Goal: Task Accomplishment & Management: Complete application form

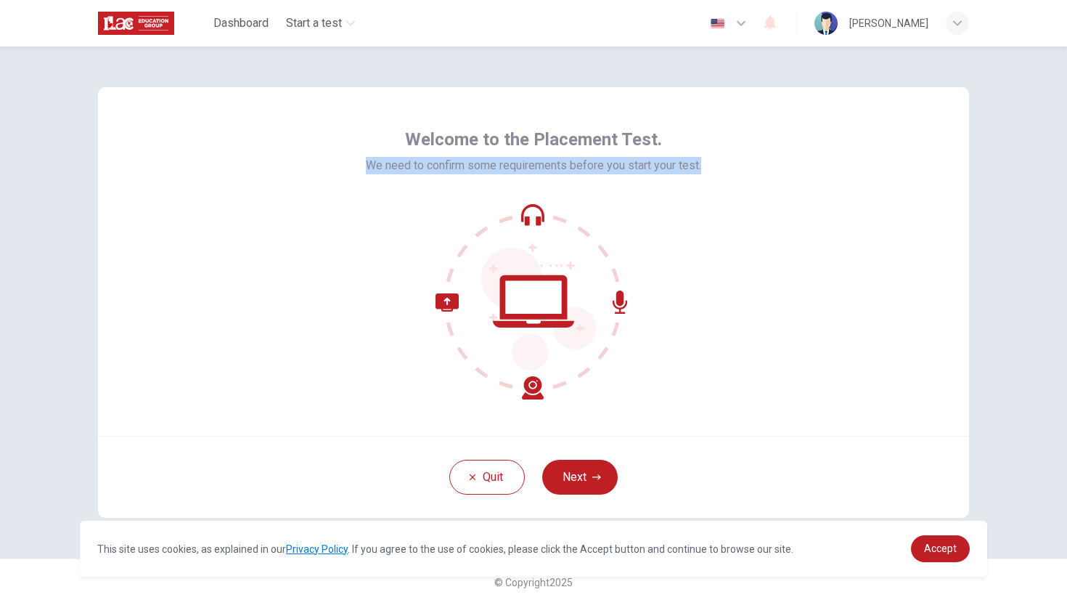
drag, startPoint x: 701, startPoint y: 167, endPoint x: 367, endPoint y: 123, distance: 336.8
click at [367, 123] on div "Welcome to the Placement Test. We need to confirm some requirements before you …" at bounding box center [533, 261] width 871 height 349
click at [412, 139] on span "Welcome to the Placement Test." at bounding box center [533, 139] width 257 height 23
drag, startPoint x: 408, startPoint y: 139, endPoint x: 705, endPoint y: 179, distance: 299.5
click at [705, 179] on div "Welcome to the Placement Test. We need to confirm some requirements before you …" at bounding box center [533, 261] width 871 height 349
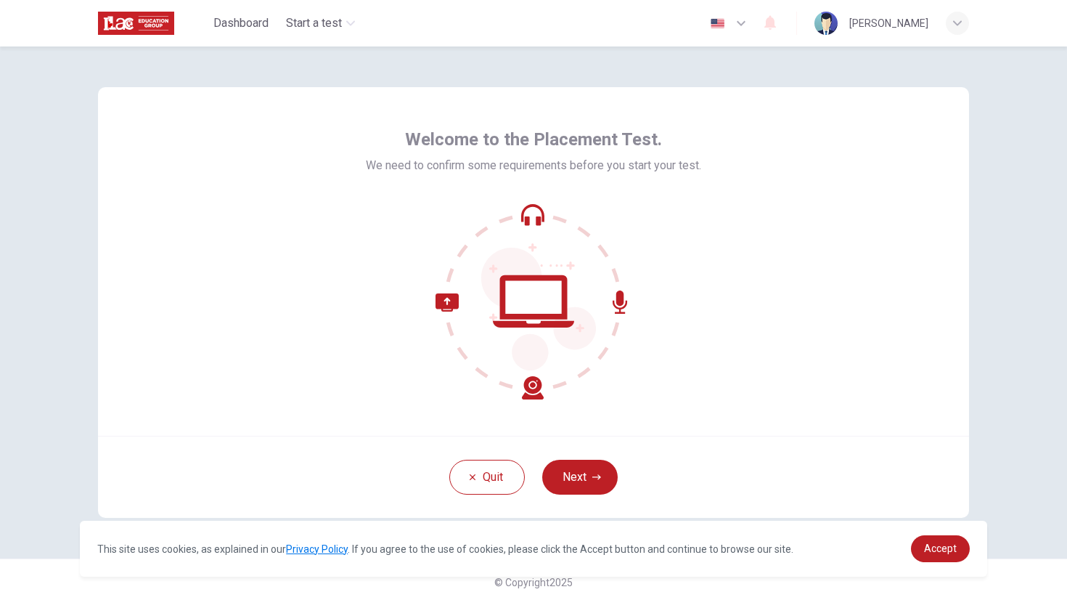
click at [699, 346] on div "Welcome to the Placement Test. We need to confirm some requirements before you …" at bounding box center [533, 261] width 871 height 349
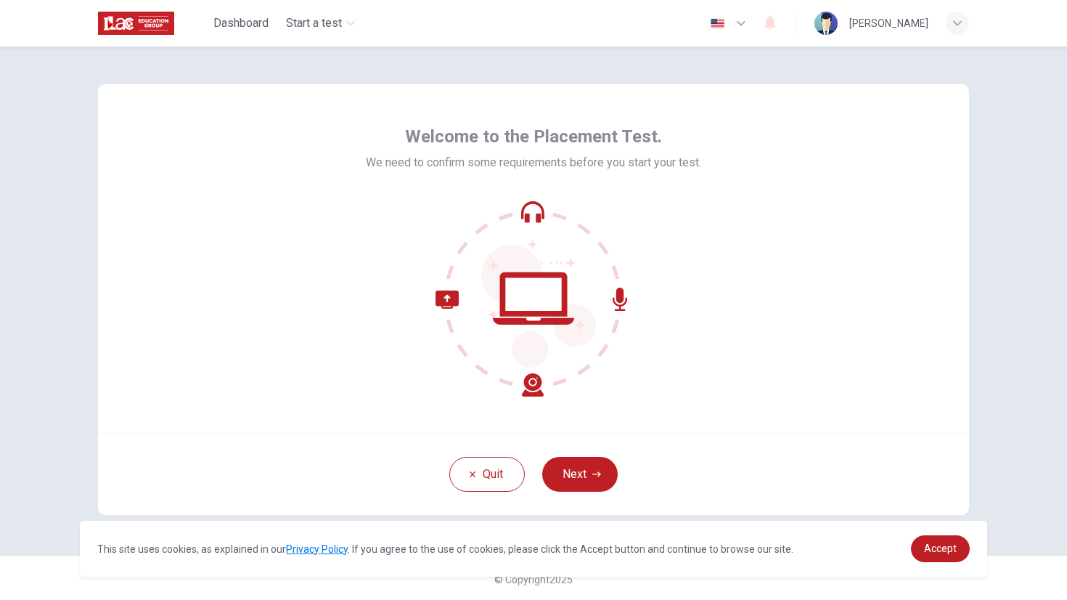
scroll to position [5, 0]
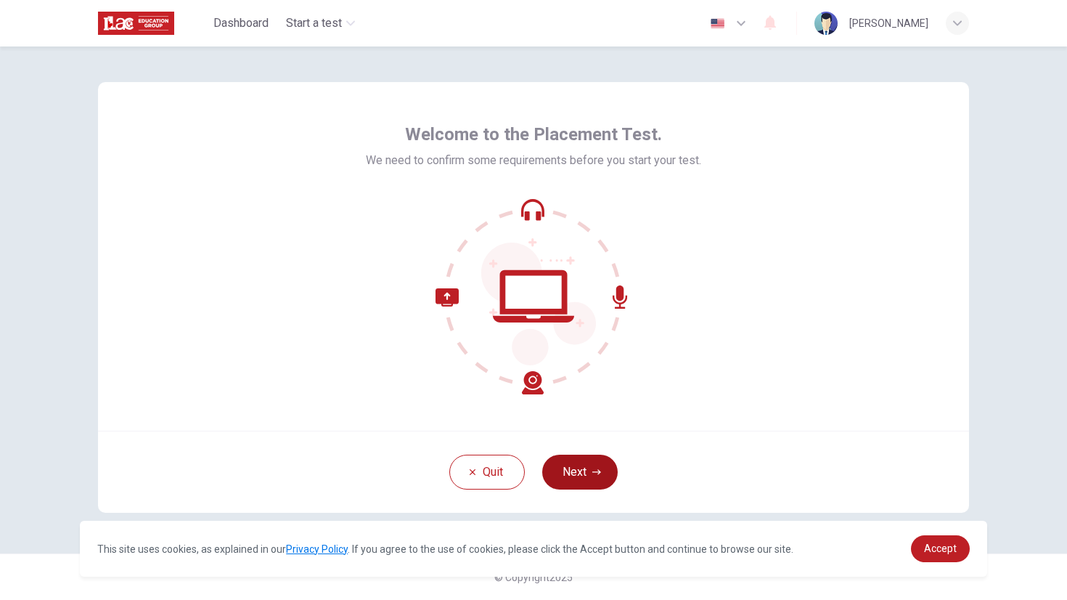
click at [607, 478] on button "Next" at bounding box center [580, 472] width 76 height 35
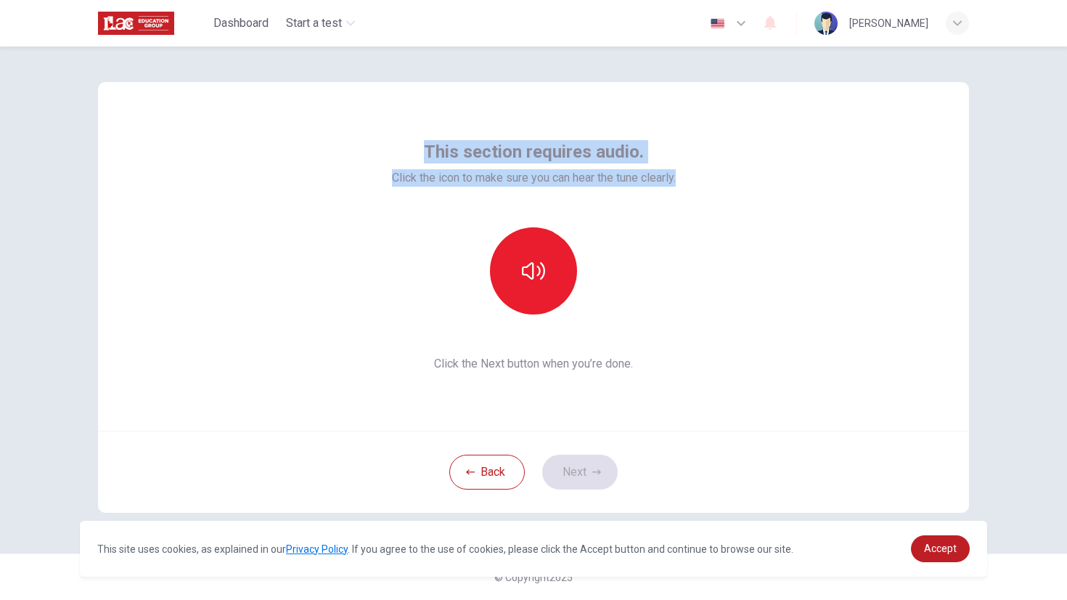
drag, startPoint x: 678, startPoint y: 179, endPoint x: 412, endPoint y: 144, distance: 268.1
click at [412, 144] on div "This section requires audio. Click the icon to make sure you can hear the tune …" at bounding box center [533, 256] width 871 height 349
click at [727, 28] on img "button" at bounding box center [718, 23] width 18 height 11
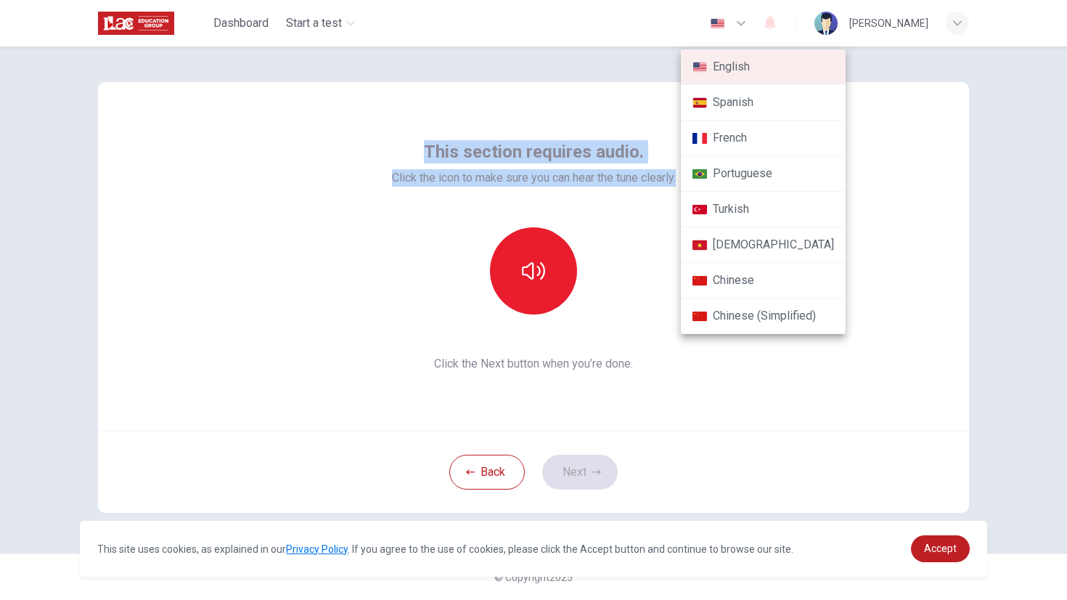
click at [791, 322] on li "Chinese (Simplified)" at bounding box center [763, 316] width 165 height 36
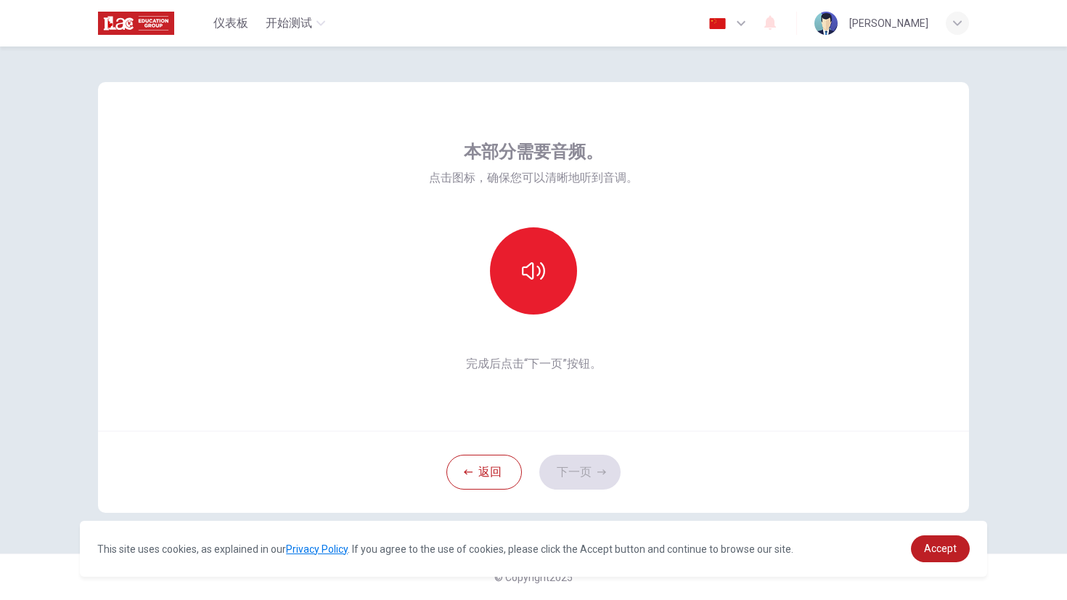
click at [791, 322] on div "本部分需要音频。 点击图标，确保您可以清晰地听到音调。 完成后点击“下一页”按钮。" at bounding box center [533, 256] width 871 height 349
click at [750, 24] on icon "button" at bounding box center [741, 23] width 17 height 17
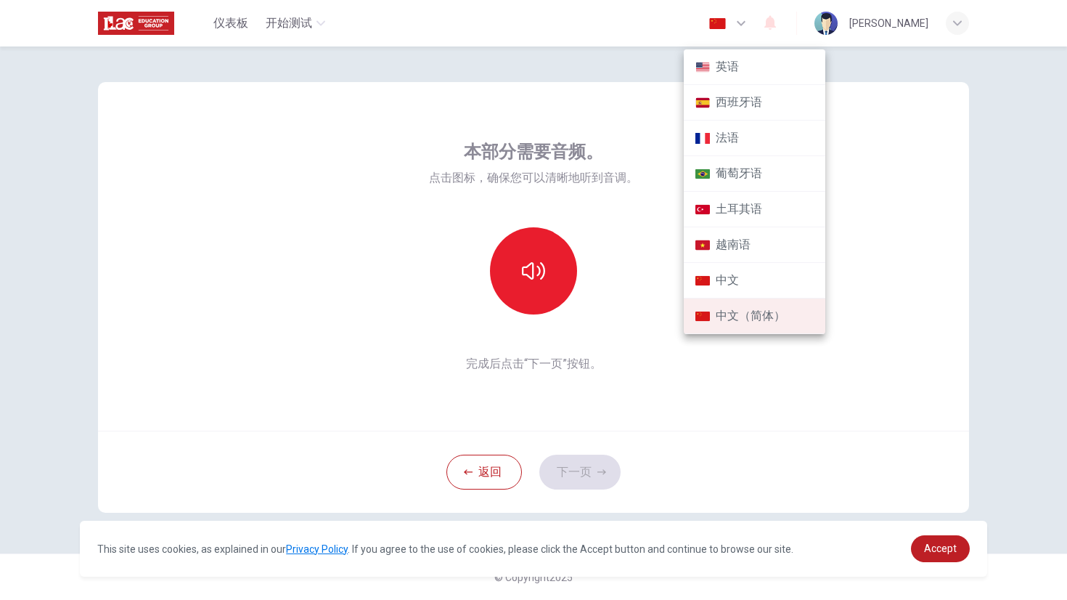
click at [778, 276] on li "中文" at bounding box center [755, 281] width 142 height 36
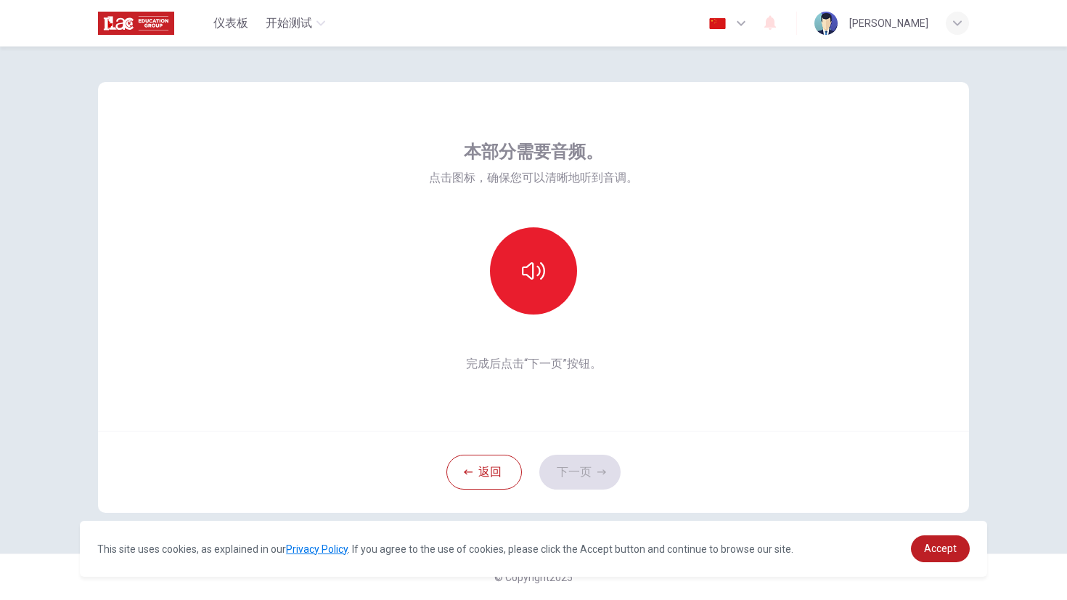
type input "zh"
click at [750, 22] on icon "button" at bounding box center [741, 23] width 17 height 17
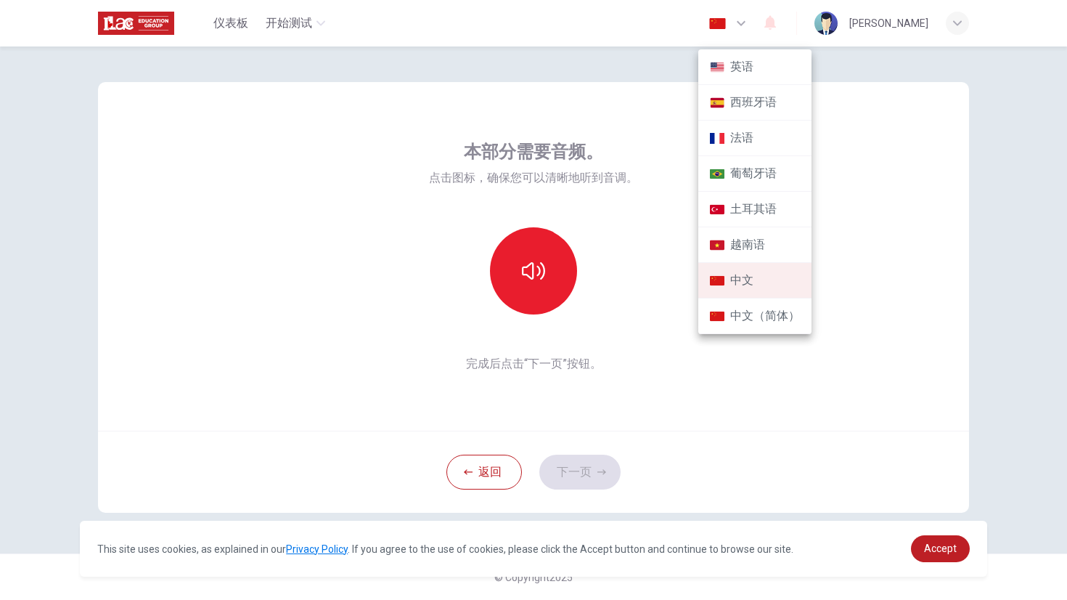
click at [909, 336] on div at bounding box center [533, 300] width 1067 height 600
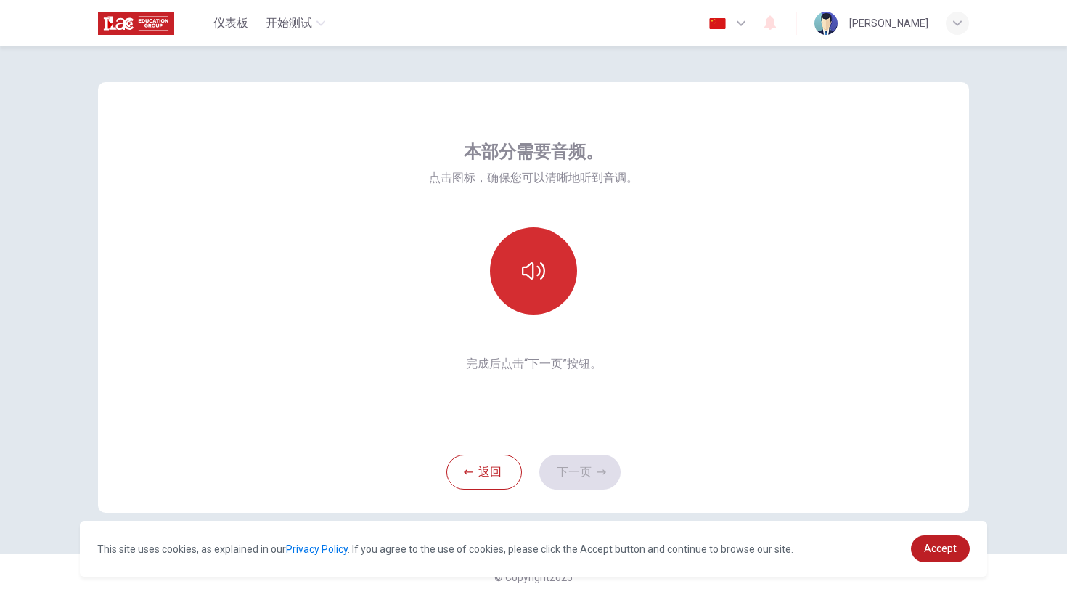
click at [553, 285] on button "button" at bounding box center [533, 270] width 87 height 87
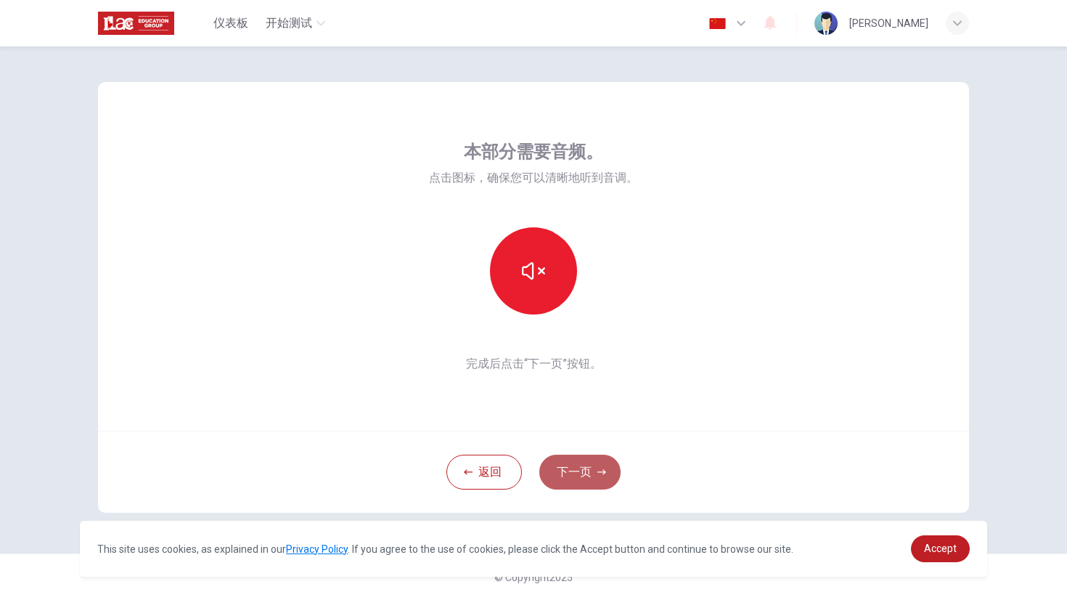
click at [568, 469] on button "下一页" at bounding box center [579, 472] width 81 height 35
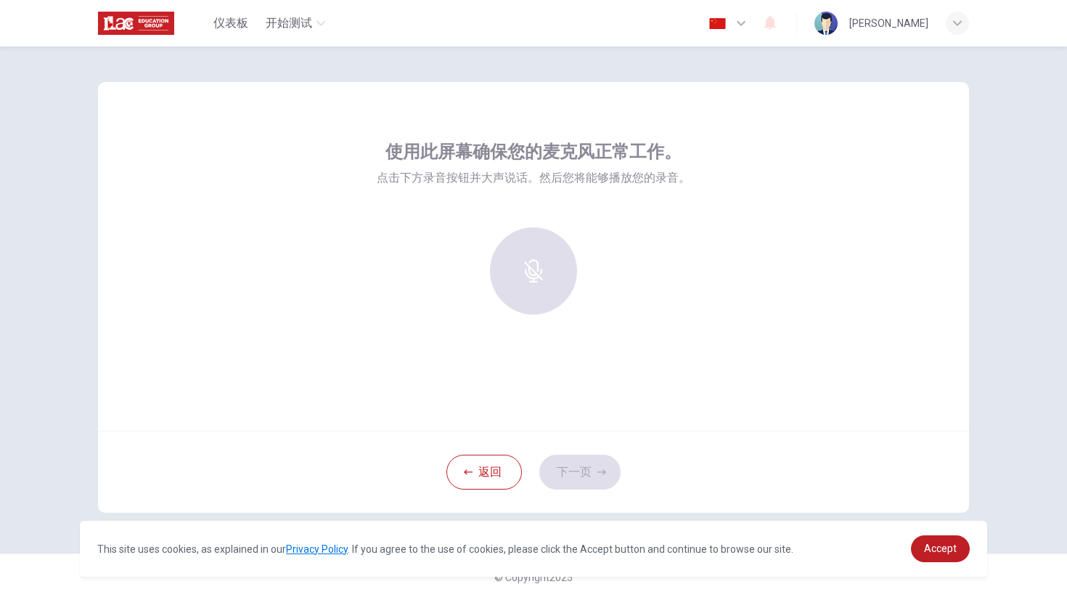
click at [529, 240] on div at bounding box center [533, 270] width 157 height 87
click at [566, 462] on div "返回 下一页" at bounding box center [533, 472] width 871 height 82
click at [568, 278] on div at bounding box center [533, 270] width 157 height 87
click at [535, 280] on h6 "录音" at bounding box center [533, 283] width 20 height 17
click at [529, 276] on h6 "停止" at bounding box center [533, 283] width 20 height 17
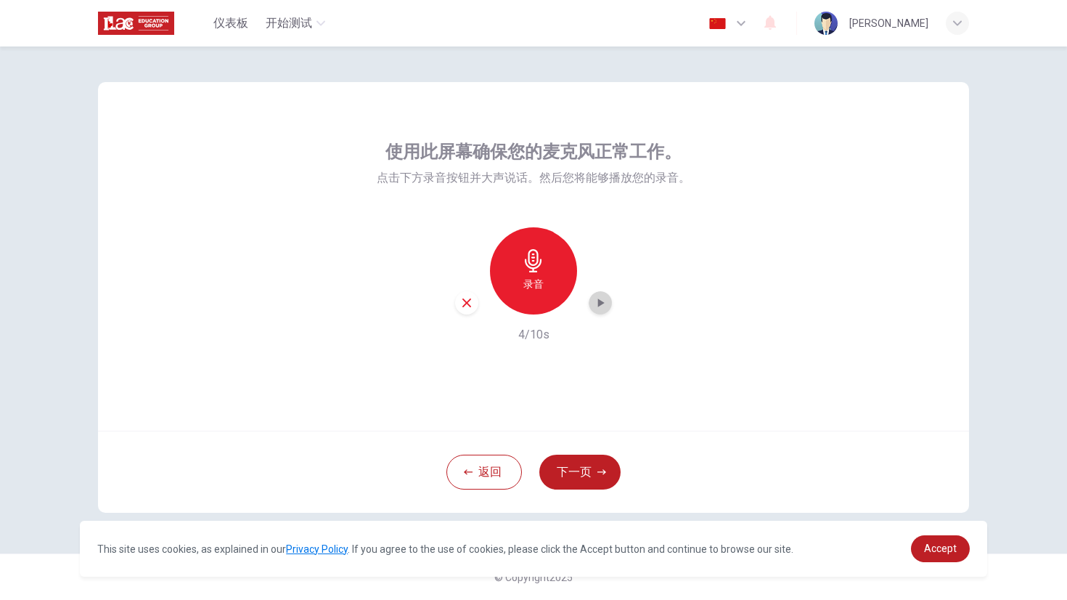
click at [597, 309] on icon "button" at bounding box center [600, 303] width 15 height 15
click at [598, 308] on icon "button" at bounding box center [600, 303] width 15 height 15
click at [468, 305] on icon "button" at bounding box center [466, 302] width 13 height 13
click at [538, 282] on h6 "录音" at bounding box center [533, 283] width 20 height 17
click at [551, 277] on div "停止" at bounding box center [533, 270] width 87 height 87
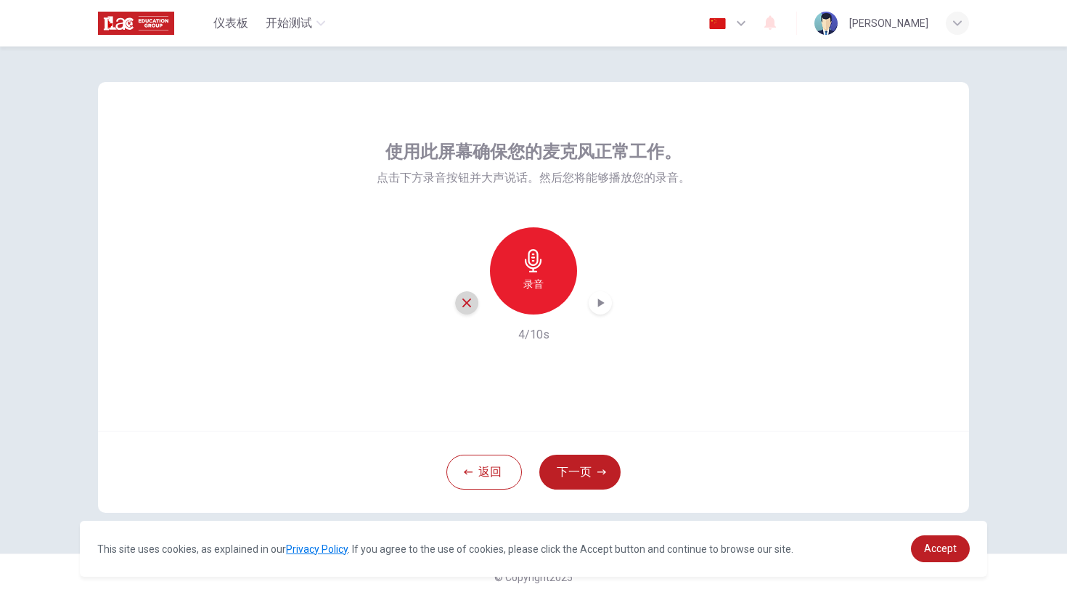
click at [460, 302] on icon "button" at bounding box center [466, 302] width 13 height 13
click at [513, 285] on div "录音" at bounding box center [533, 270] width 87 height 87
click at [523, 288] on h6 "停止" at bounding box center [533, 283] width 20 height 17
click at [589, 303] on div "button" at bounding box center [600, 302] width 23 height 23
click at [582, 477] on button "下一页" at bounding box center [579, 472] width 81 height 35
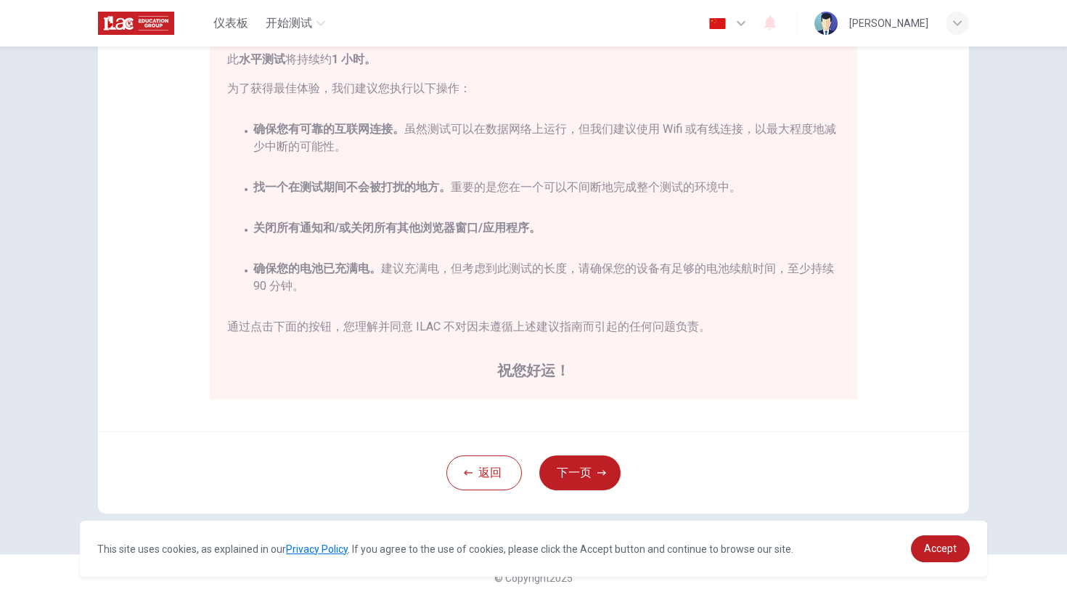
scroll to position [208, 0]
click at [567, 466] on button "下一页" at bounding box center [579, 472] width 81 height 35
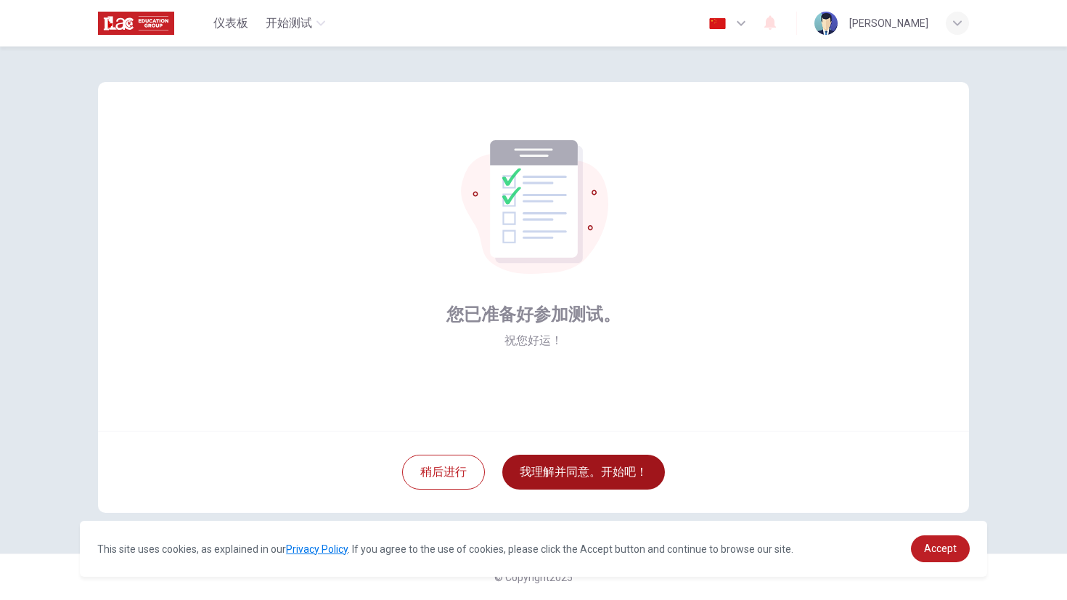
scroll to position [5, 0]
click at [594, 487] on button "我理解并同意。开始吧！" at bounding box center [583, 472] width 163 height 35
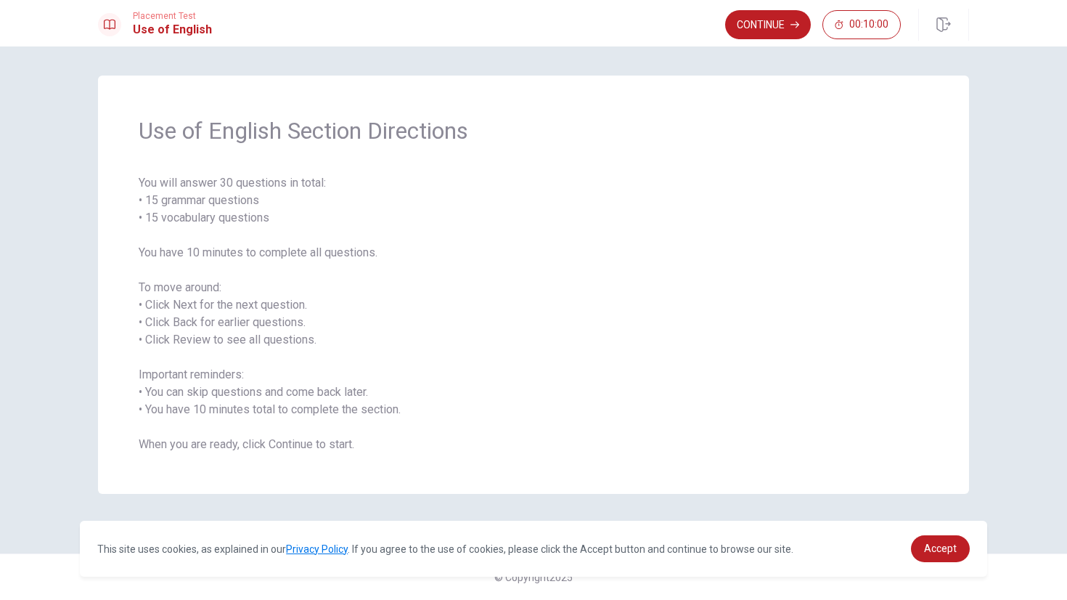
drag, startPoint x: 140, startPoint y: 182, endPoint x: 338, endPoint y: 475, distance: 354.0
click at [333, 475] on div "Use of English Section Directions You will answer 30 questions in total: • 15 g…" at bounding box center [533, 285] width 871 height 418
click at [358, 449] on span "You will answer 30 questions in total: • 15 grammar questions • 15 vocabulary q…" at bounding box center [534, 313] width 790 height 279
drag, startPoint x: 358, startPoint y: 449, endPoint x: 245, endPoint y: 410, distance: 118.9
click at [245, 412] on span "You will answer 30 questions in total: • 15 grammar questions • 15 vocabulary q…" at bounding box center [534, 313] width 790 height 279
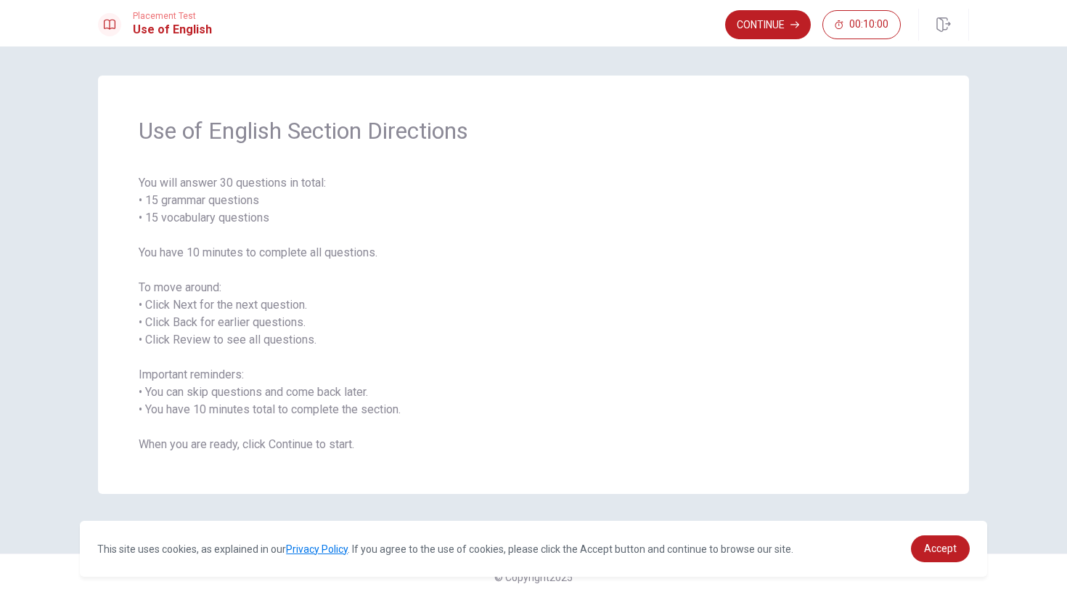
click at [272, 411] on span "You will answer 30 questions in total: • 15 grammar questions • 15 vocabulary q…" at bounding box center [534, 313] width 790 height 279
click at [735, 33] on button "Continue" at bounding box center [768, 24] width 86 height 29
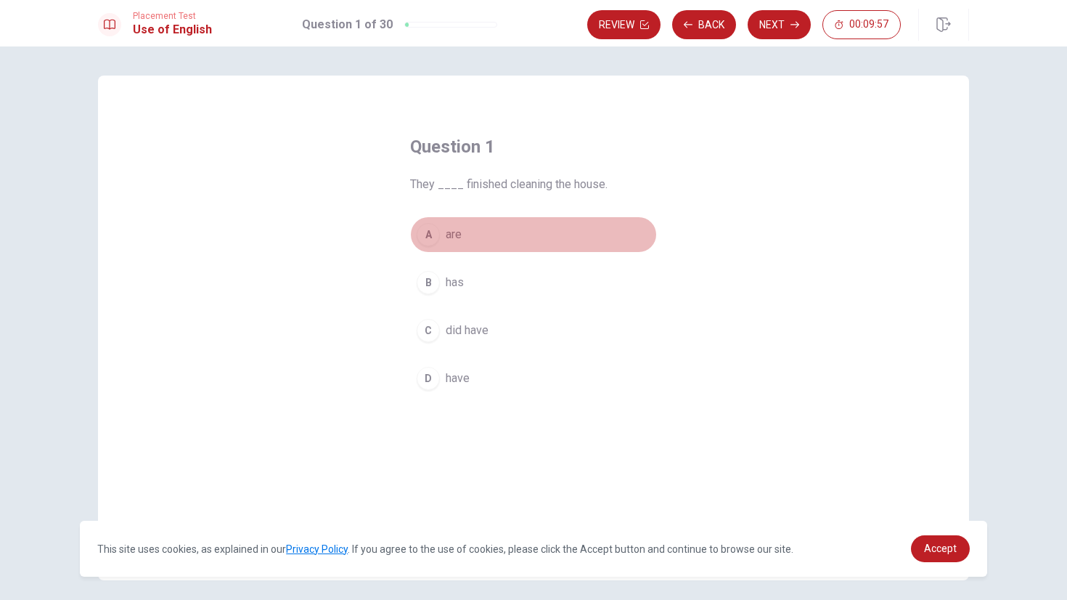
click at [433, 237] on div "A" at bounding box center [428, 234] width 23 height 23
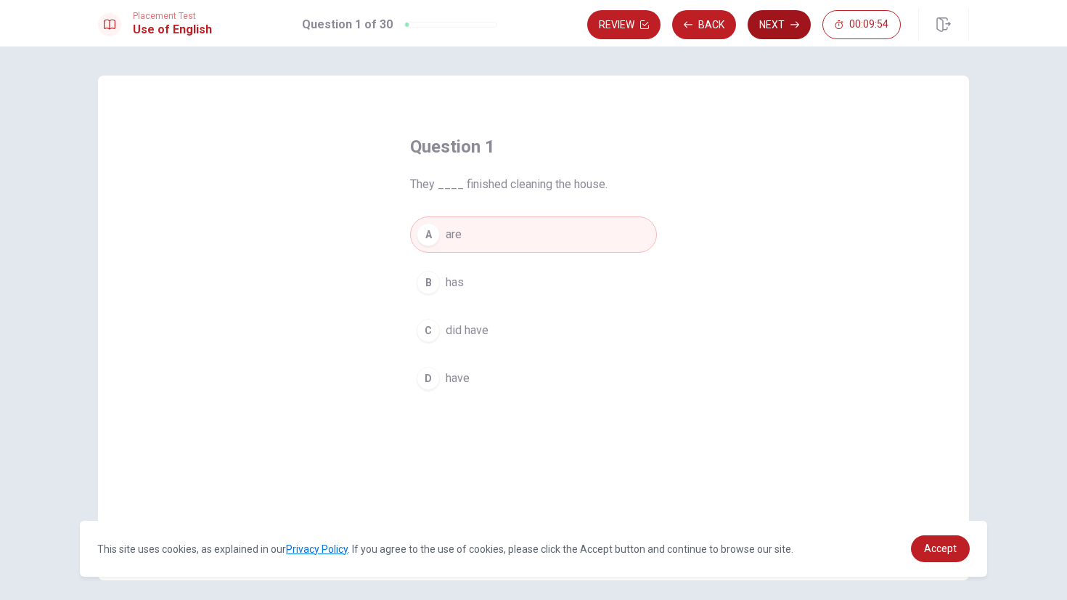
click at [783, 36] on button "Next" at bounding box center [779, 24] width 63 height 29
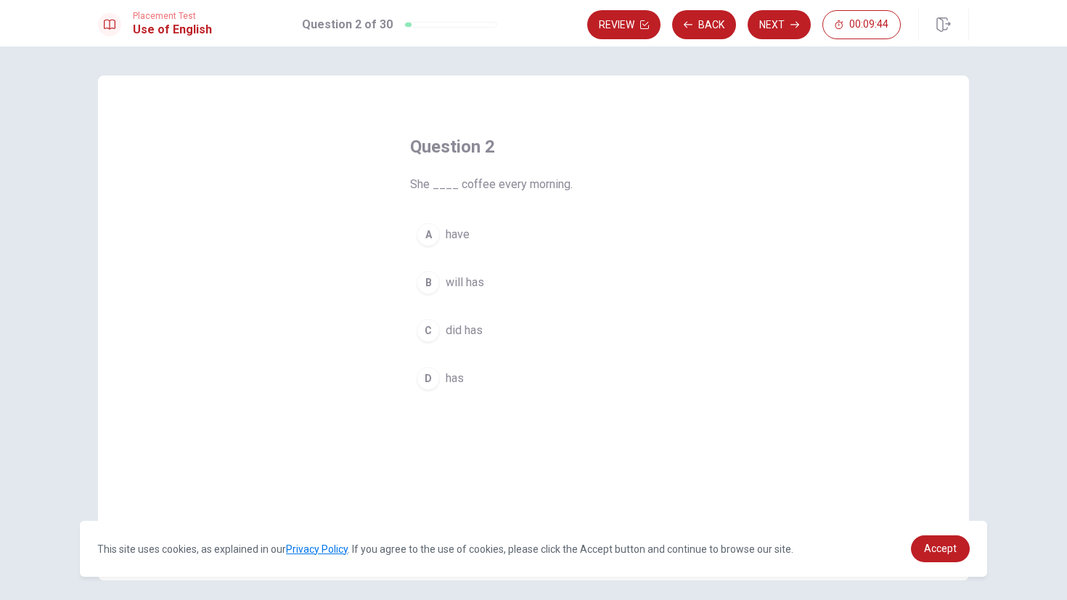
click at [437, 235] on button "A have" at bounding box center [533, 234] width 247 height 36
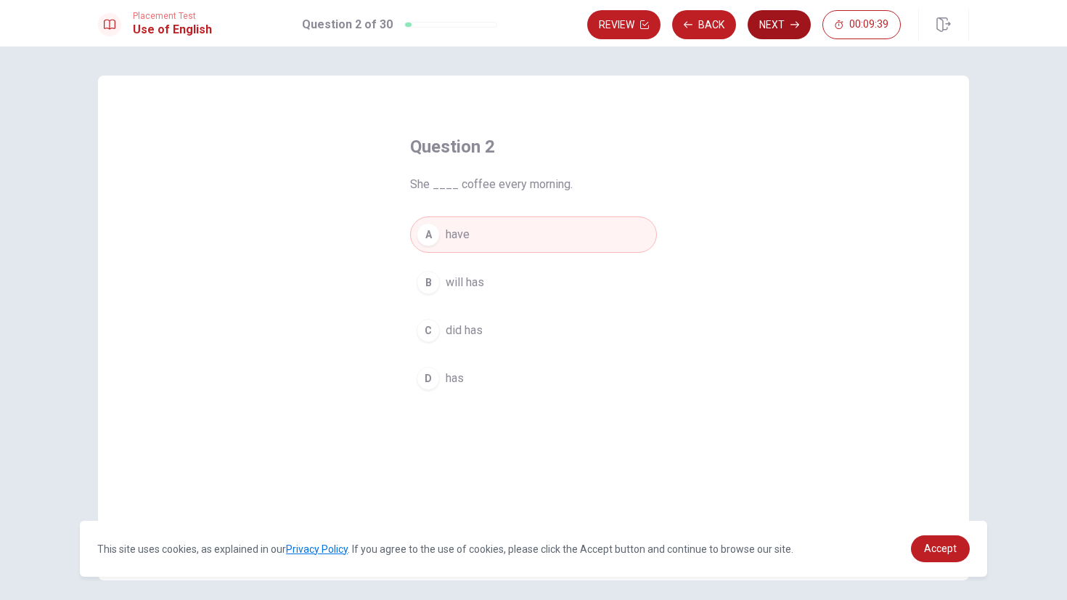
click at [761, 34] on button "Next" at bounding box center [779, 24] width 63 height 29
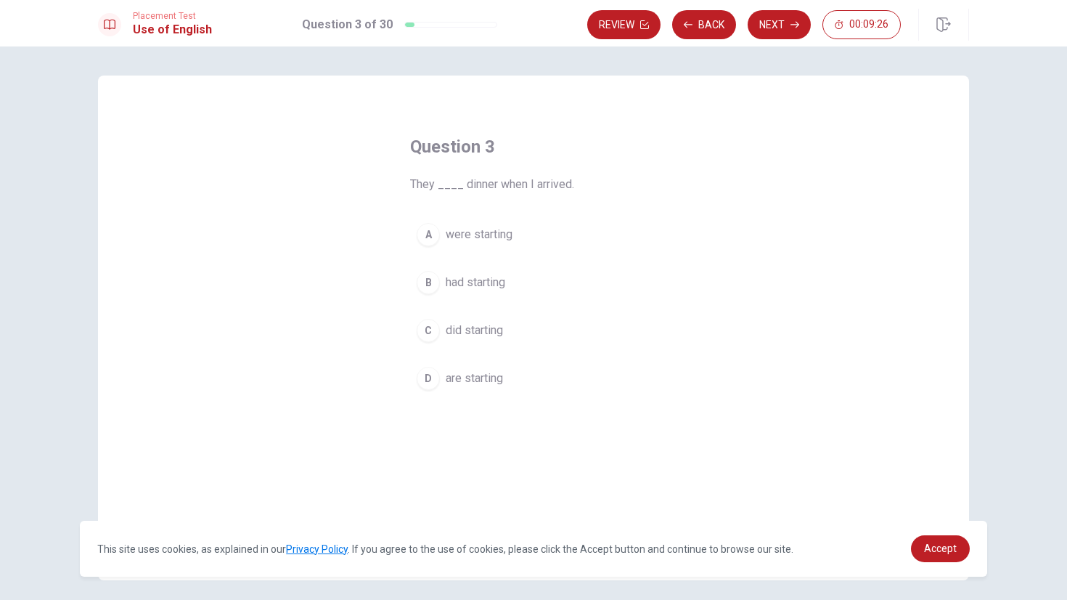
click at [462, 388] on button "D are starting" at bounding box center [533, 378] width 247 height 36
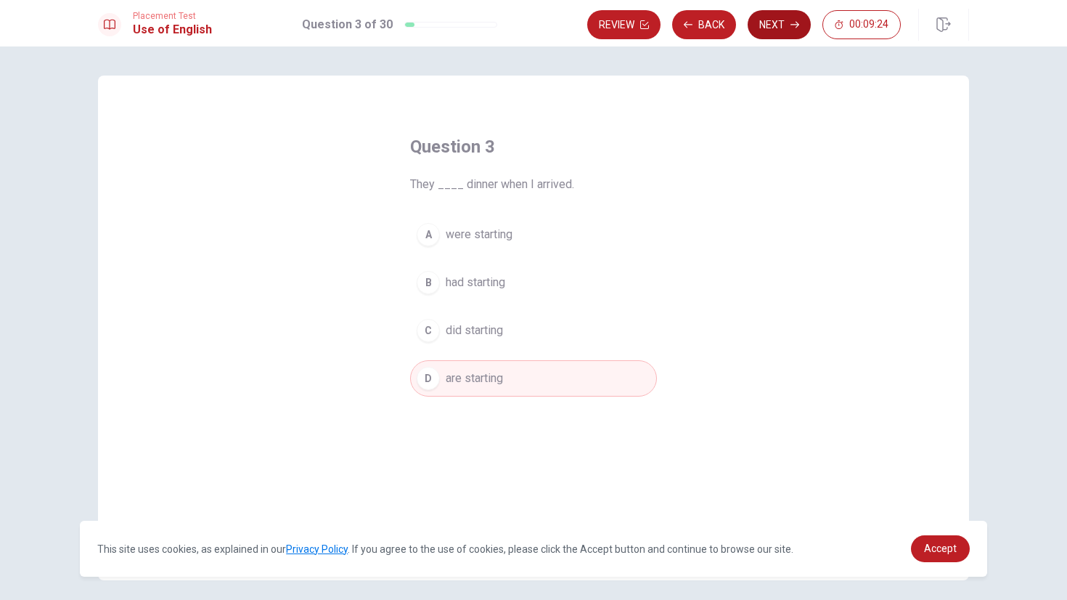
click at [784, 35] on button "Next" at bounding box center [779, 24] width 63 height 29
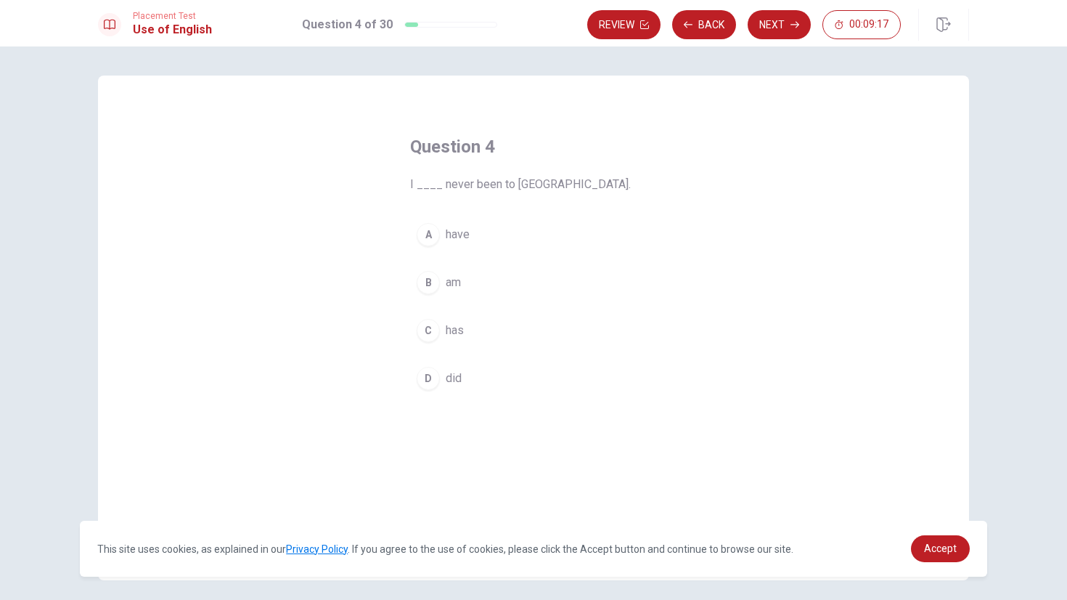
click at [455, 335] on span "has" at bounding box center [455, 330] width 18 height 17
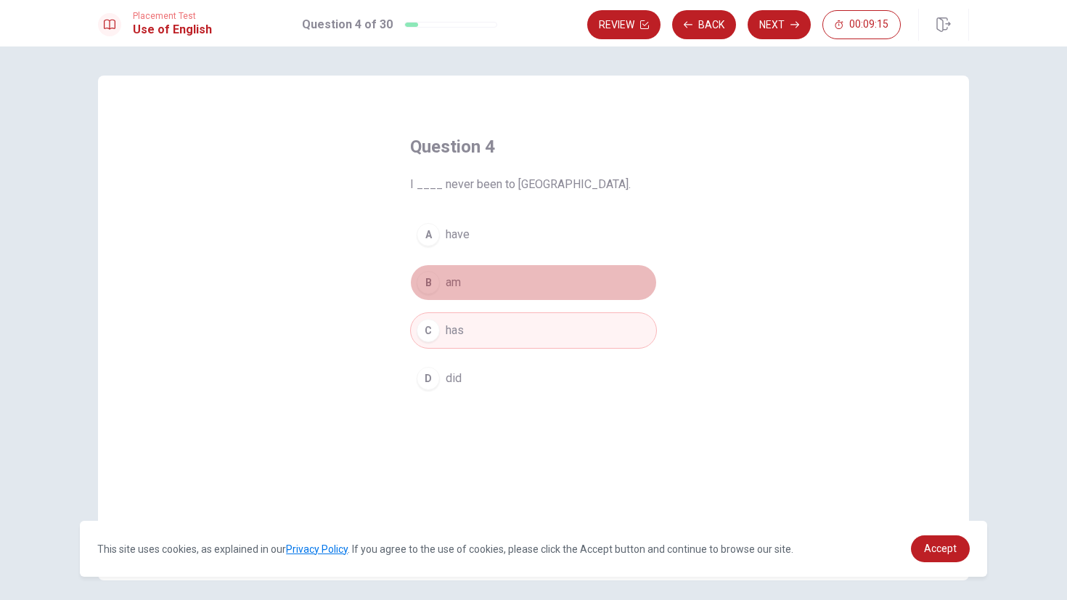
click at [466, 270] on button "B am" at bounding box center [533, 282] width 247 height 36
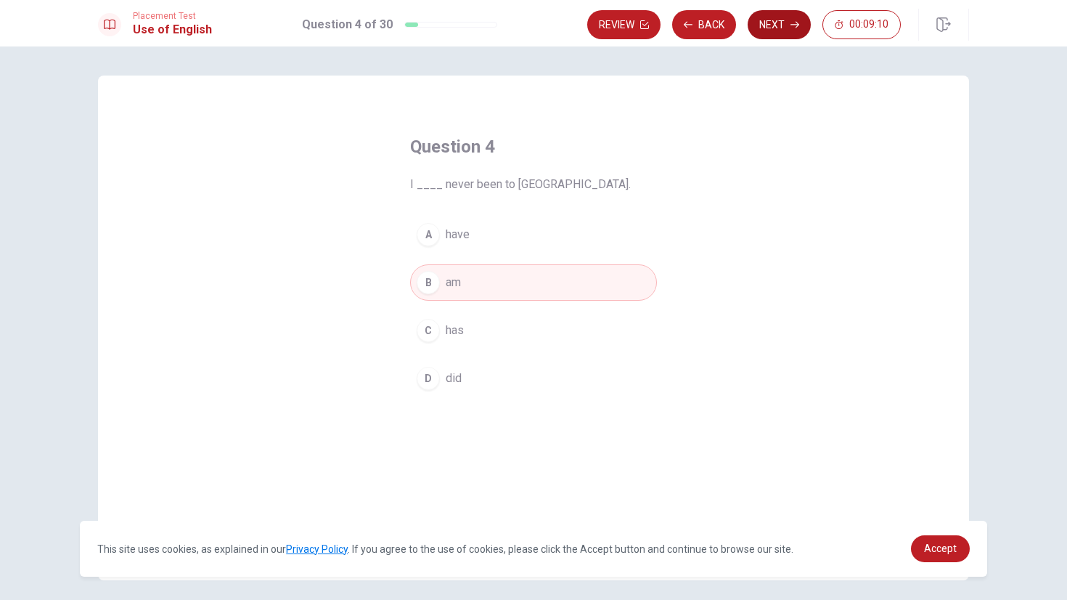
click at [770, 33] on button "Next" at bounding box center [779, 24] width 63 height 29
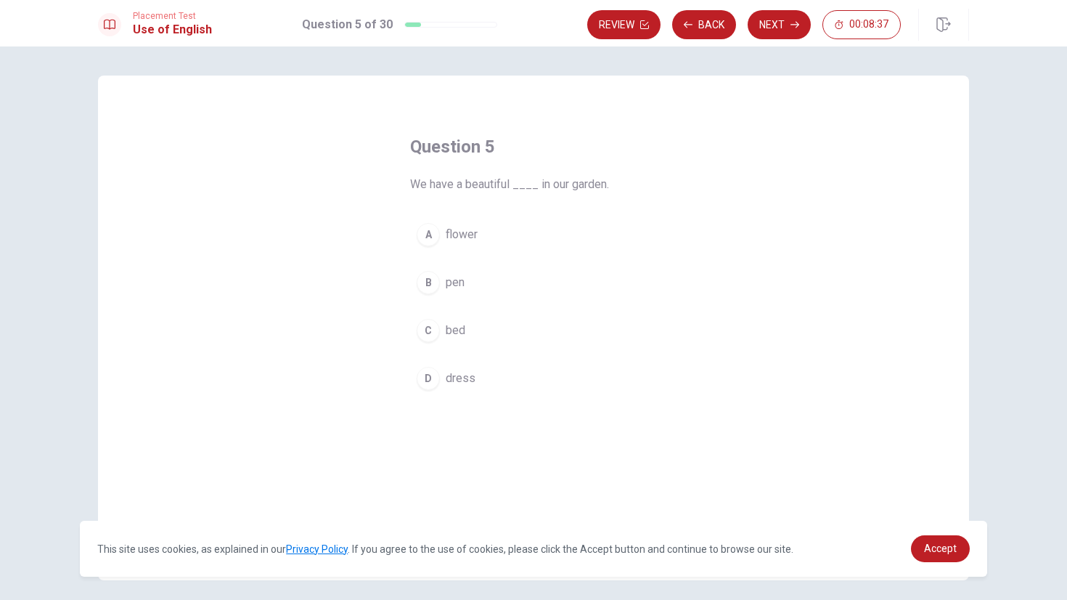
click at [469, 237] on span "flower" at bounding box center [462, 234] width 32 height 17
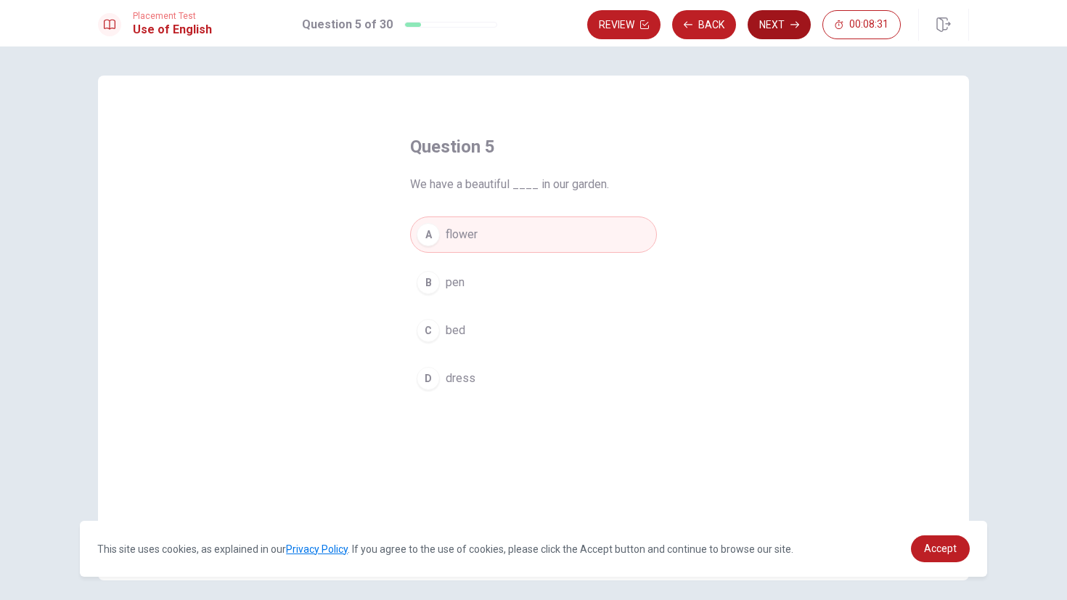
click at [777, 28] on button "Next" at bounding box center [779, 24] width 63 height 29
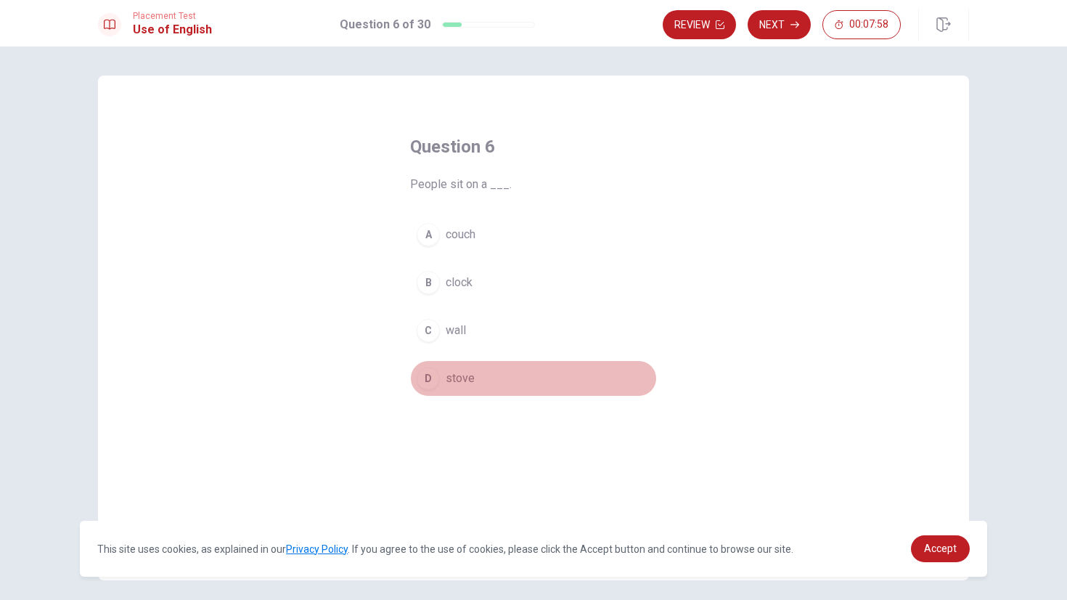
click at [441, 381] on button "D stove" at bounding box center [533, 378] width 247 height 36
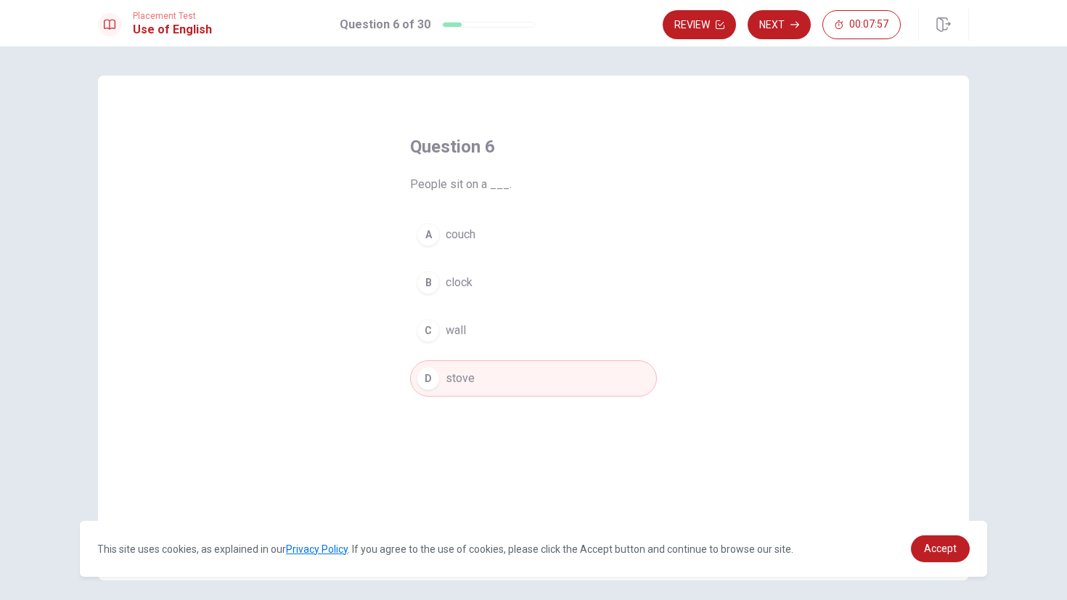
click at [449, 346] on button "C wall" at bounding box center [533, 330] width 247 height 36
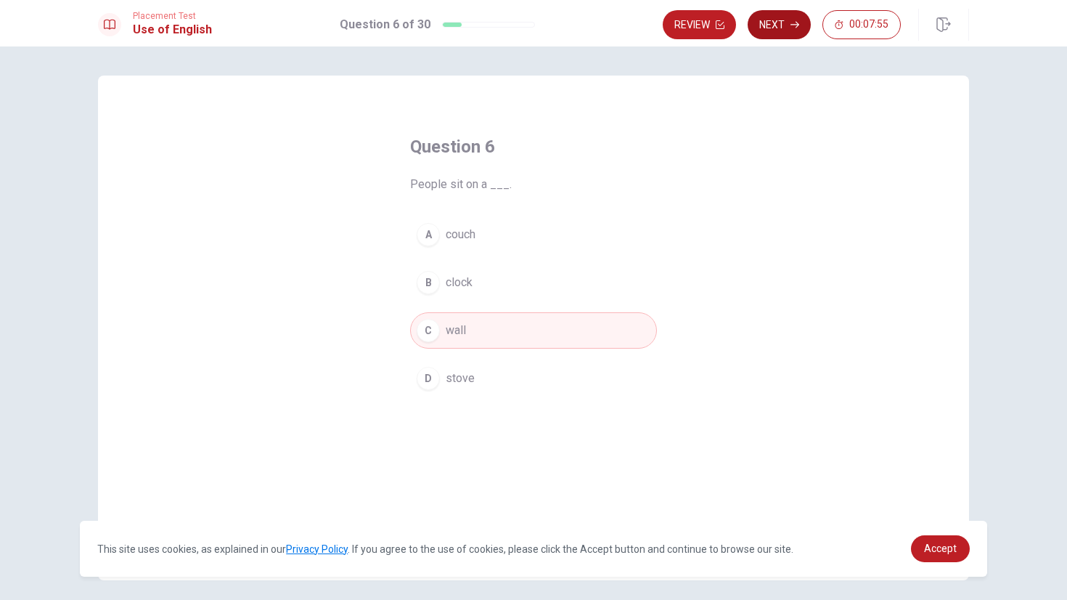
click at [759, 25] on button "Next" at bounding box center [779, 24] width 63 height 29
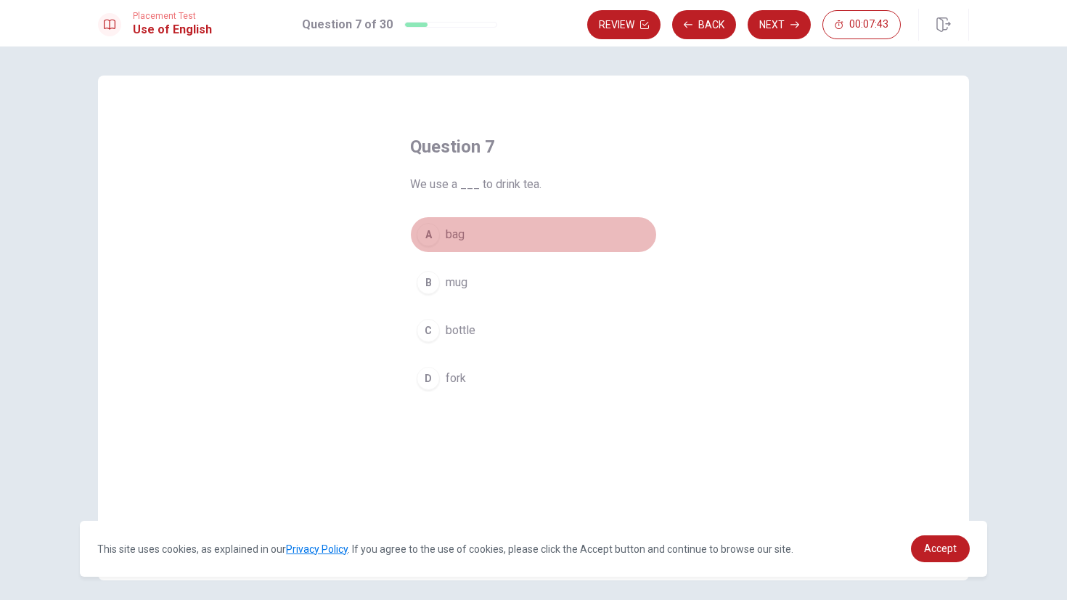
click at [495, 238] on button "A bag" at bounding box center [533, 234] width 247 height 36
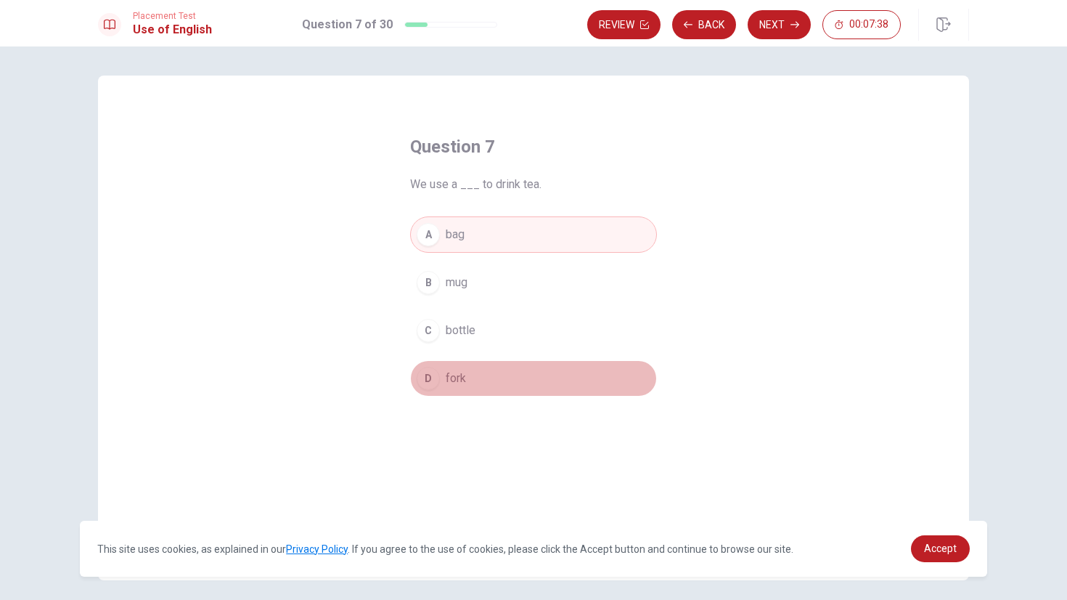
click at [481, 372] on button "D fork" at bounding box center [533, 378] width 247 height 36
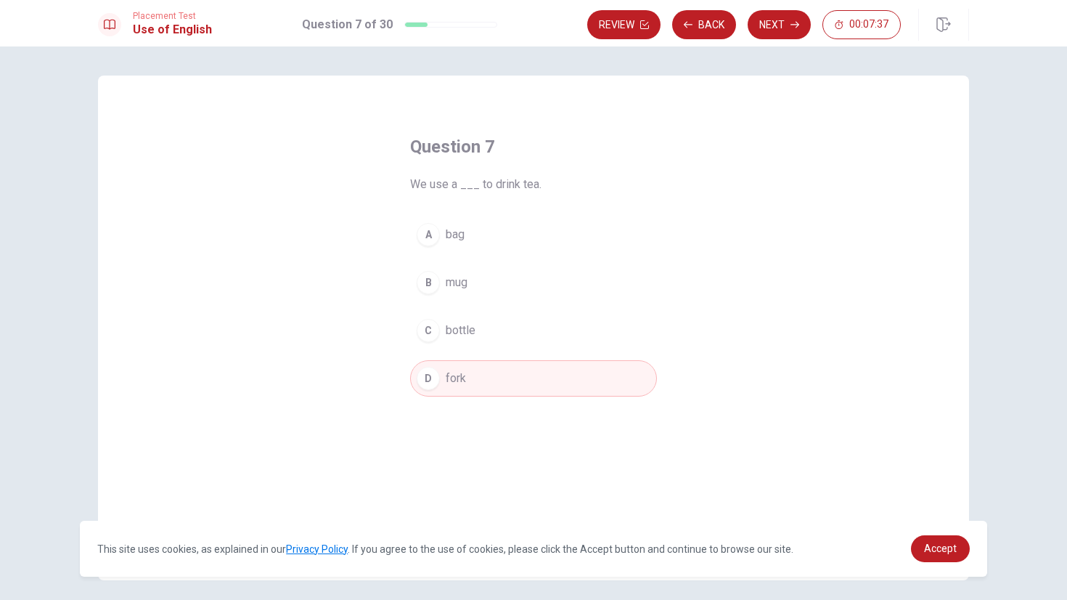
click at [465, 277] on span "mug" at bounding box center [457, 282] width 22 height 17
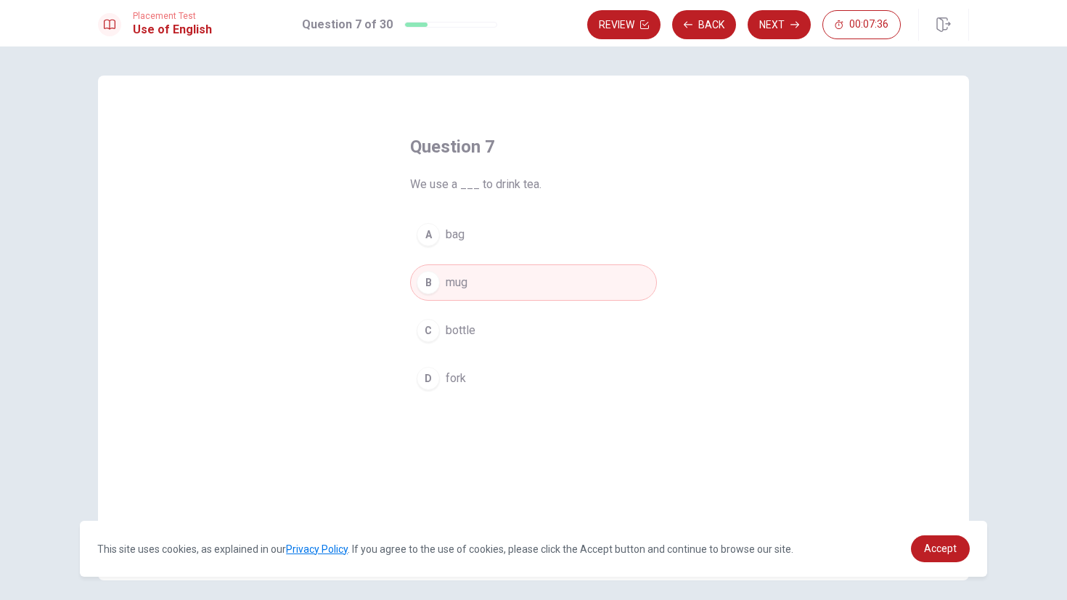
click at [490, 238] on button "A bag" at bounding box center [533, 234] width 247 height 36
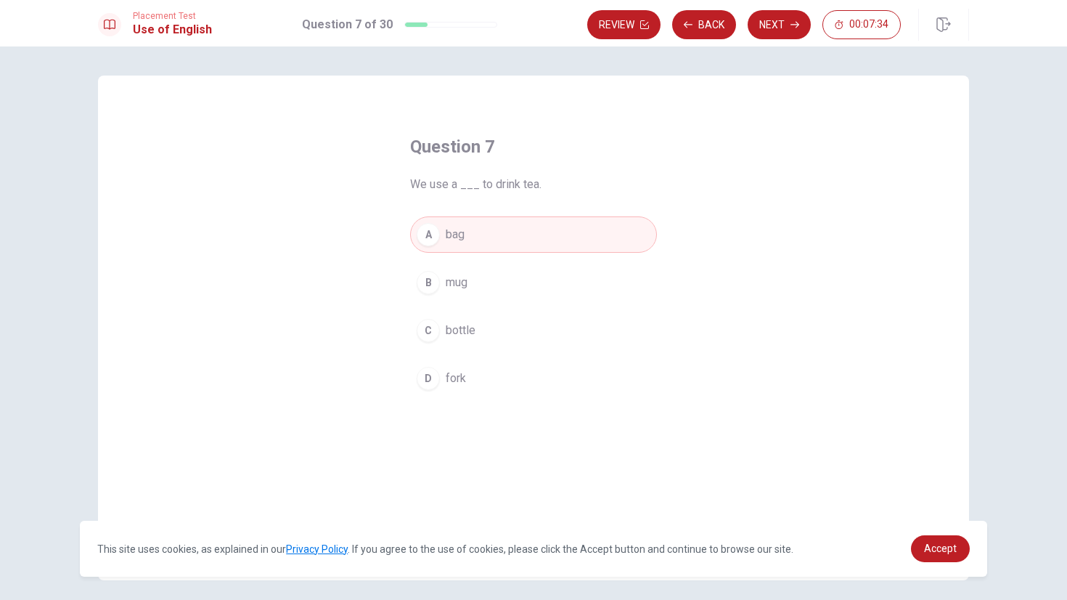
click at [500, 321] on button "C bottle" at bounding box center [533, 330] width 247 height 36
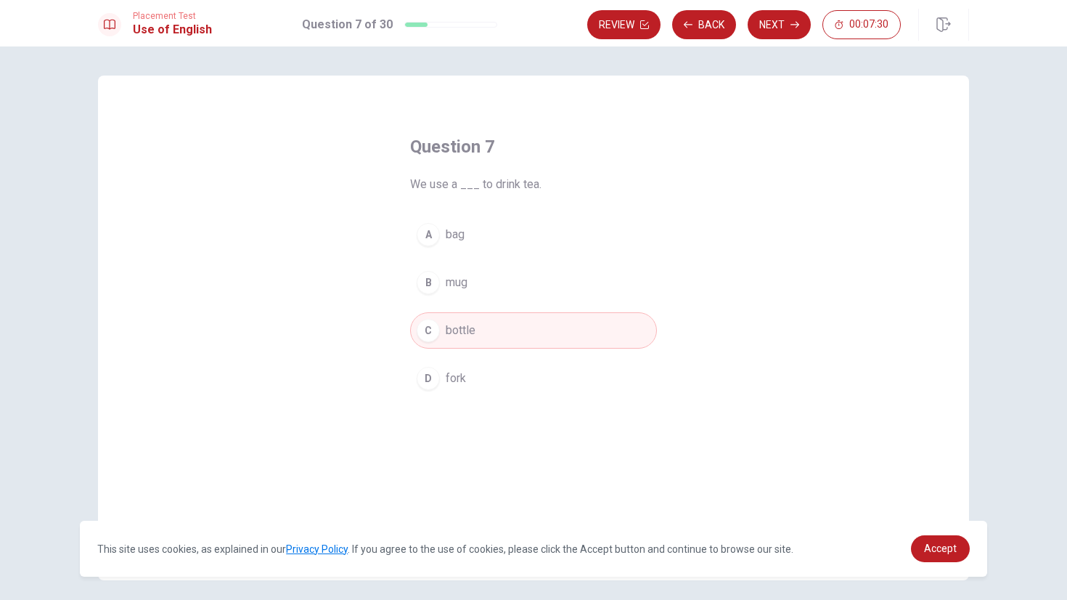
click at [769, 30] on button "Next" at bounding box center [779, 24] width 63 height 29
click at [425, 329] on div "C" at bounding box center [428, 330] width 23 height 23
click at [766, 22] on button "Next" at bounding box center [779, 24] width 63 height 29
click at [447, 343] on button "C quiet" at bounding box center [533, 330] width 247 height 36
click at [770, 21] on button "Next" at bounding box center [779, 24] width 63 height 29
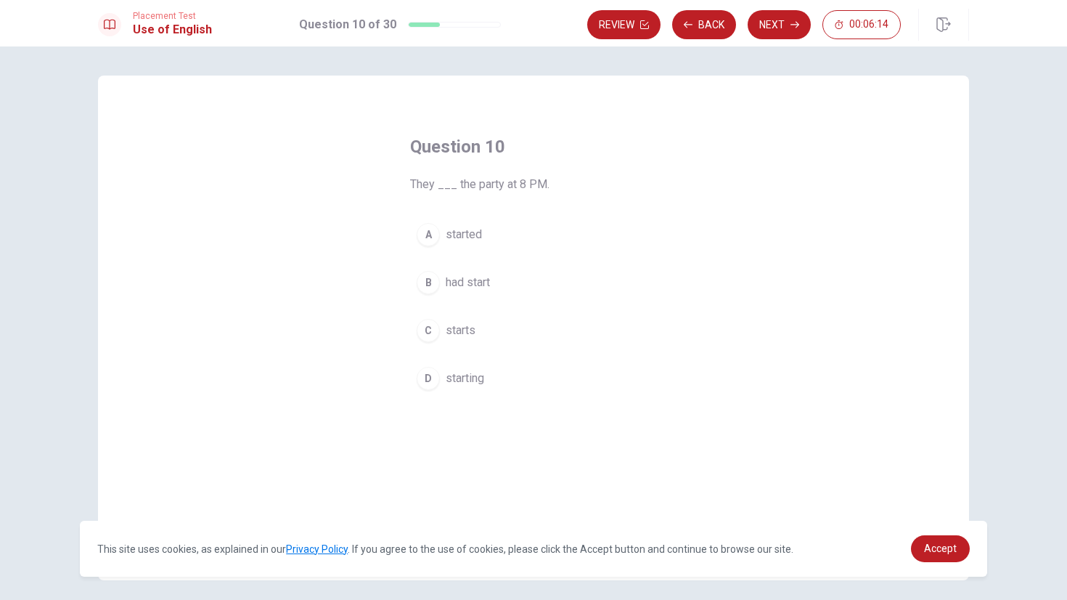
click at [428, 327] on div "C" at bounding box center [428, 330] width 23 height 23
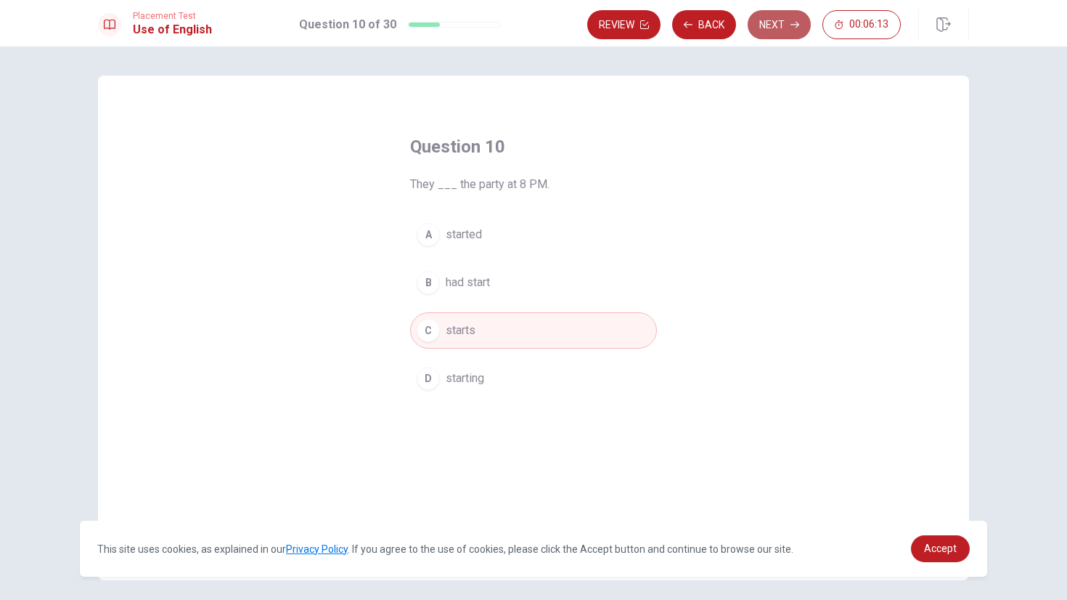
click at [778, 36] on button "Next" at bounding box center [779, 24] width 63 height 29
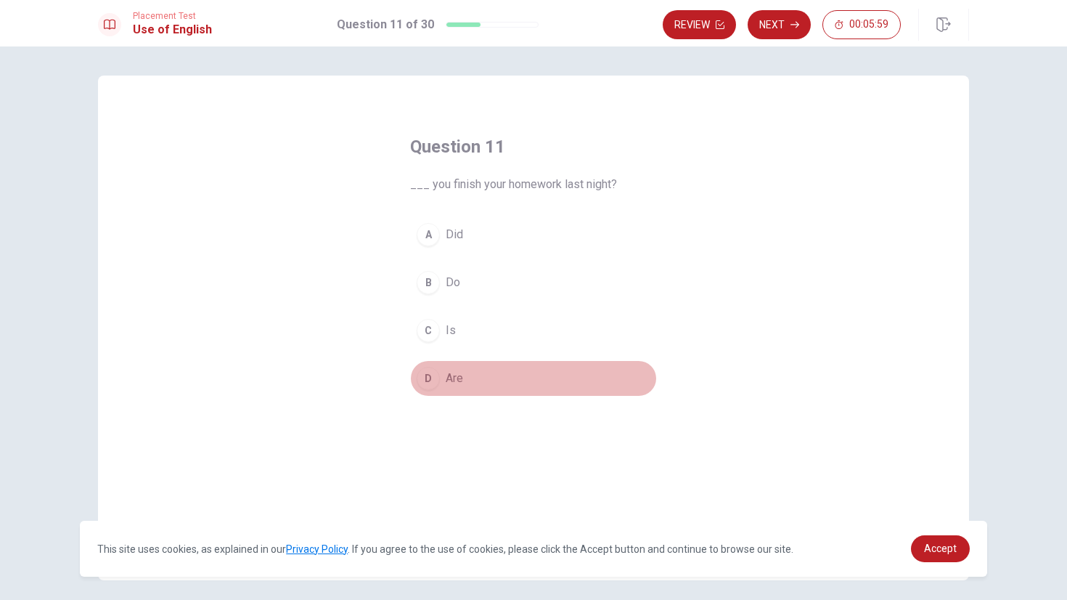
click at [425, 386] on div "D" at bounding box center [428, 378] width 23 height 23
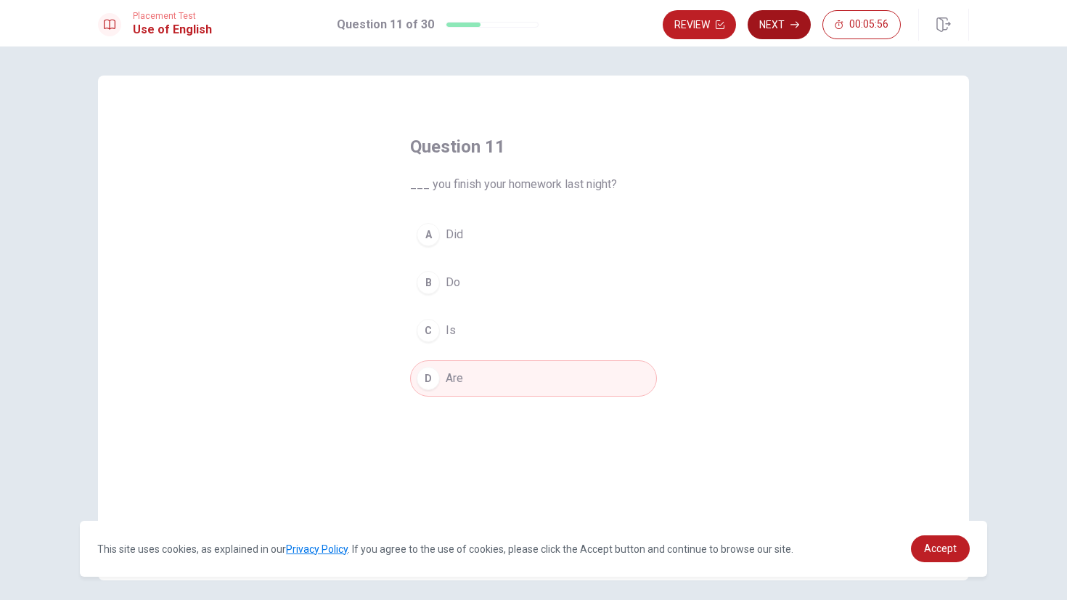
click at [776, 24] on button "Next" at bounding box center [779, 24] width 63 height 29
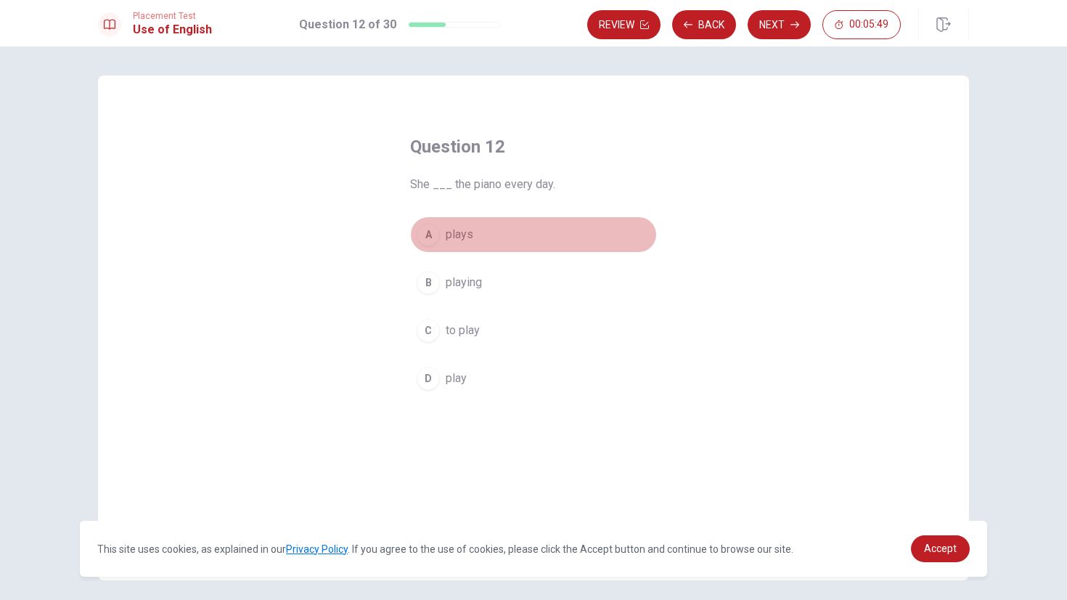
click at [428, 231] on div "A" at bounding box center [428, 234] width 23 height 23
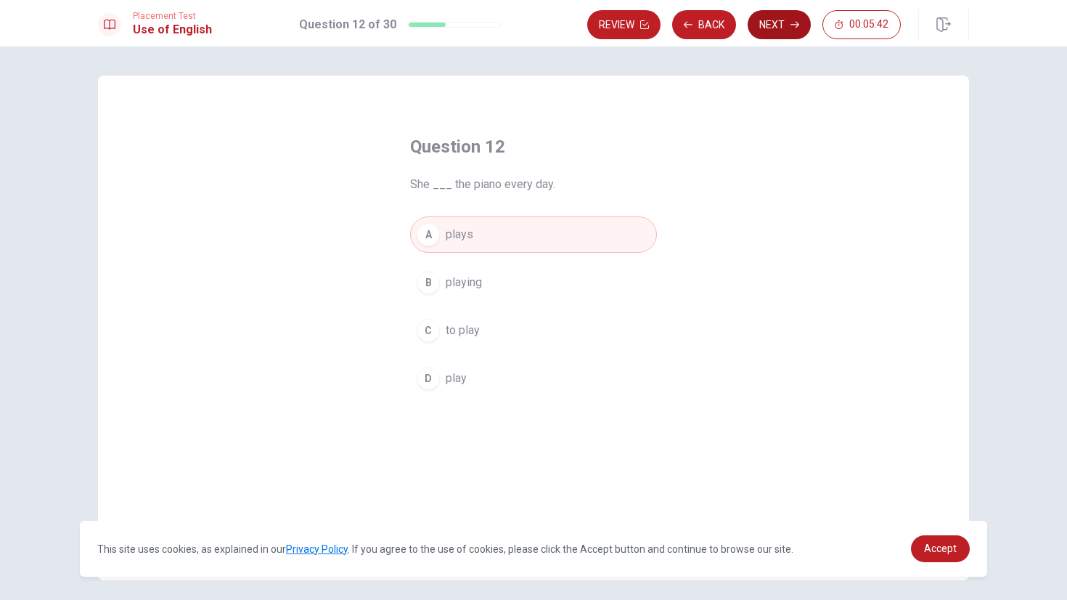
click at [762, 38] on button "Next" at bounding box center [779, 24] width 63 height 29
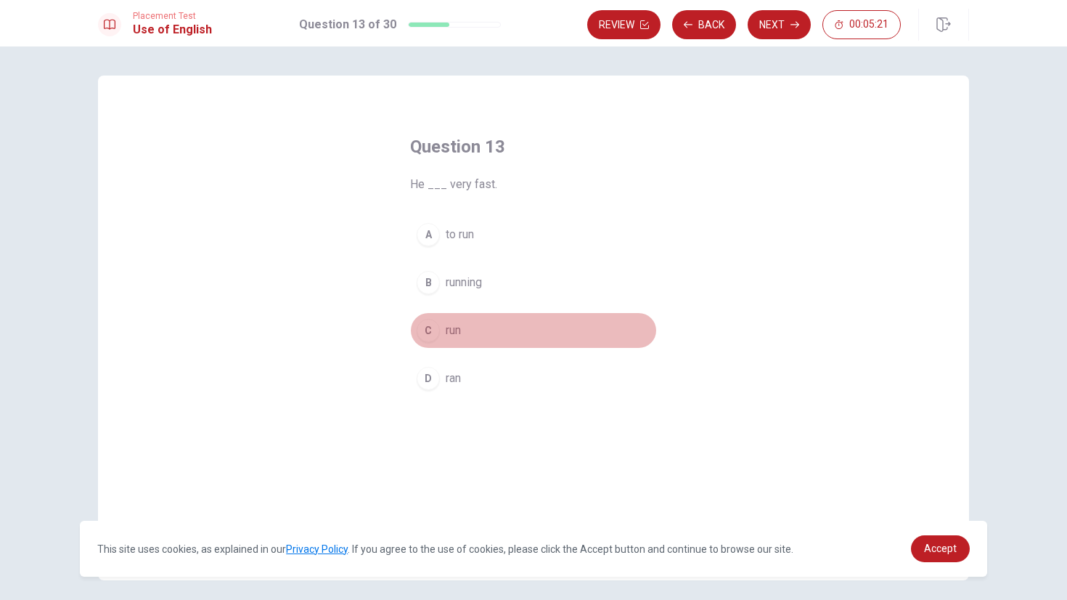
click at [417, 338] on div "C" at bounding box center [428, 330] width 23 height 23
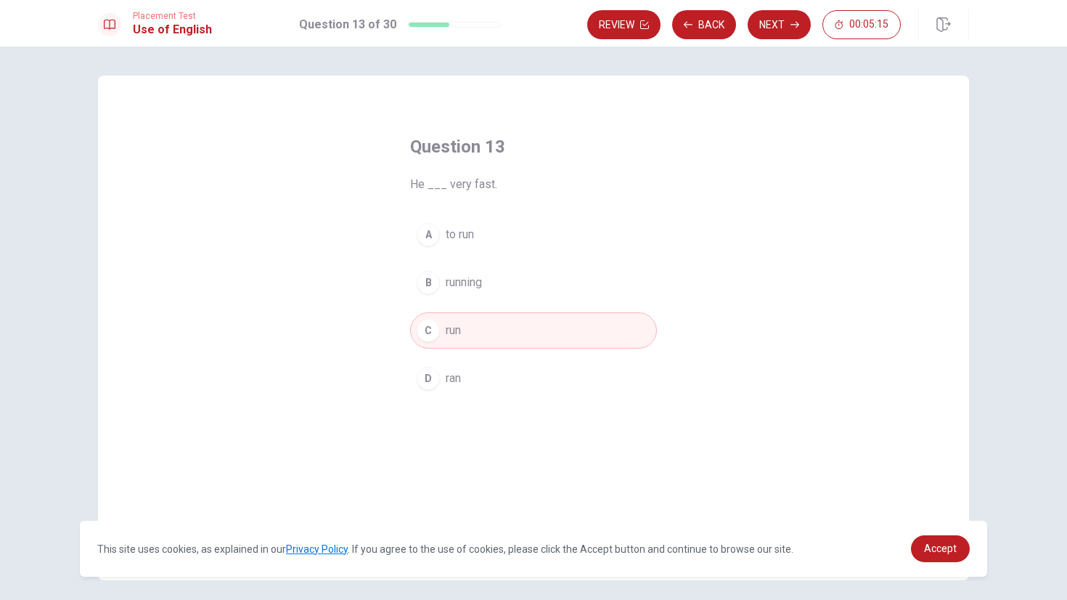
click at [439, 288] on button "B running" at bounding box center [533, 282] width 247 height 36
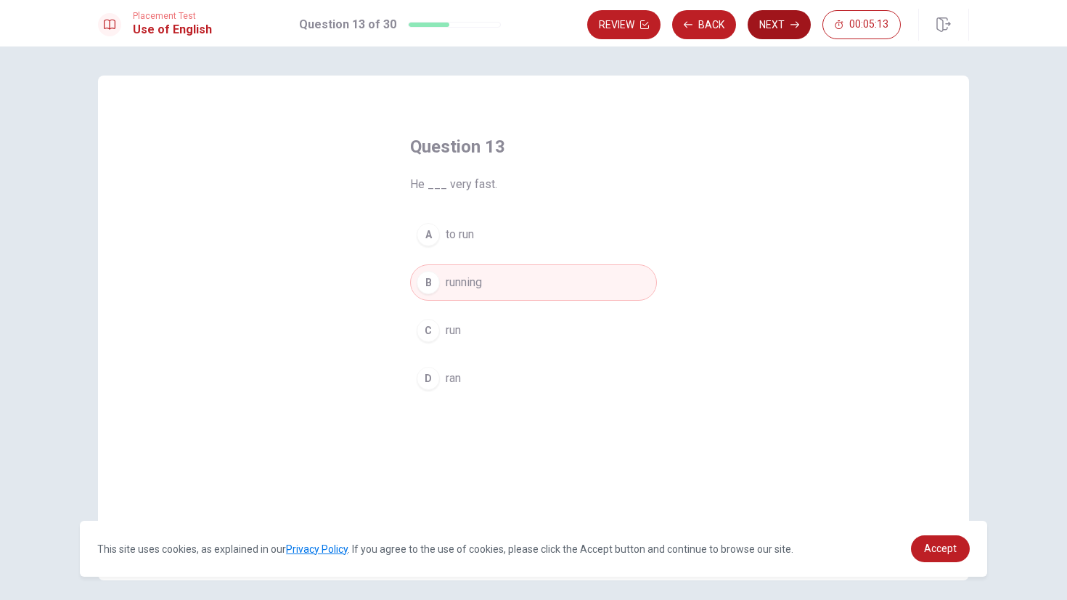
click at [783, 25] on button "Next" at bounding box center [779, 24] width 63 height 29
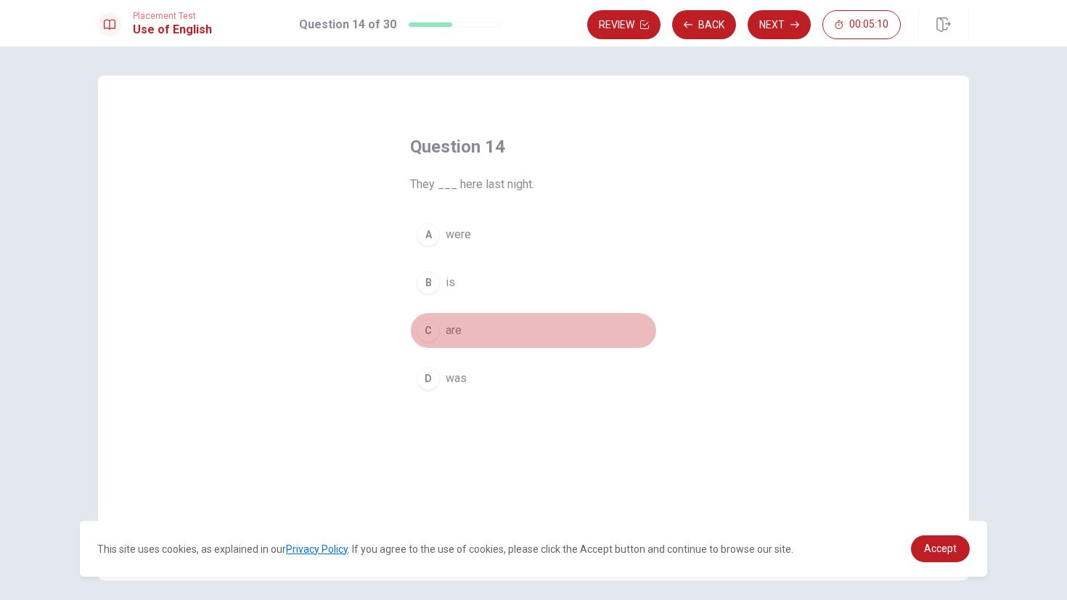
click at [426, 333] on div "C" at bounding box center [428, 330] width 23 height 23
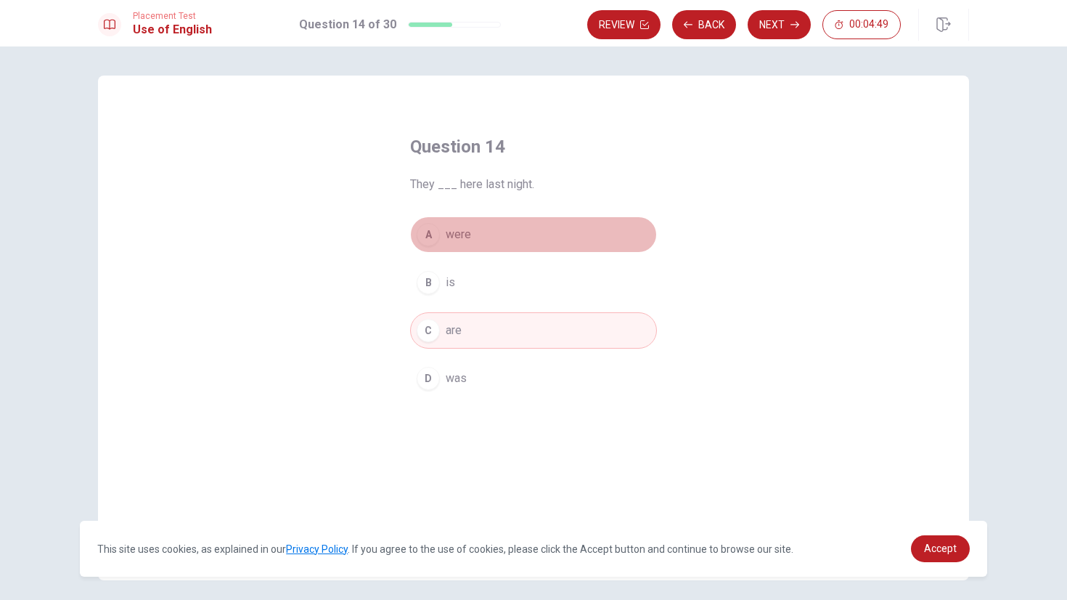
click at [431, 230] on div "A" at bounding box center [428, 234] width 23 height 23
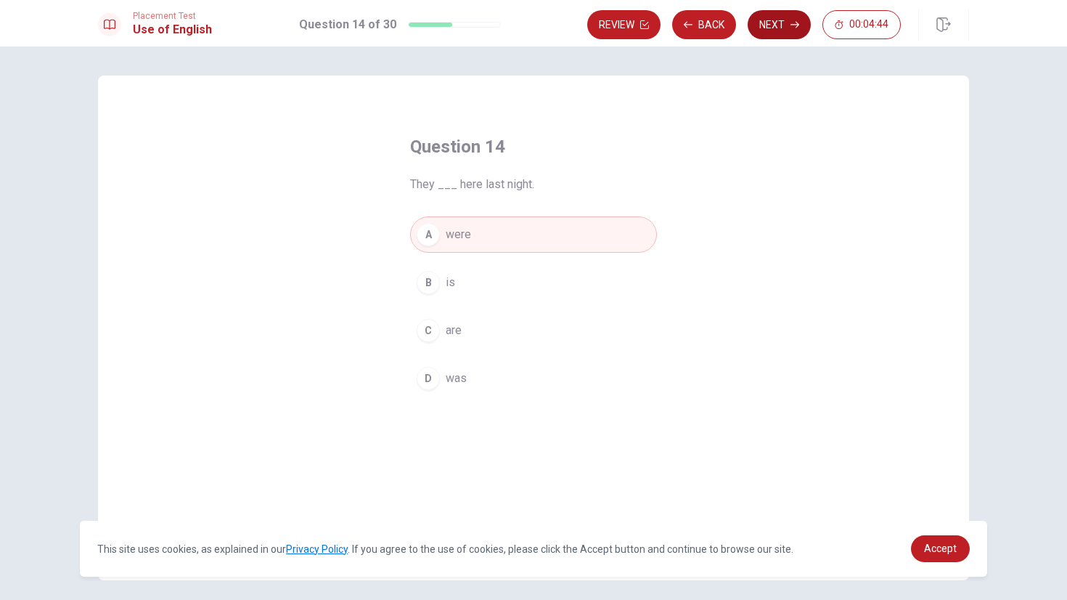
click at [773, 29] on button "Next" at bounding box center [779, 24] width 63 height 29
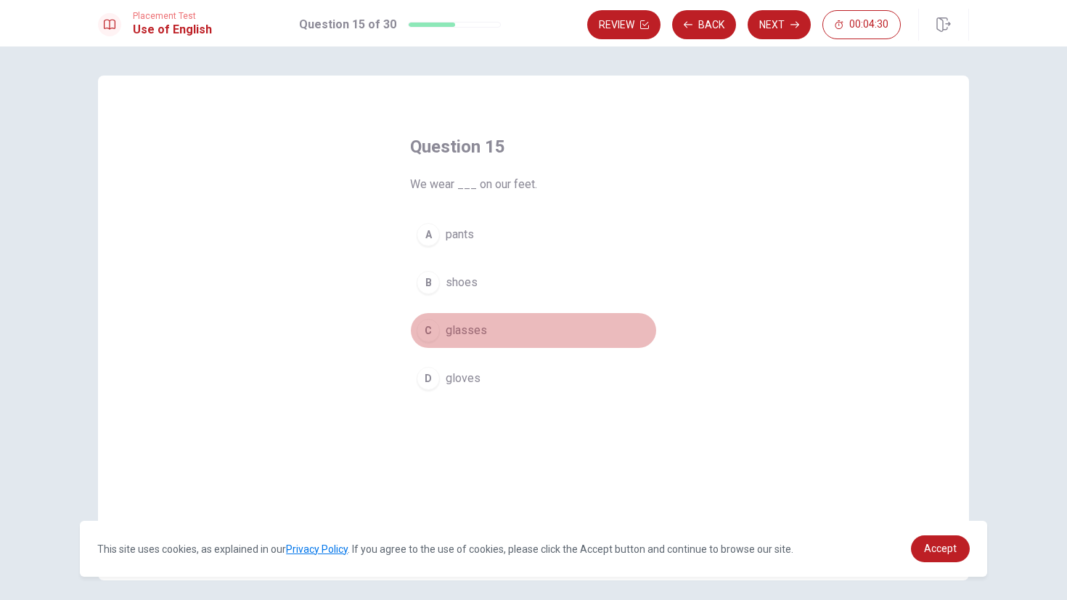
click at [433, 339] on button "C glasses" at bounding box center [533, 330] width 247 height 36
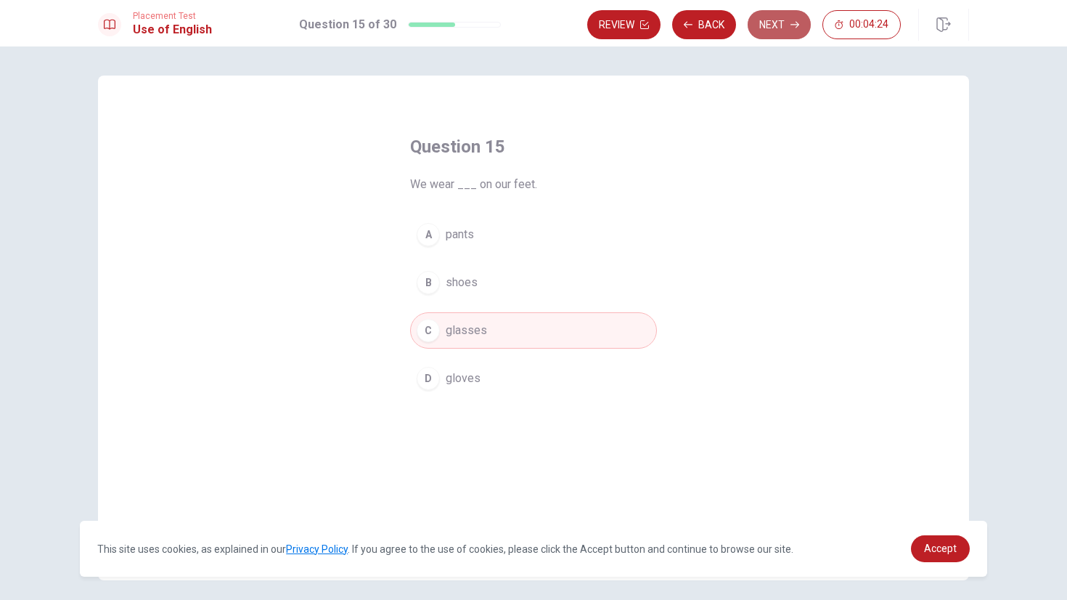
click at [796, 26] on icon "button" at bounding box center [795, 25] width 9 height 7
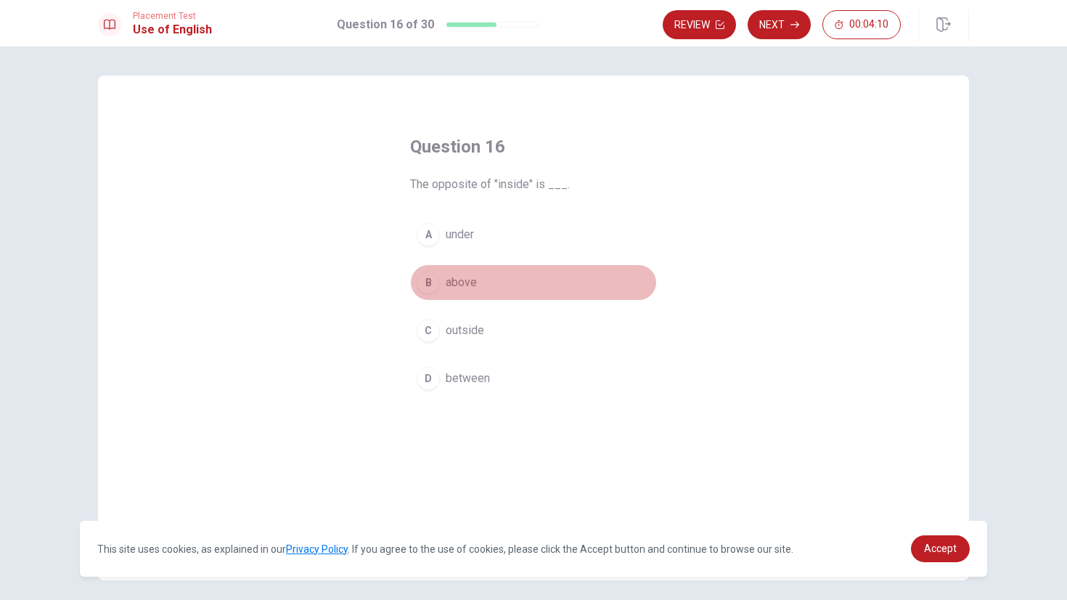
click at [425, 286] on div "B" at bounding box center [428, 282] width 23 height 23
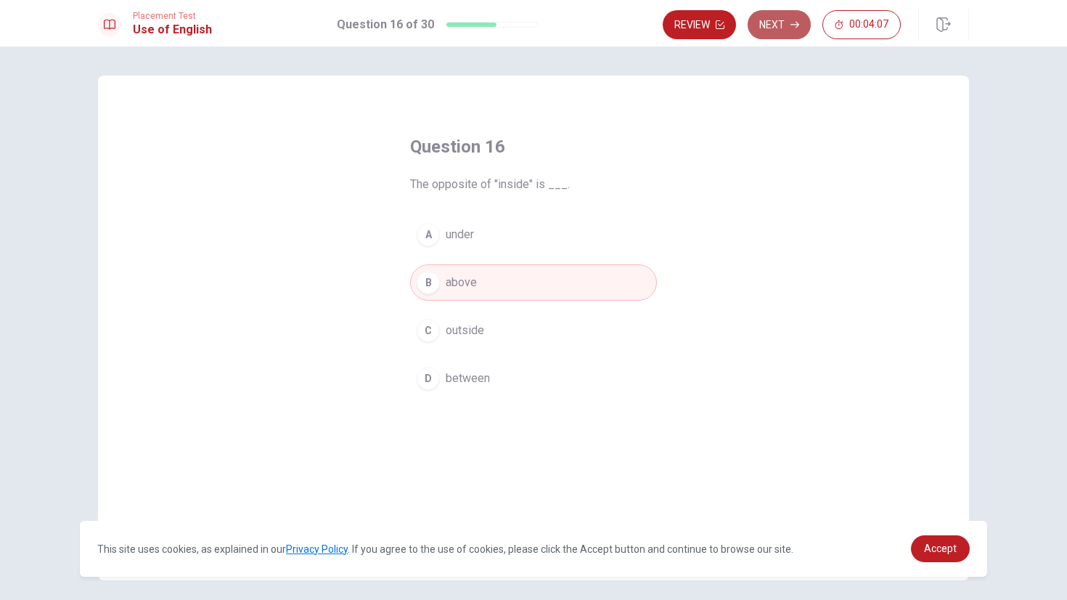
click at [791, 28] on icon "button" at bounding box center [795, 24] width 9 height 9
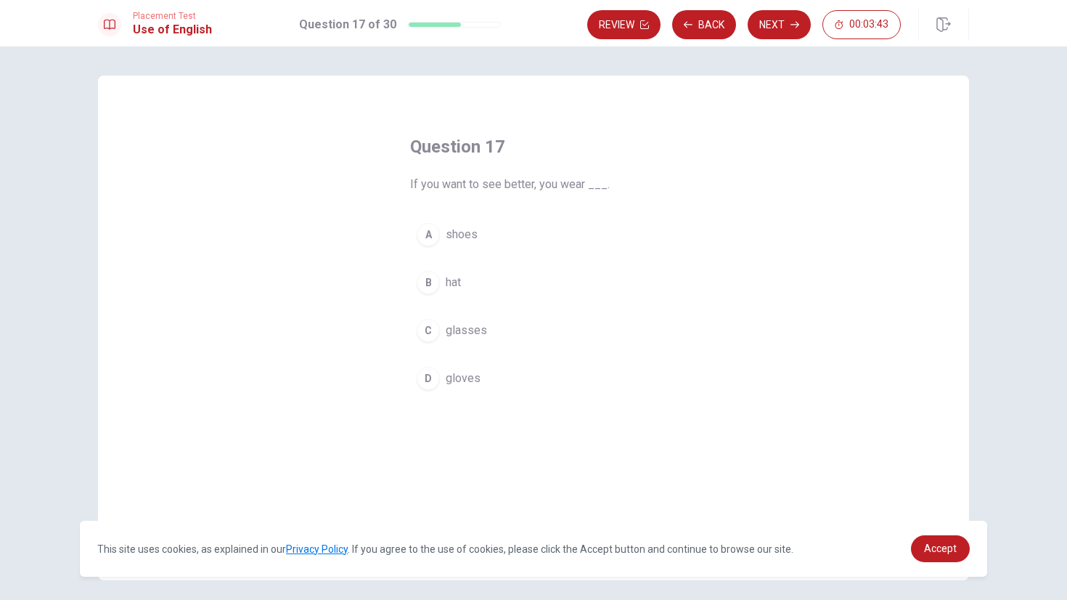
click at [423, 342] on button "C glasses" at bounding box center [533, 330] width 247 height 36
click at [427, 287] on div "B" at bounding box center [428, 282] width 23 height 23
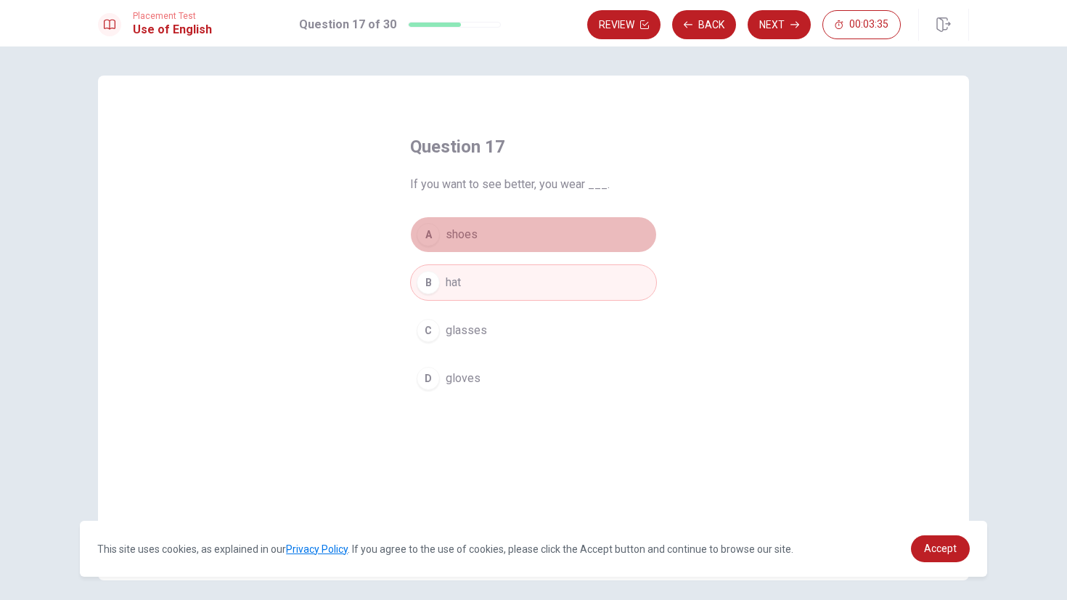
click at [425, 240] on div "A" at bounding box center [428, 234] width 23 height 23
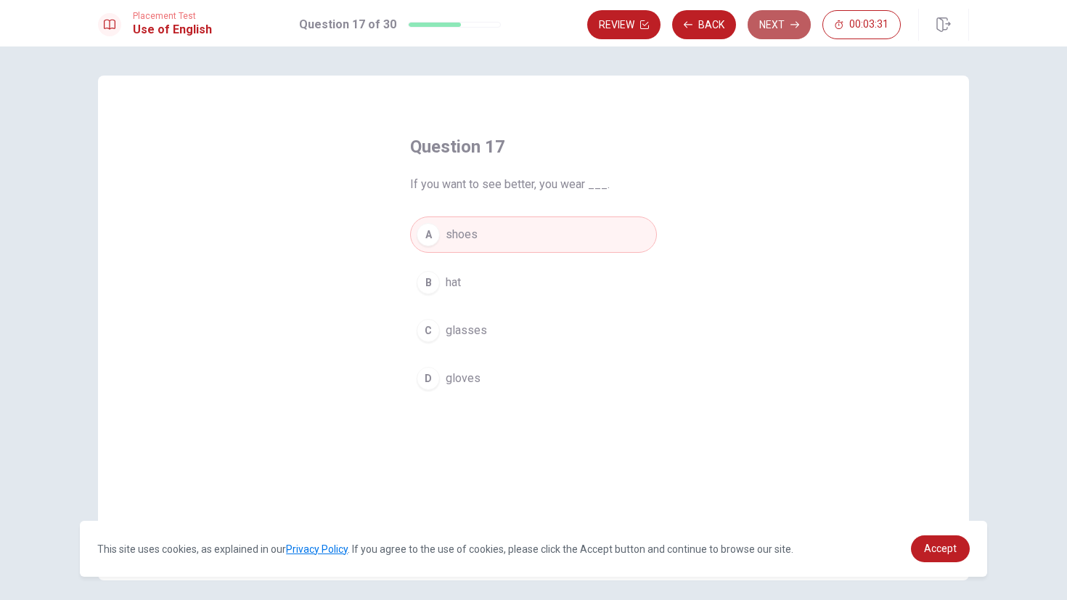
click at [773, 20] on button "Next" at bounding box center [779, 24] width 63 height 29
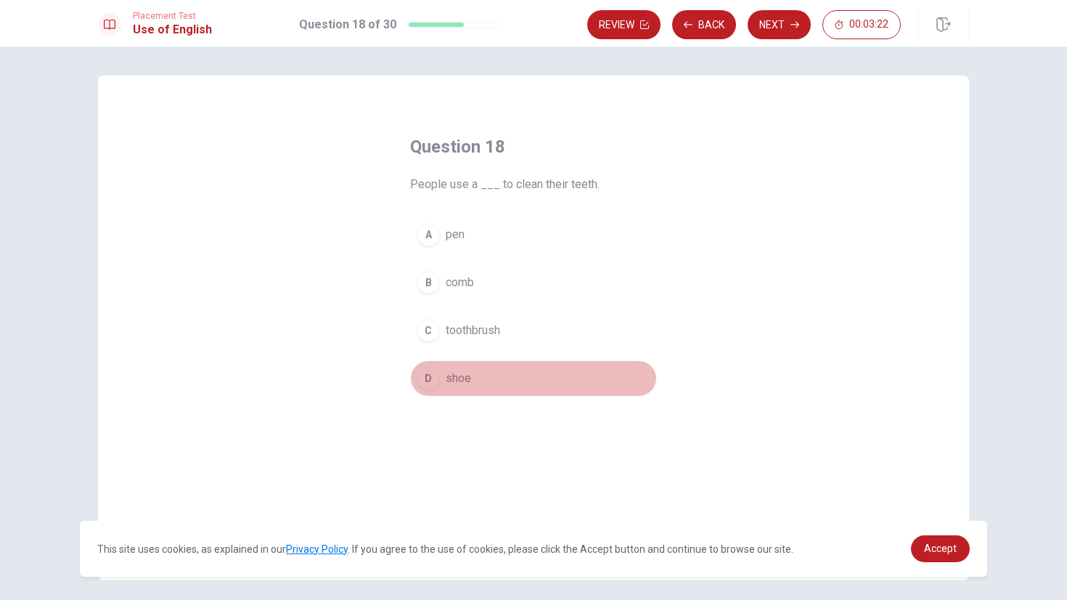
click at [423, 375] on div "D" at bounding box center [428, 378] width 23 height 23
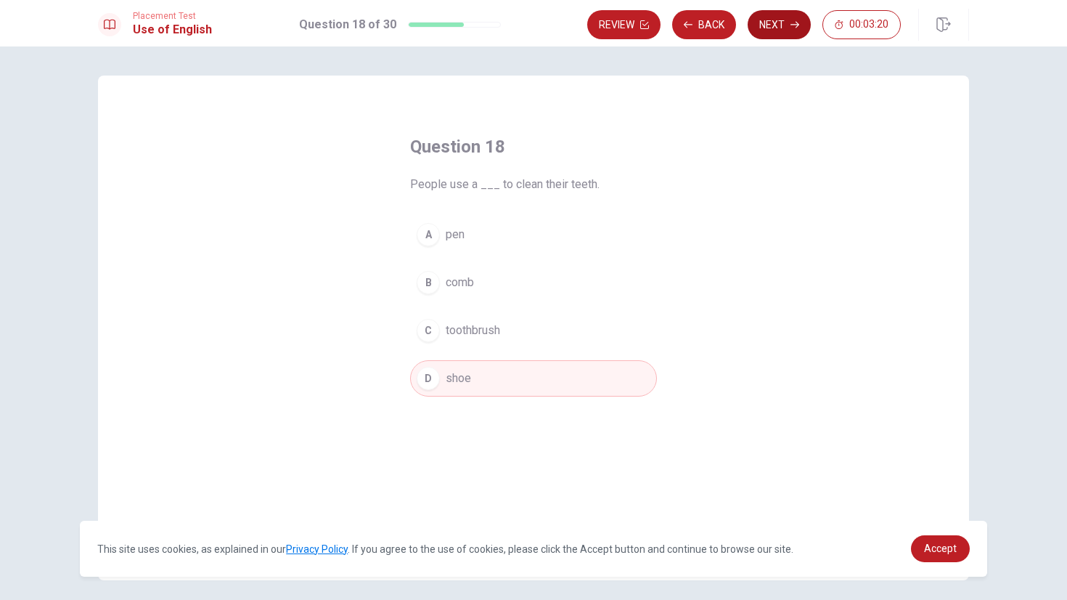
click at [790, 33] on button "Next" at bounding box center [779, 24] width 63 height 29
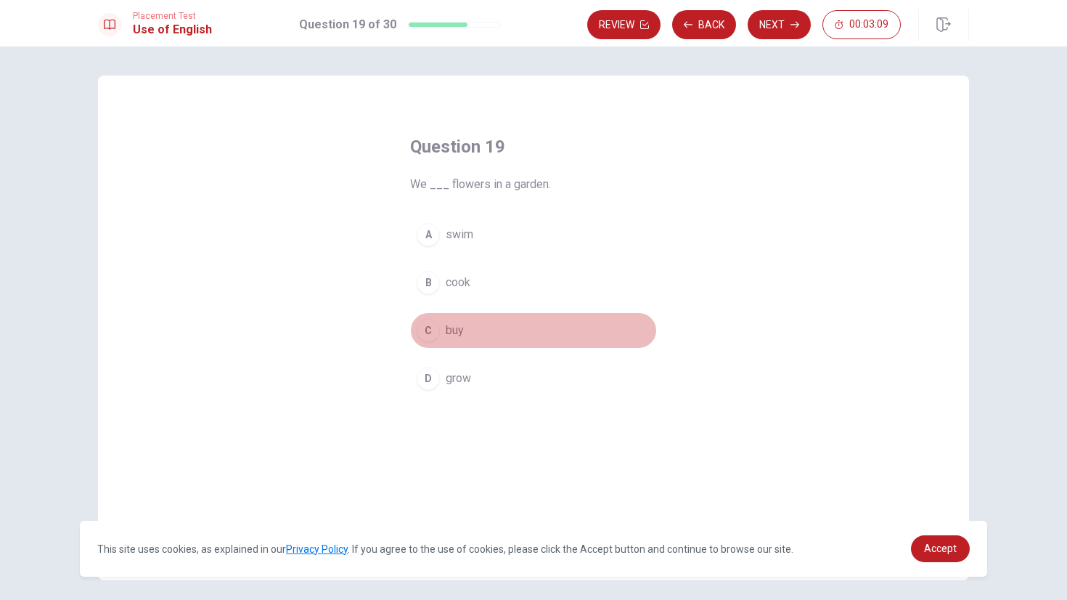
click at [432, 330] on div "C" at bounding box center [428, 330] width 23 height 23
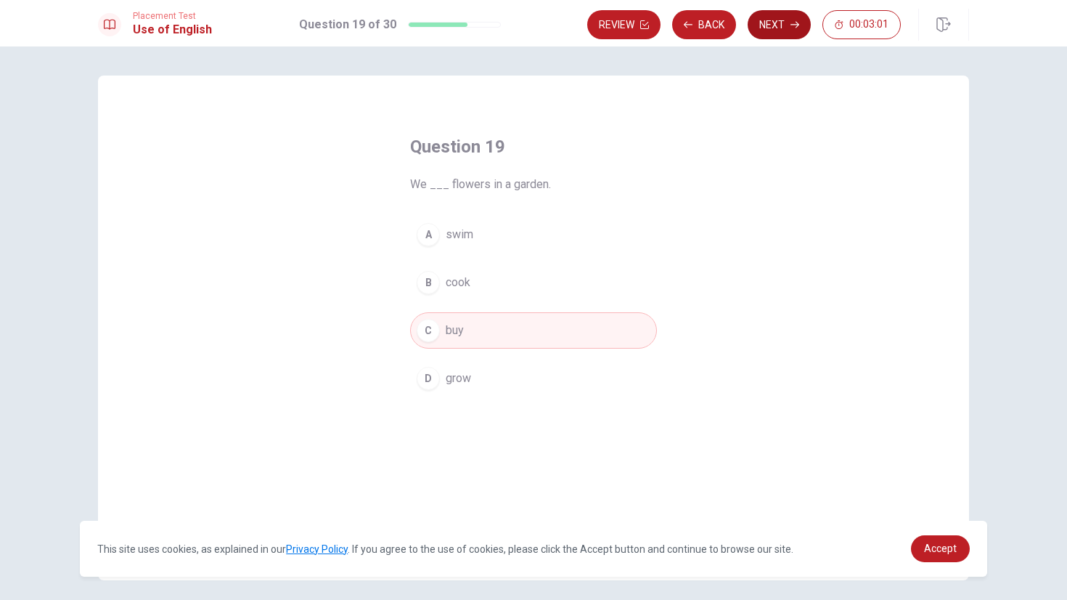
click at [769, 27] on button "Next" at bounding box center [779, 24] width 63 height 29
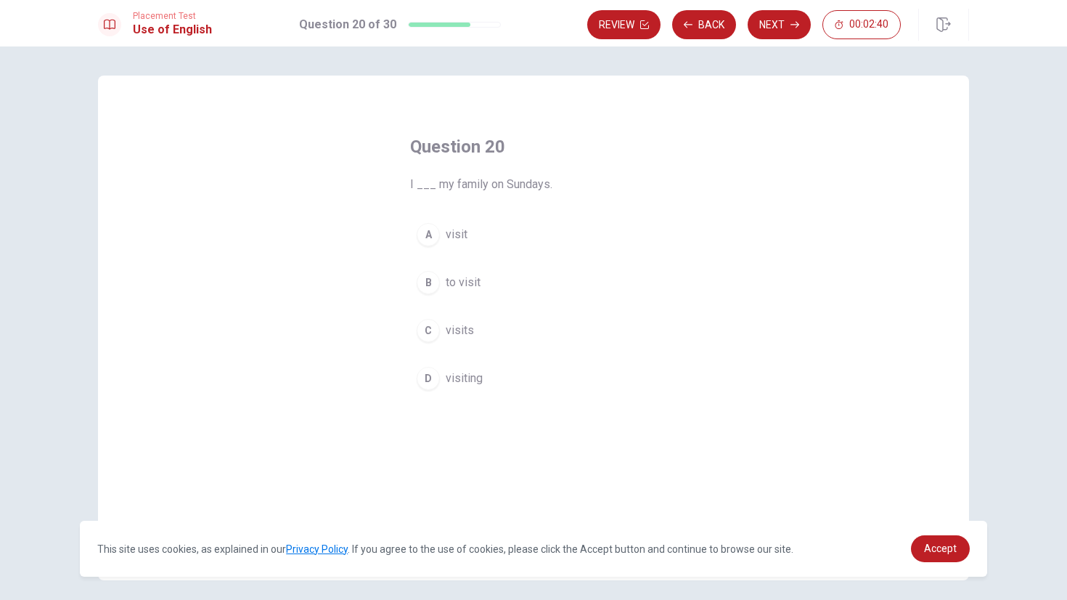
click at [434, 238] on div "A" at bounding box center [428, 234] width 23 height 23
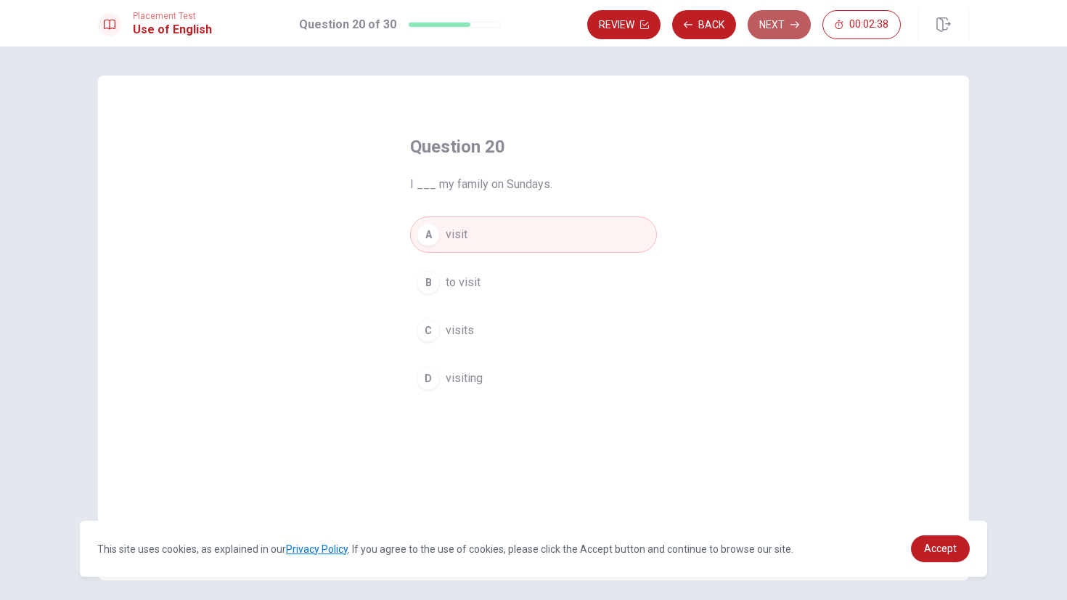
click at [776, 33] on button "Next" at bounding box center [779, 24] width 63 height 29
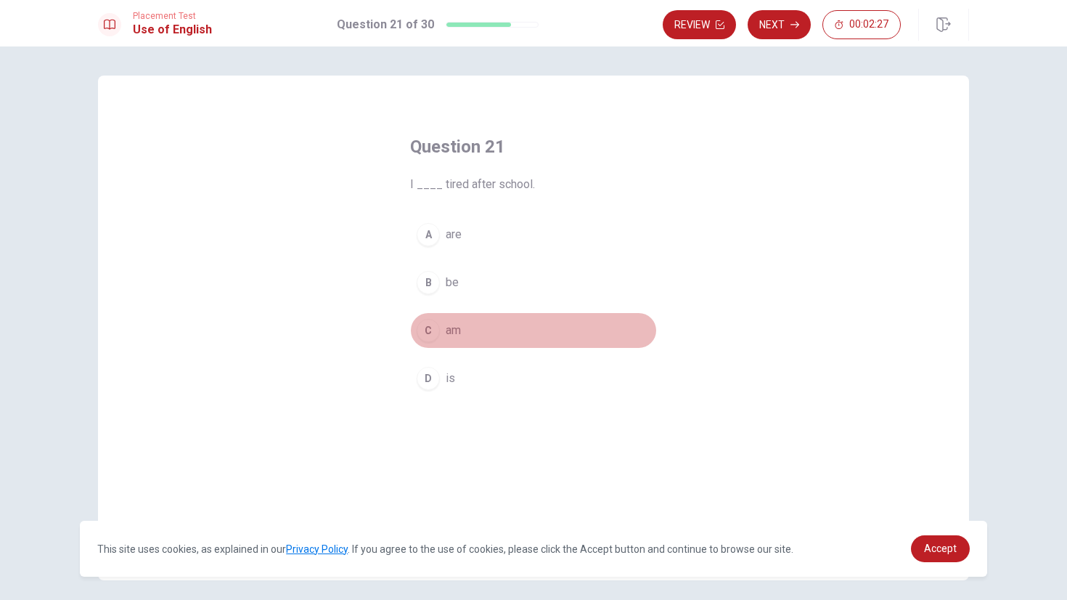
click at [425, 338] on div "C" at bounding box center [428, 330] width 23 height 23
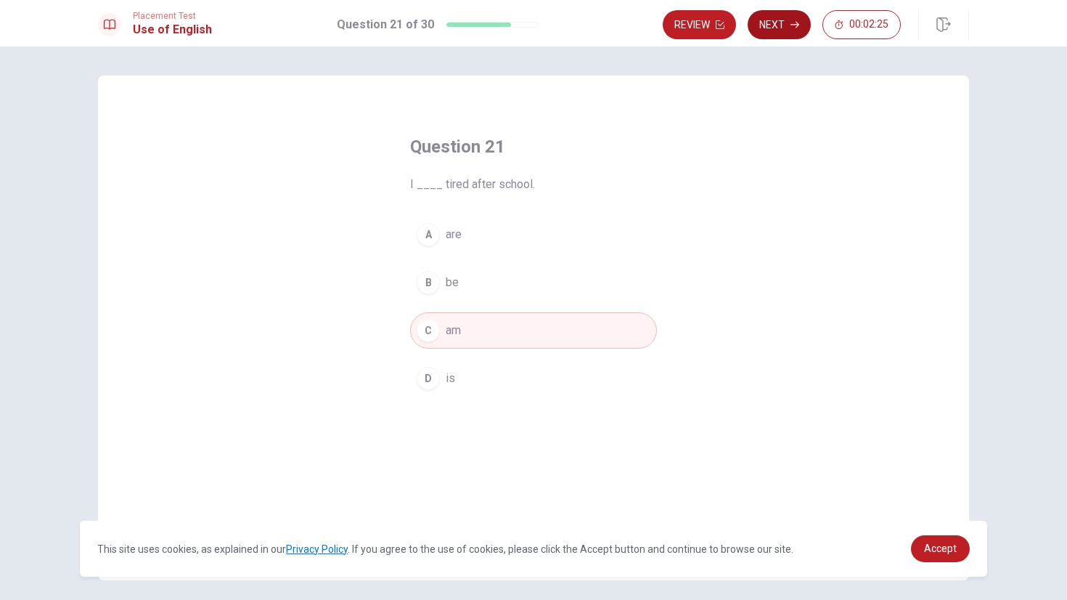
click at [796, 25] on icon "button" at bounding box center [795, 25] width 9 height 7
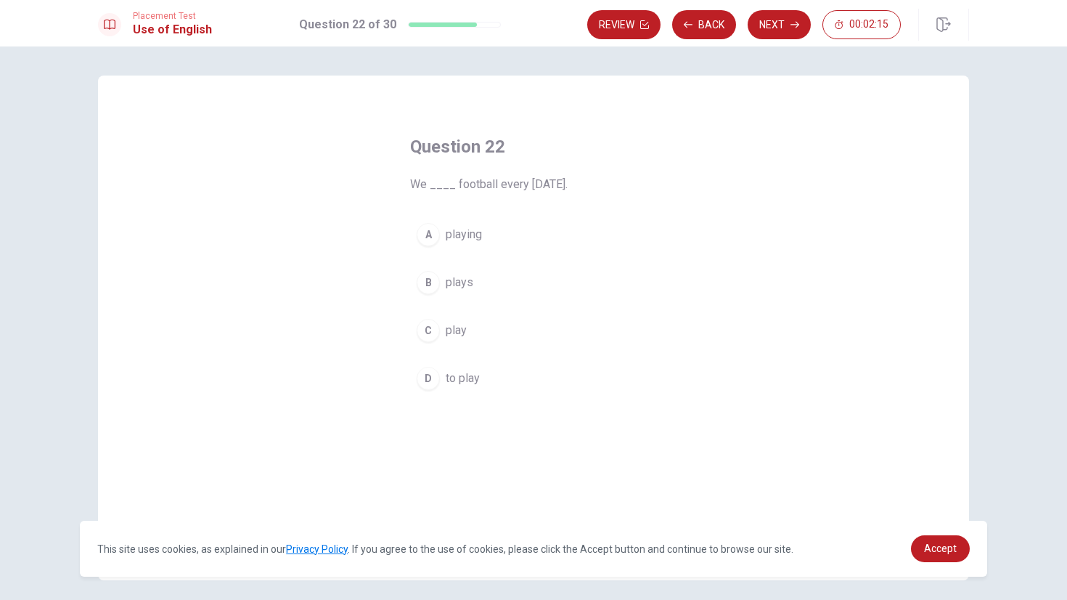
click at [422, 336] on div "C" at bounding box center [428, 330] width 23 height 23
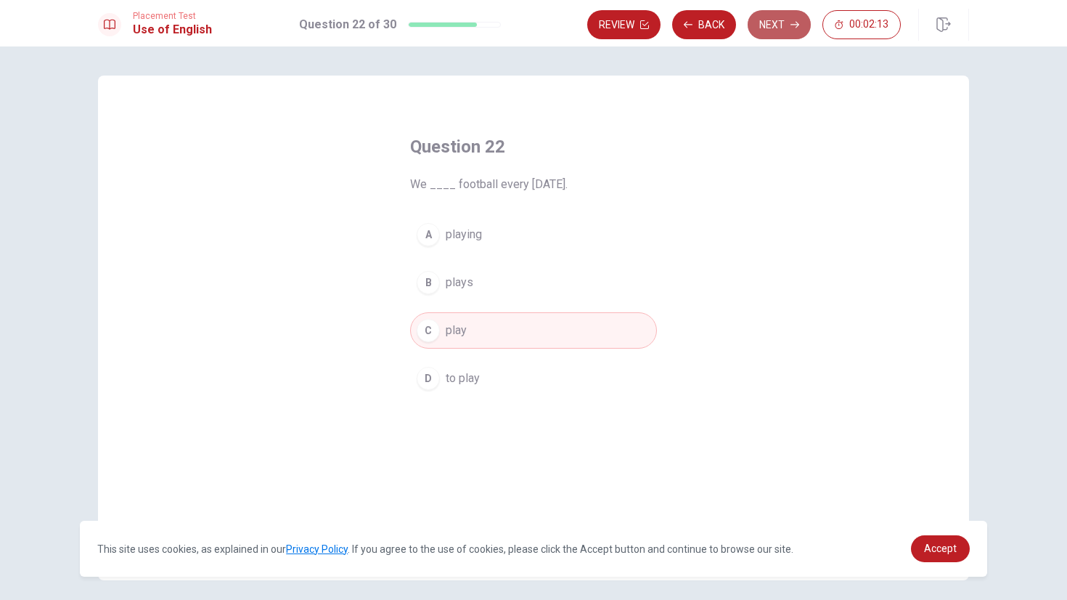
click at [781, 30] on button "Next" at bounding box center [779, 24] width 63 height 29
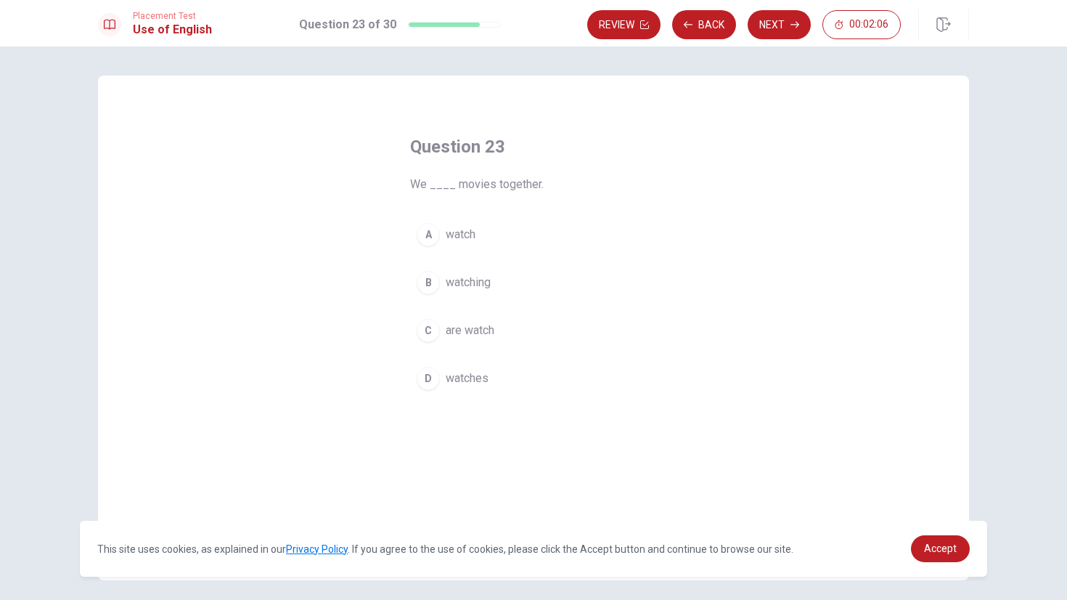
click at [428, 336] on div "C" at bounding box center [428, 330] width 23 height 23
click at [782, 30] on button "Next" at bounding box center [779, 24] width 63 height 29
click at [446, 333] on span "watchs" at bounding box center [464, 330] width 36 height 17
click at [773, 33] on button "Next" at bounding box center [779, 24] width 63 height 29
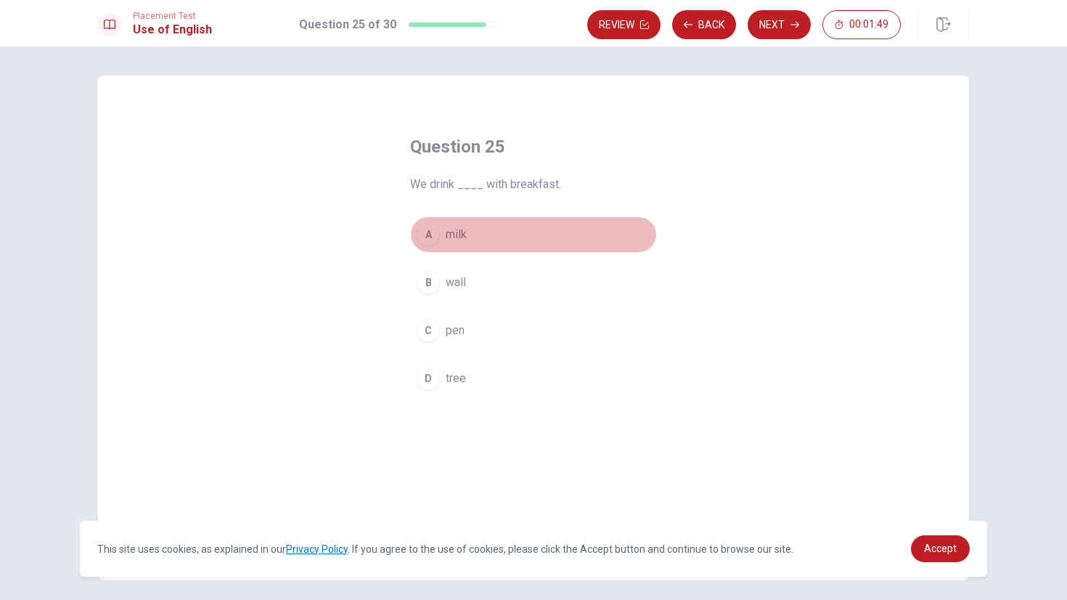
click at [458, 227] on span "milk" at bounding box center [456, 234] width 21 height 17
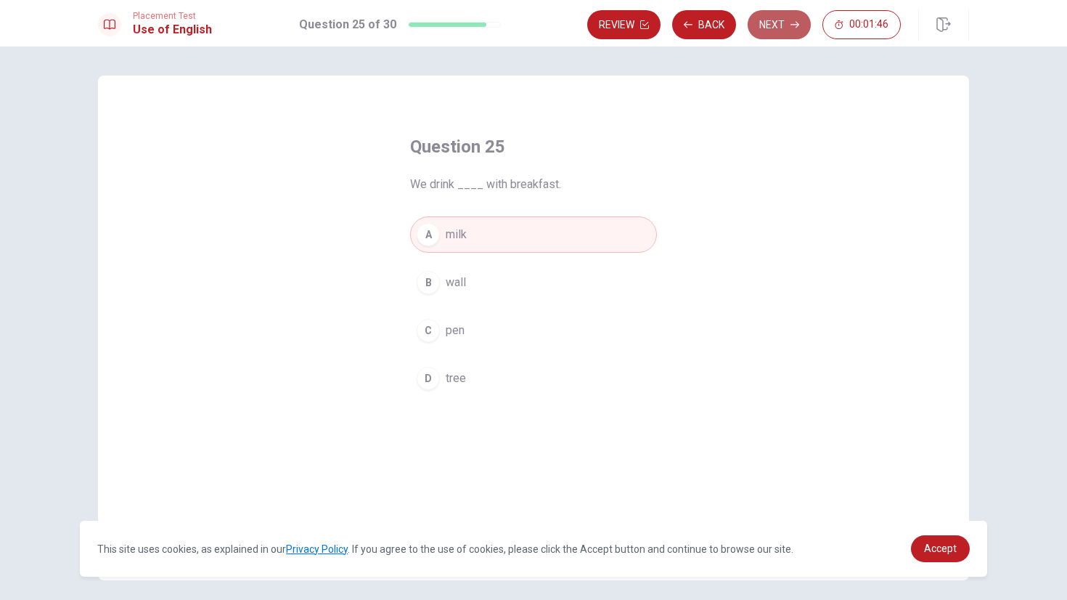
click at [762, 19] on button "Next" at bounding box center [779, 24] width 63 height 29
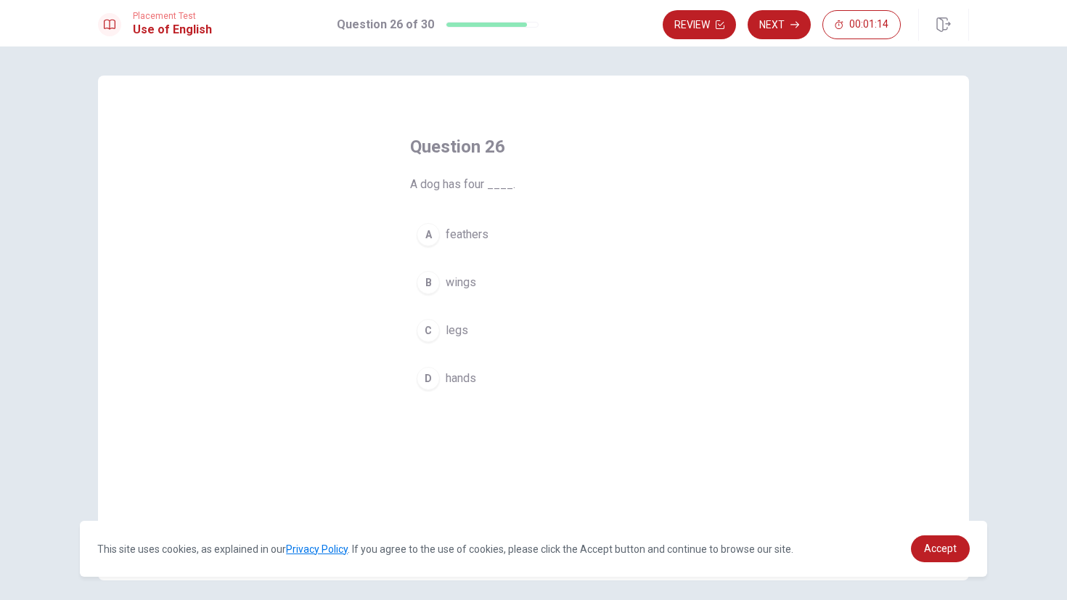
click at [437, 377] on button "D hands" at bounding box center [533, 378] width 247 height 36
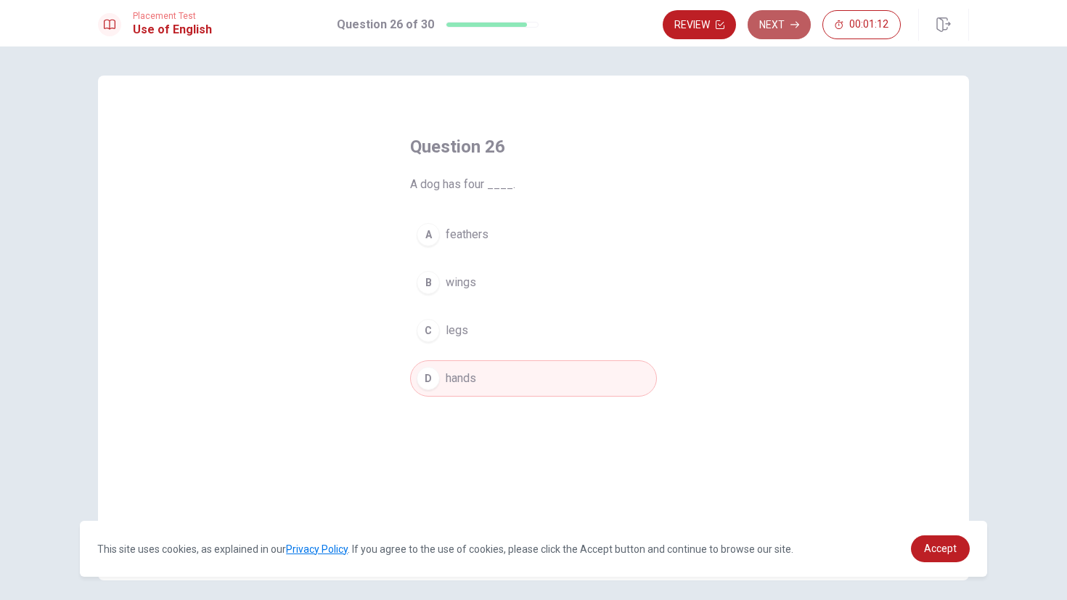
click at [790, 29] on button "Next" at bounding box center [779, 24] width 63 height 29
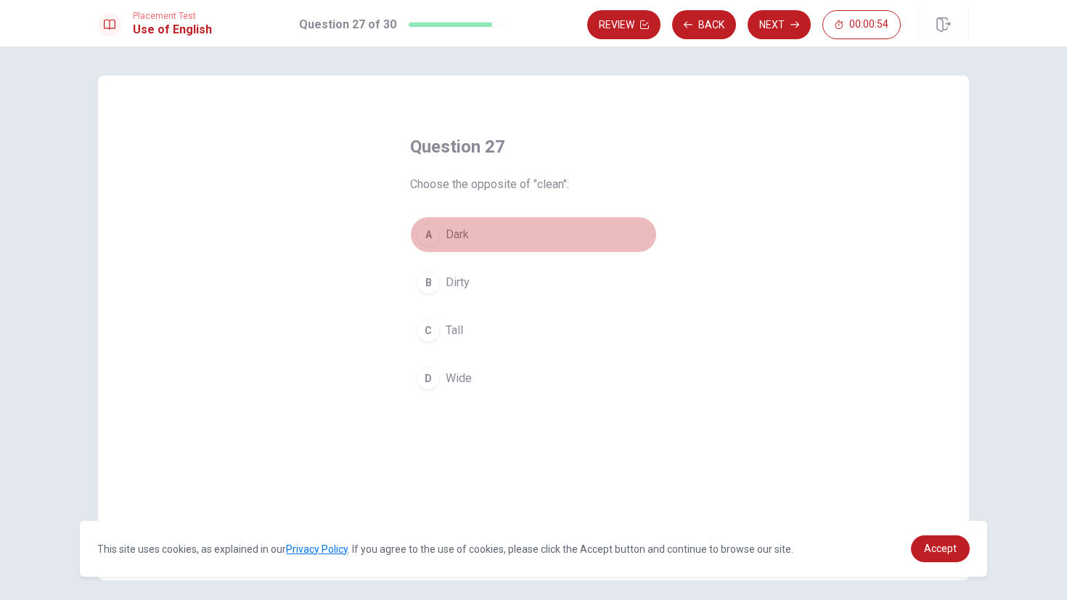
click at [435, 240] on button "A Dark" at bounding box center [533, 234] width 247 height 36
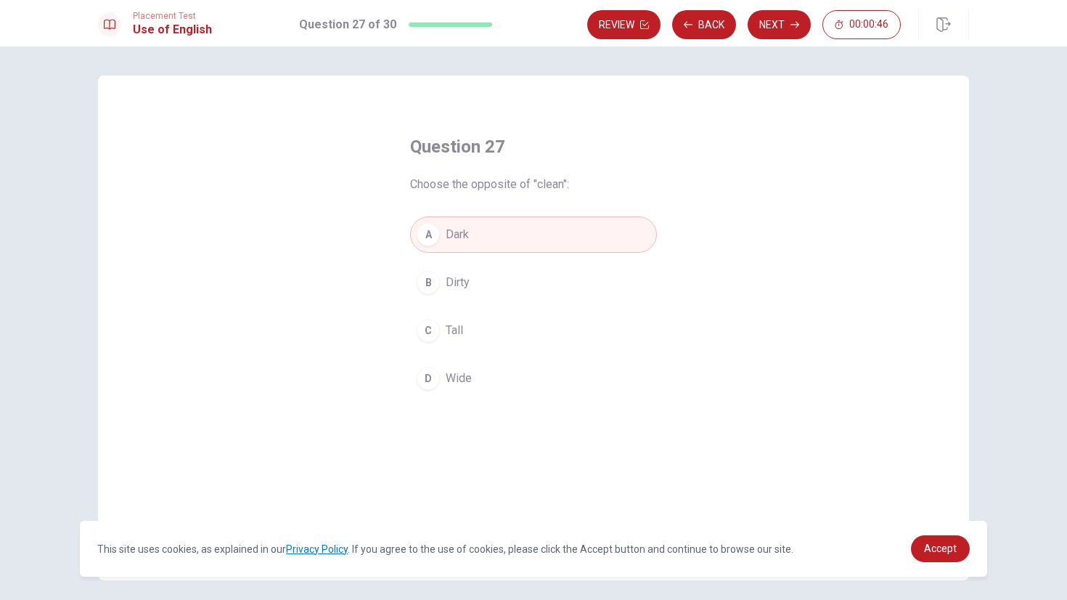
click at [766, 30] on button "Next" at bounding box center [779, 24] width 63 height 29
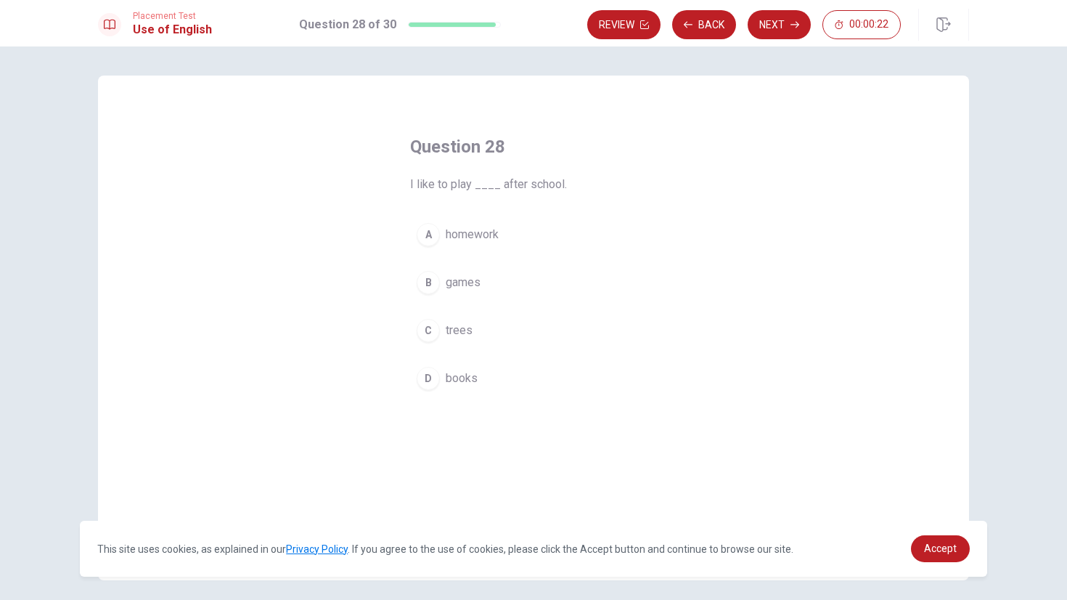
click at [471, 290] on span "games" at bounding box center [463, 282] width 35 height 17
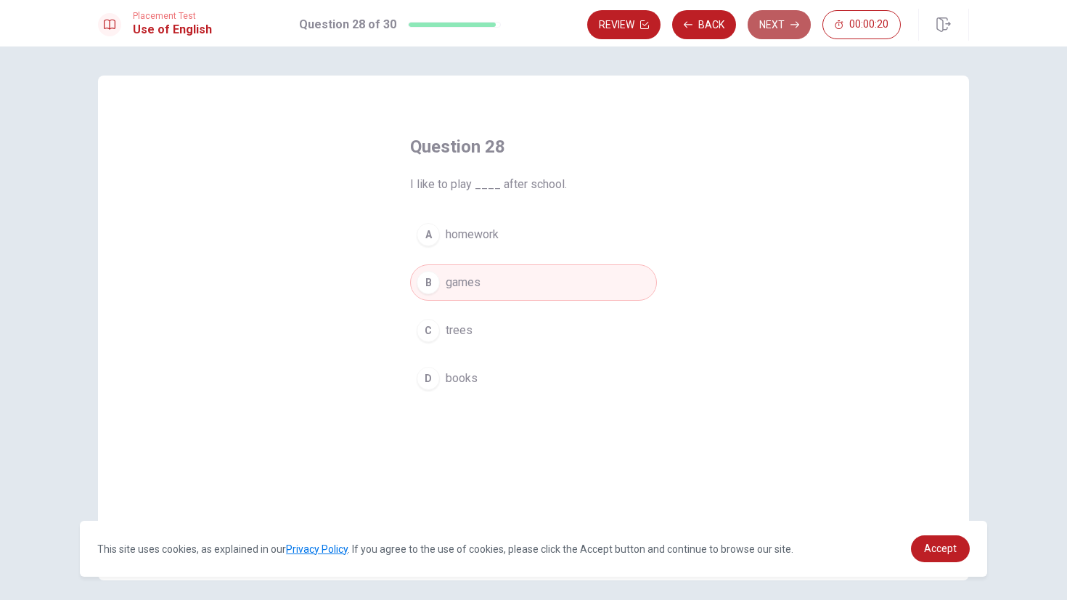
click at [784, 21] on button "Next" at bounding box center [779, 24] width 63 height 29
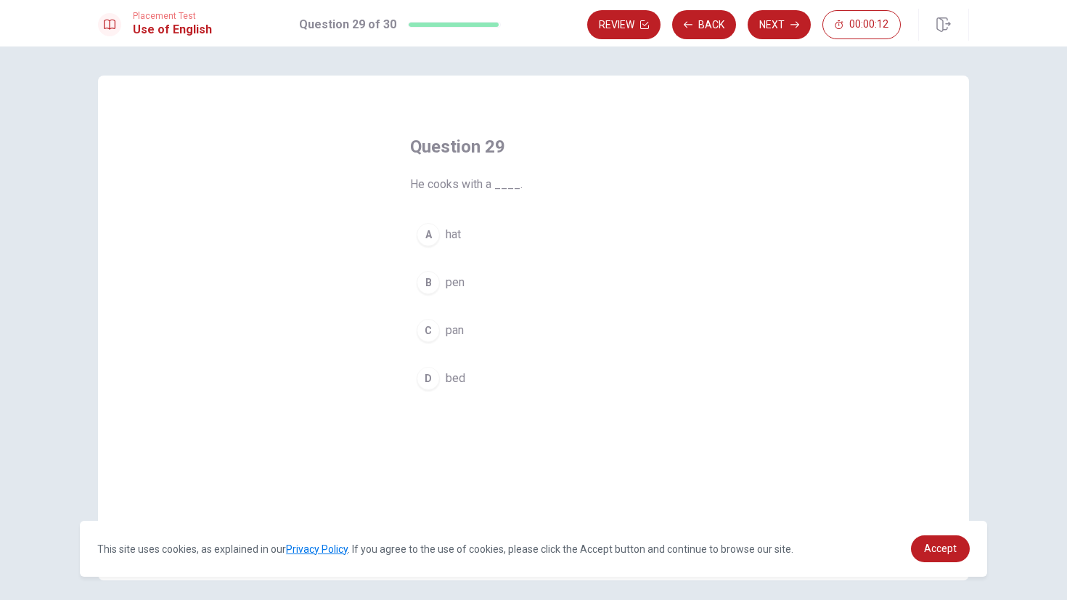
click at [425, 333] on div "C" at bounding box center [428, 330] width 23 height 23
click at [795, 28] on icon "button" at bounding box center [795, 24] width 9 height 9
click at [425, 277] on div "B" at bounding box center [428, 282] width 23 height 23
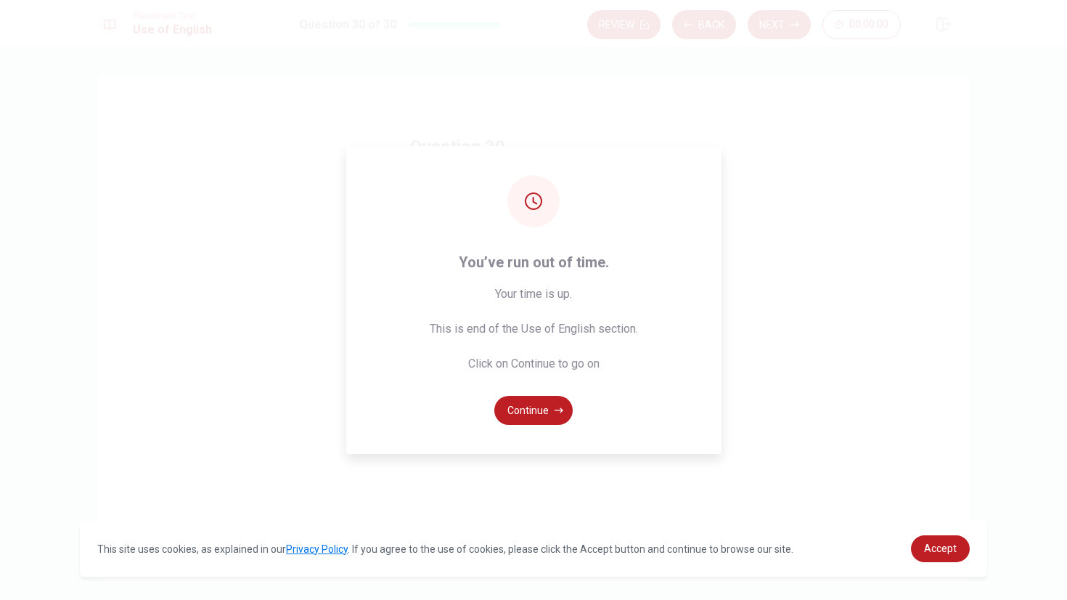
click at [531, 394] on div "You’ve run out of time. Your time is up. This is end of the Use of English sect…" at bounding box center [533, 300] width 375 height 308
click at [531, 412] on button "Continue" at bounding box center [533, 410] width 78 height 29
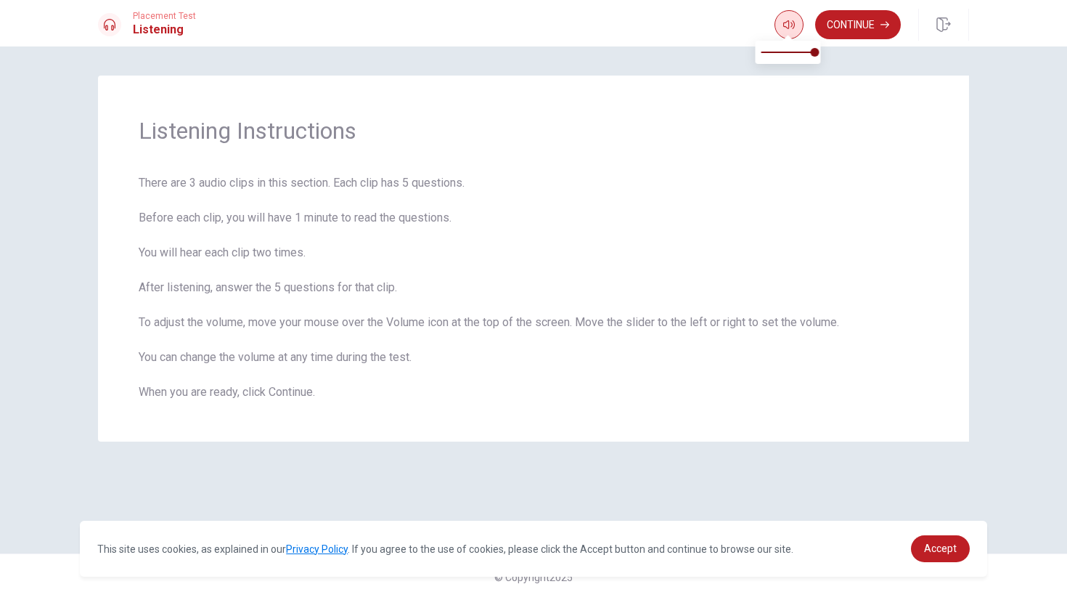
click at [789, 33] on body "This site uses cookies, as explained in our Privacy Policy . If you agree to th…" at bounding box center [533, 300] width 1067 height 600
click at [902, 20] on div "Continue" at bounding box center [872, 25] width 195 height 32
click at [888, 25] on icon "button" at bounding box center [885, 25] width 9 height 7
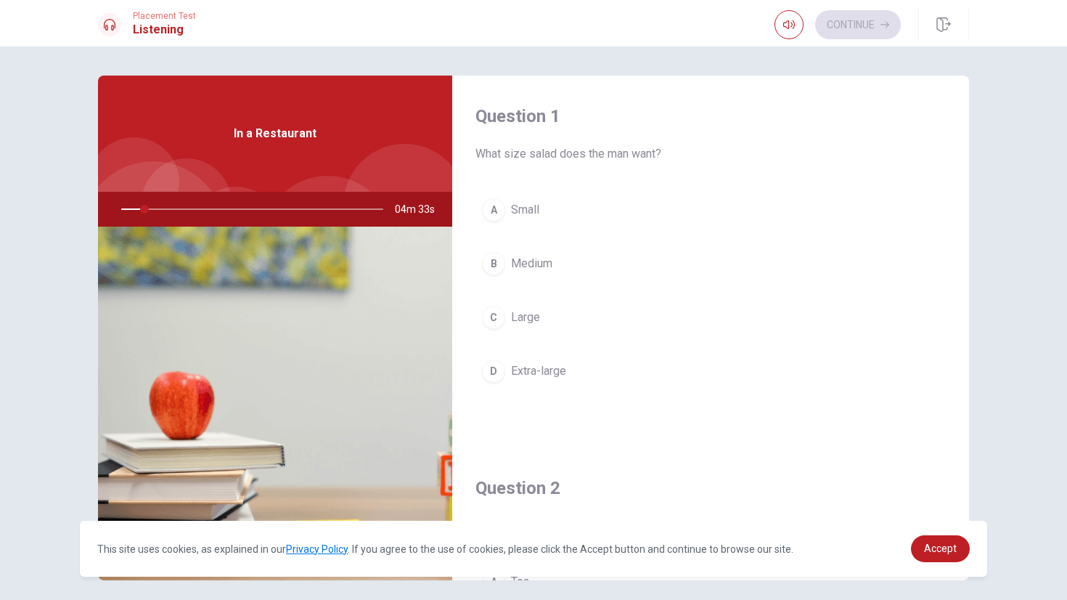
click at [531, 270] on span "Medium" at bounding box center [531, 263] width 41 height 17
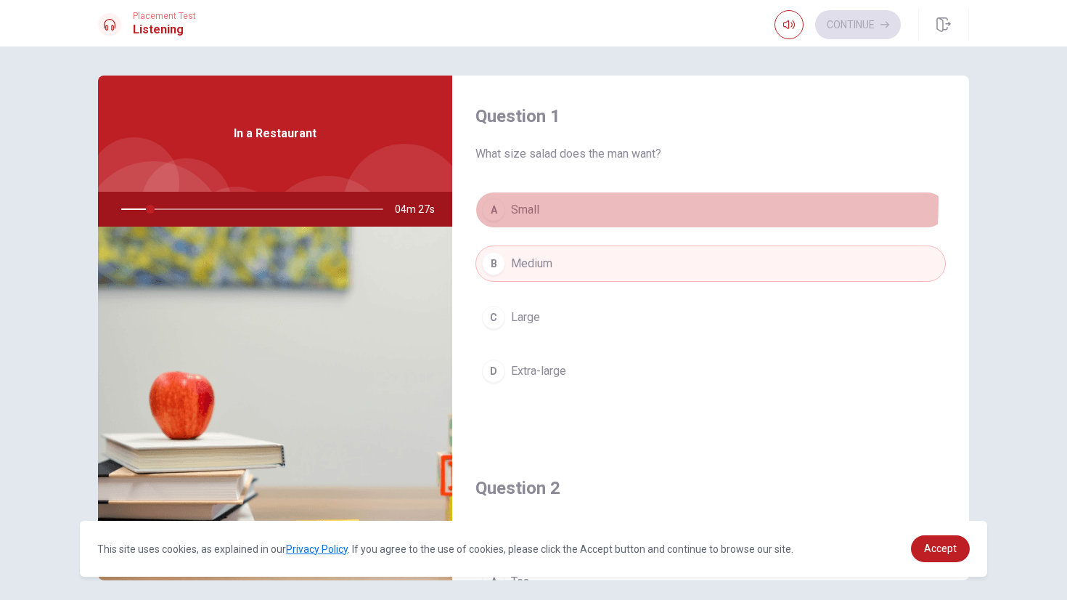
click at [512, 201] on span "Small" at bounding box center [525, 209] width 28 height 17
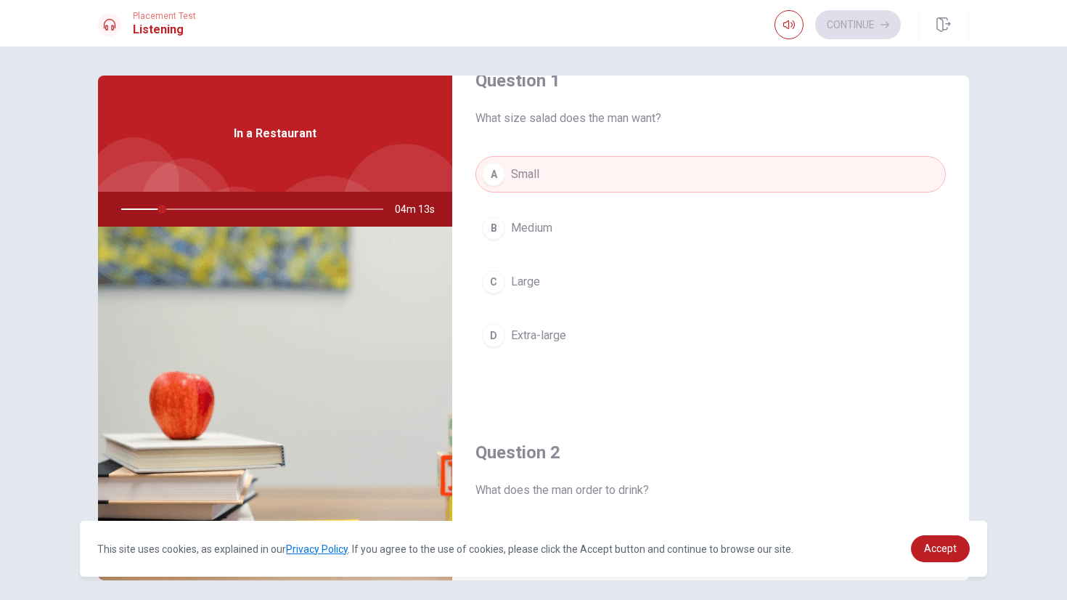
scroll to position [34, 0]
drag, startPoint x: 473, startPoint y: 116, endPoint x: 654, endPoint y: 126, distance: 181.1
click at [654, 126] on span "What size salad does the man want?" at bounding box center [711, 119] width 470 height 17
click at [540, 241] on button "B Medium" at bounding box center [711, 229] width 470 height 36
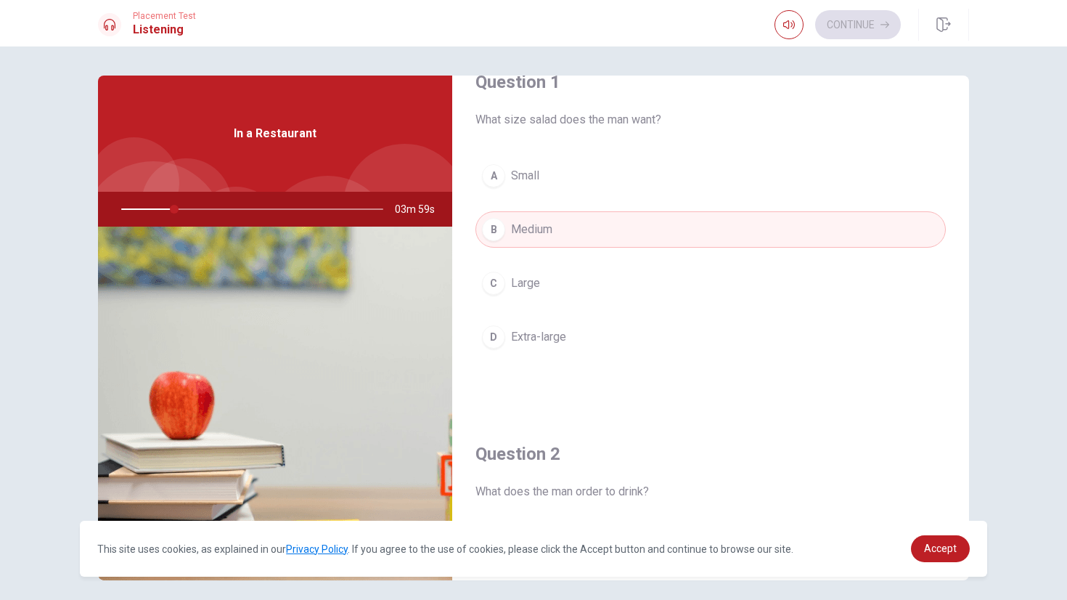
click at [582, 297] on button "C Large" at bounding box center [711, 283] width 470 height 36
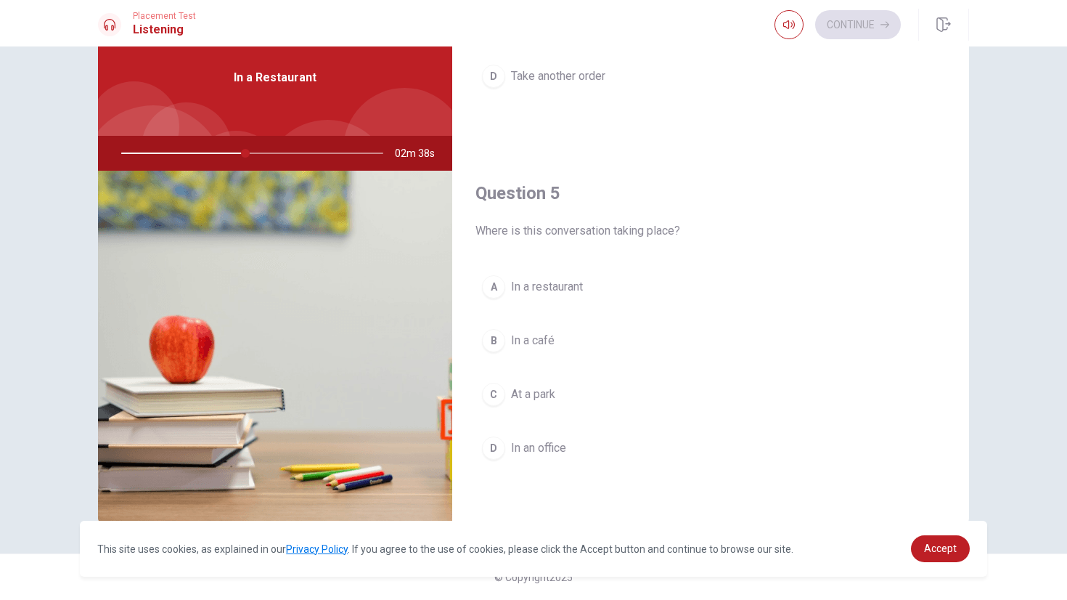
scroll to position [0, 0]
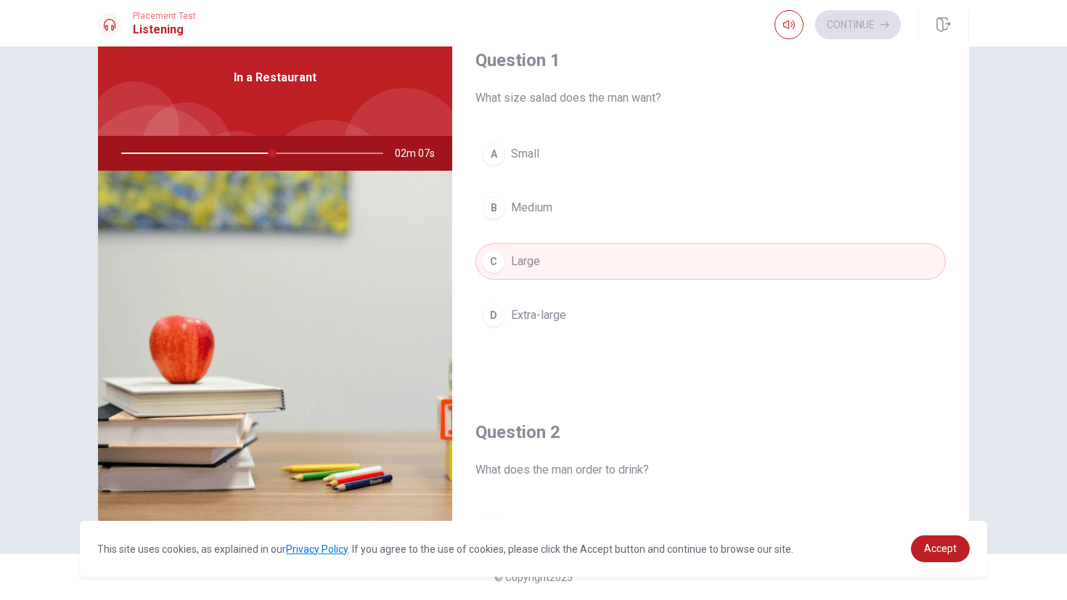
click at [534, 211] on span "Medium" at bounding box center [531, 207] width 41 height 17
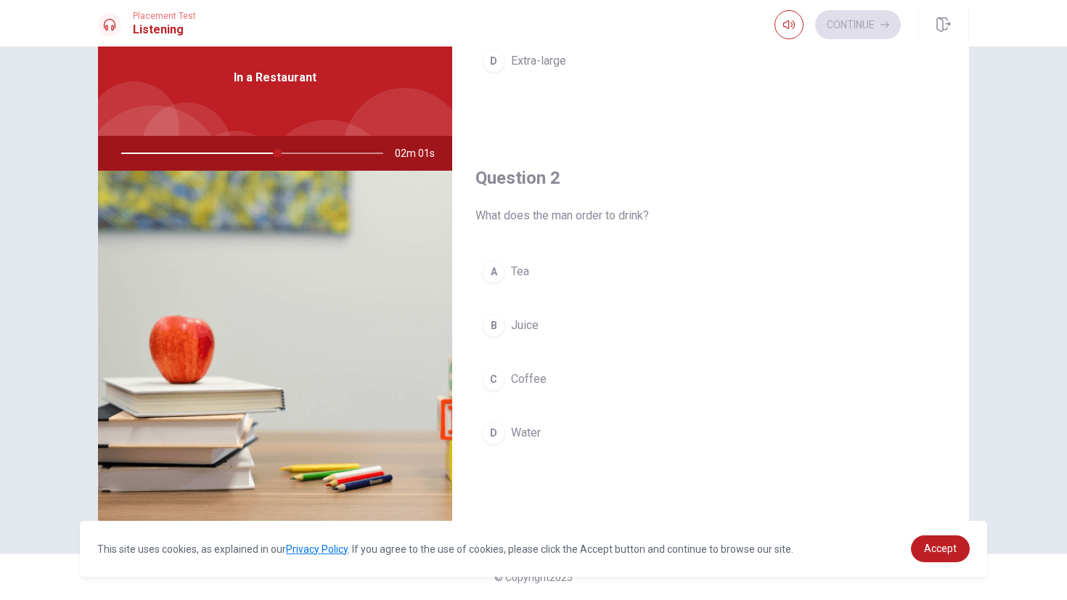
scroll to position [255, 0]
click at [294, 155] on div at bounding box center [249, 153] width 291 height 35
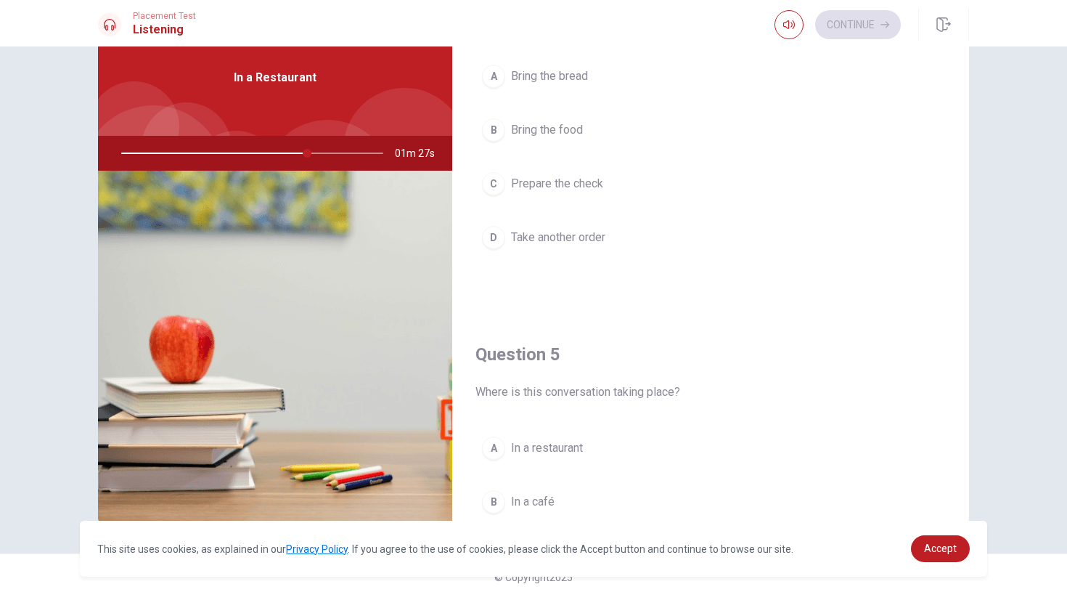
scroll to position [1354, 0]
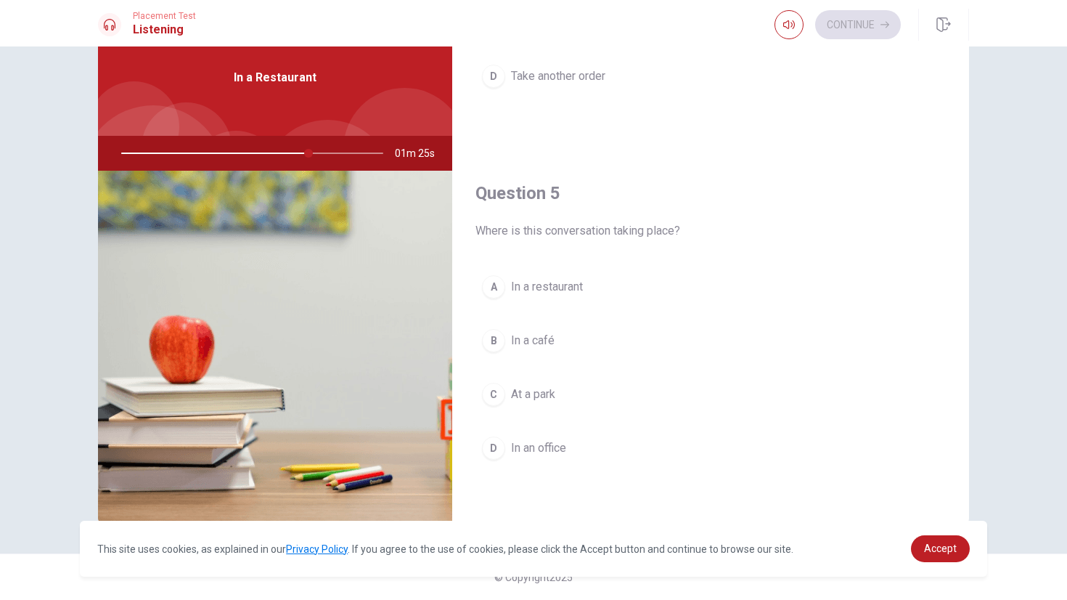
click at [587, 395] on button "C At a park" at bounding box center [711, 394] width 470 height 36
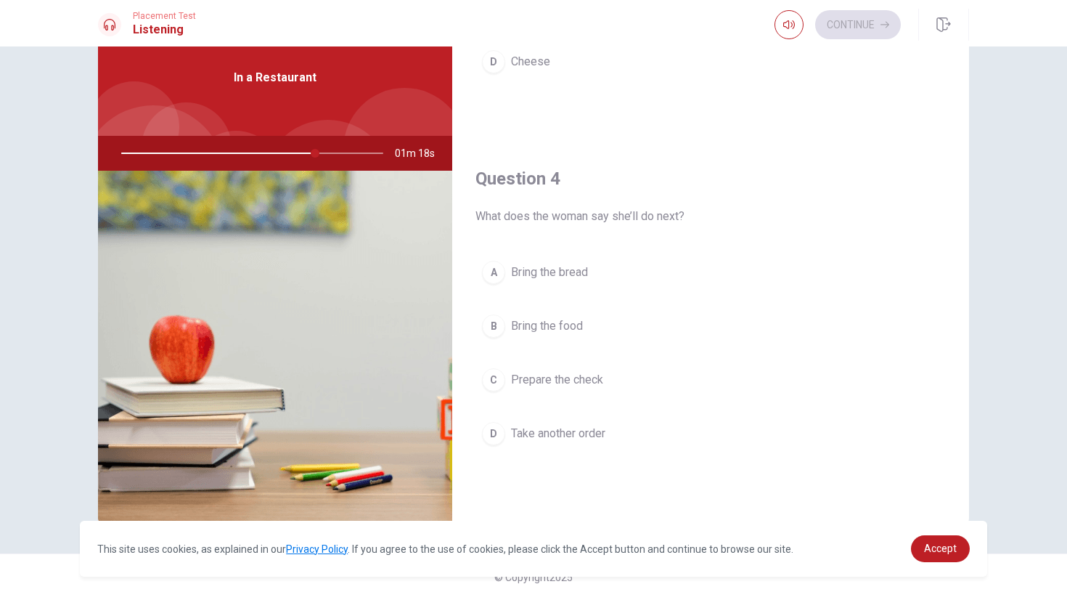
scroll to position [988, 0]
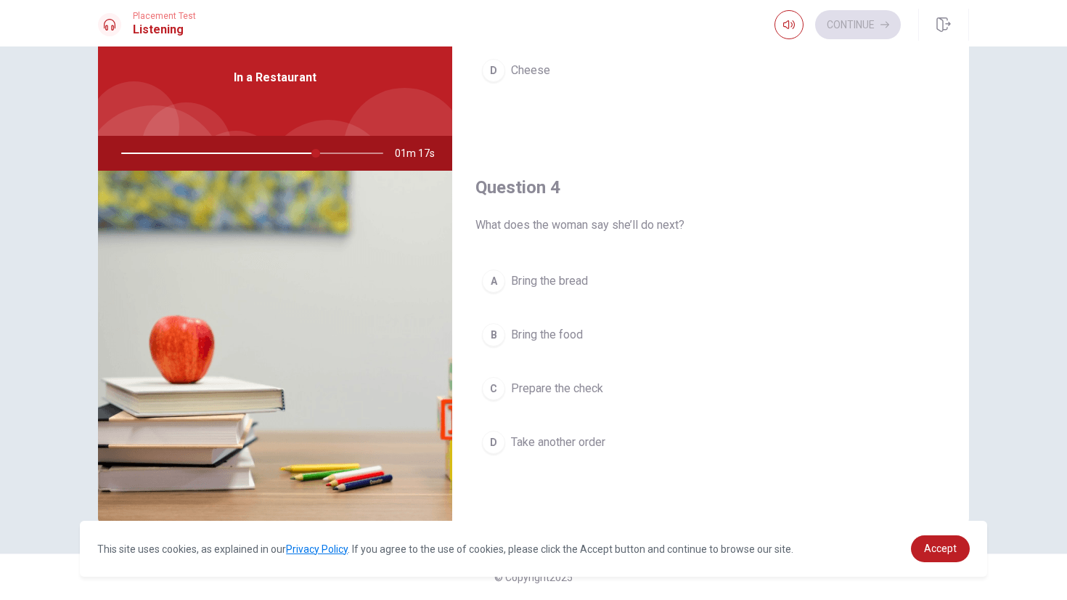
click at [619, 375] on button "C Prepare the check" at bounding box center [711, 388] width 470 height 36
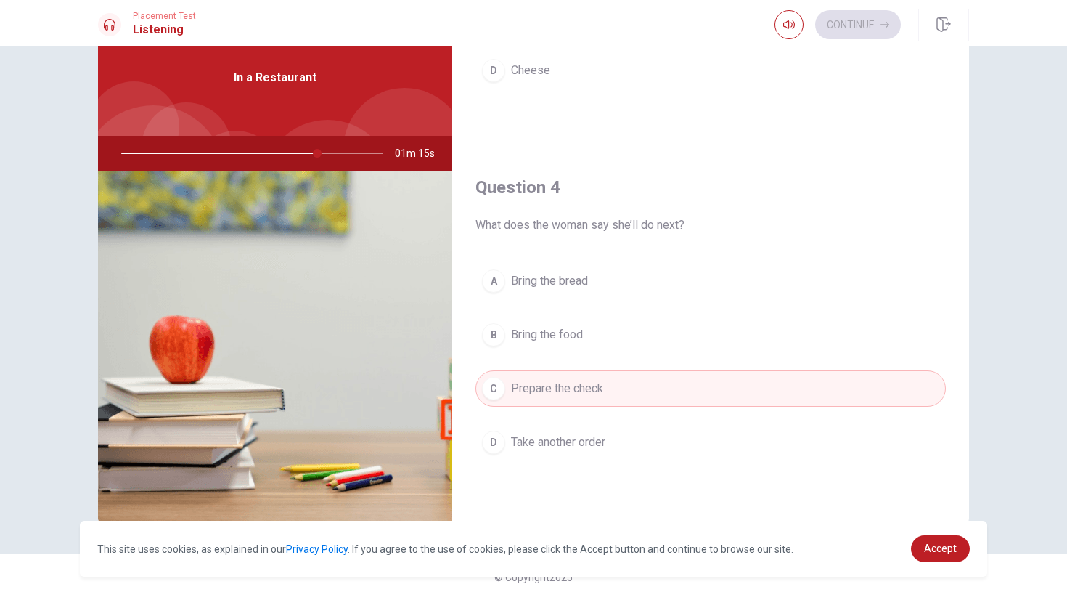
click at [601, 321] on button "B Bring the food" at bounding box center [711, 335] width 470 height 36
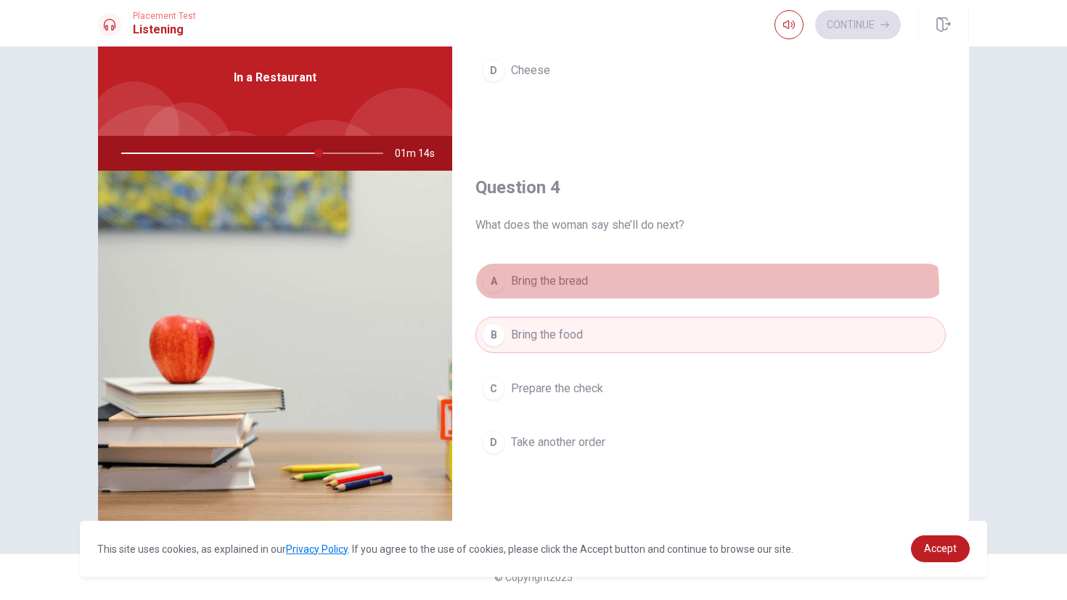
click at [604, 295] on button "A Bring the bread" at bounding box center [711, 281] width 470 height 36
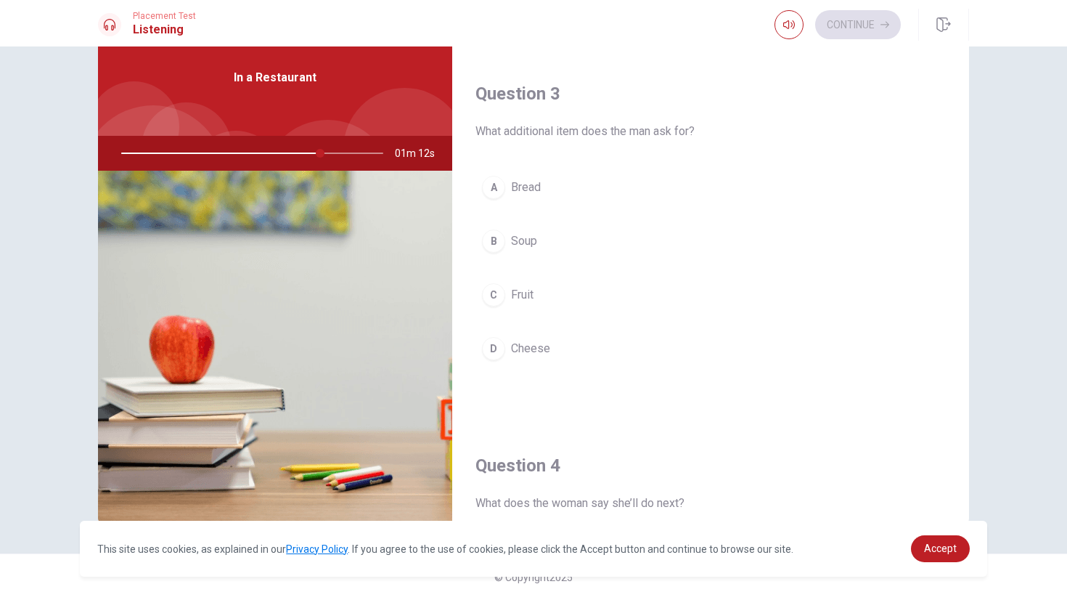
scroll to position [709, 0]
click at [606, 341] on button "D Cheese" at bounding box center [711, 349] width 470 height 36
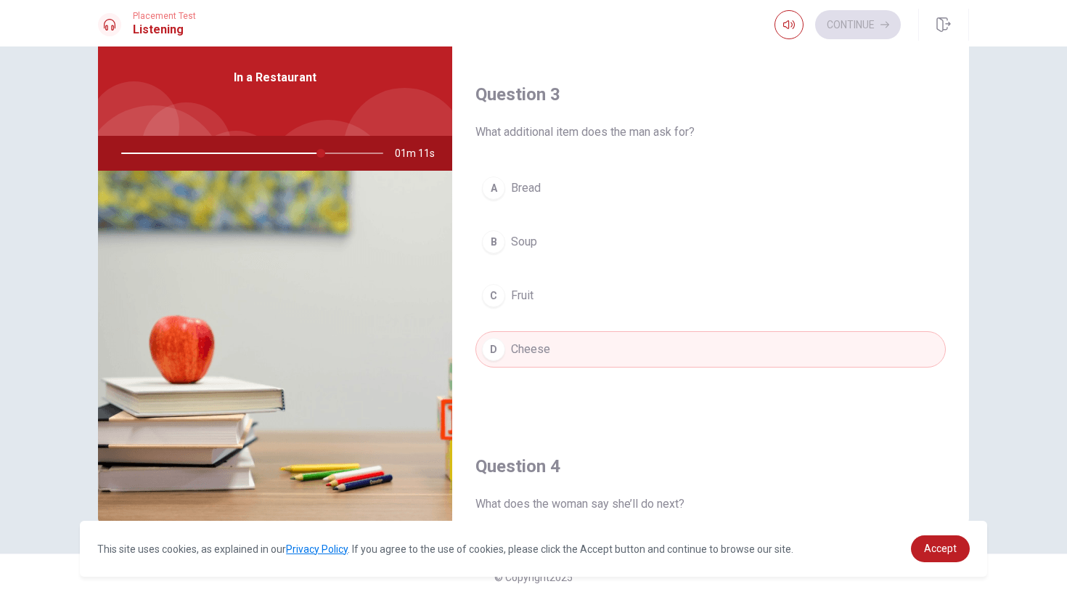
click at [598, 267] on div "A Bread B Soup C Fruit D Cheese" at bounding box center [711, 283] width 470 height 227
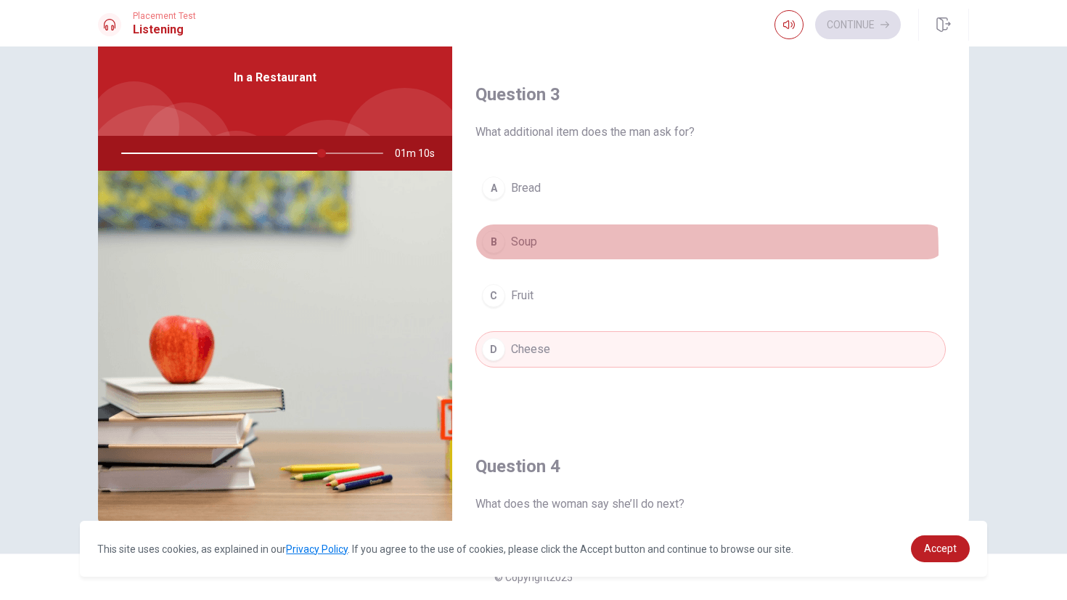
click at [601, 250] on button "B Soup" at bounding box center [711, 242] width 470 height 36
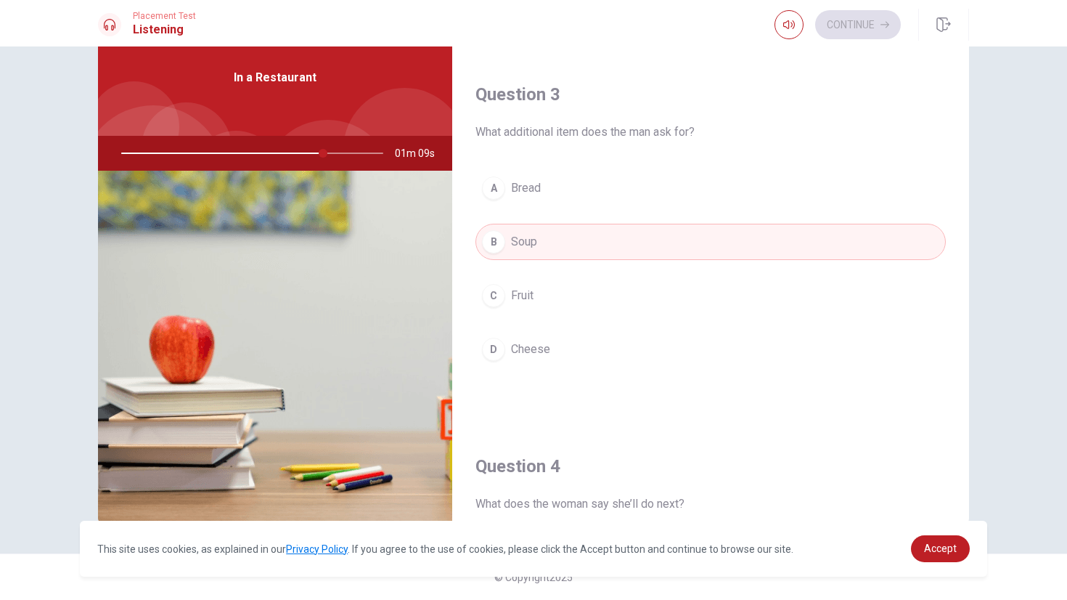
click at [609, 176] on button "A Bread" at bounding box center [711, 188] width 470 height 36
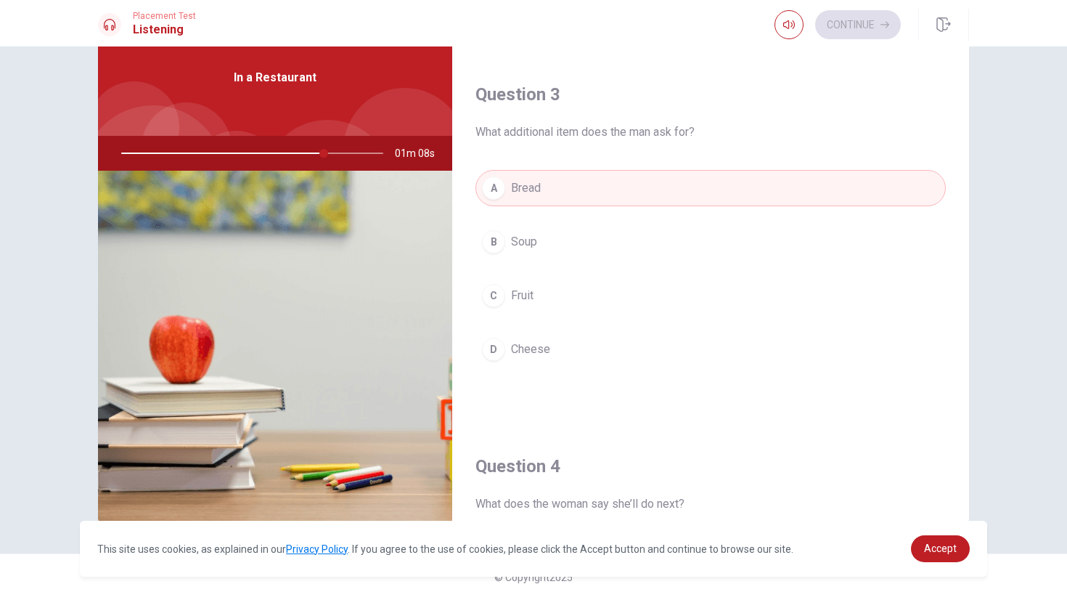
click at [614, 351] on button "D Cheese" at bounding box center [711, 349] width 470 height 36
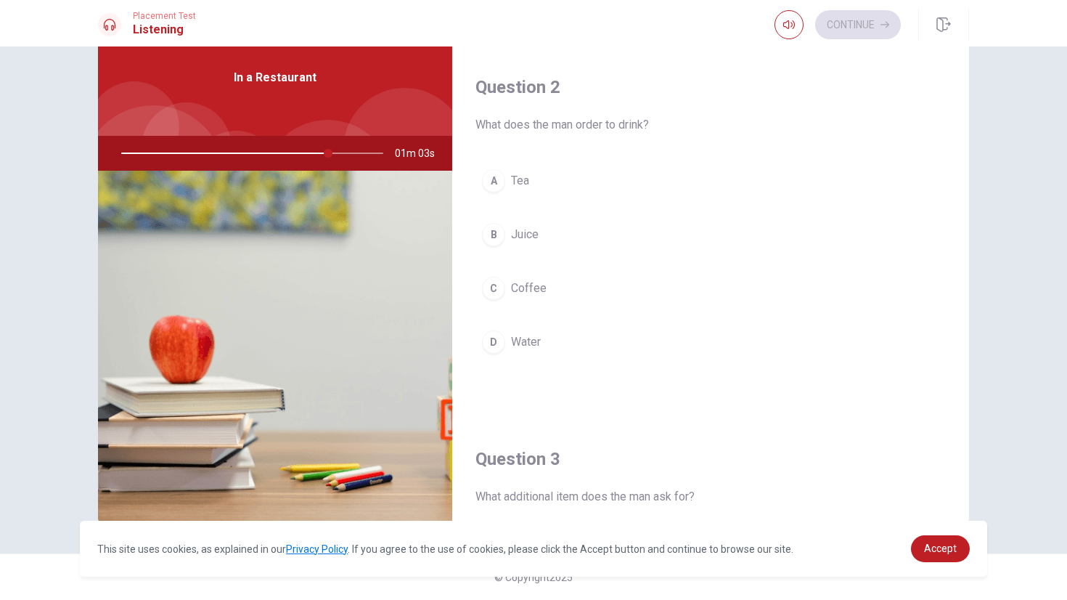
scroll to position [343, 0]
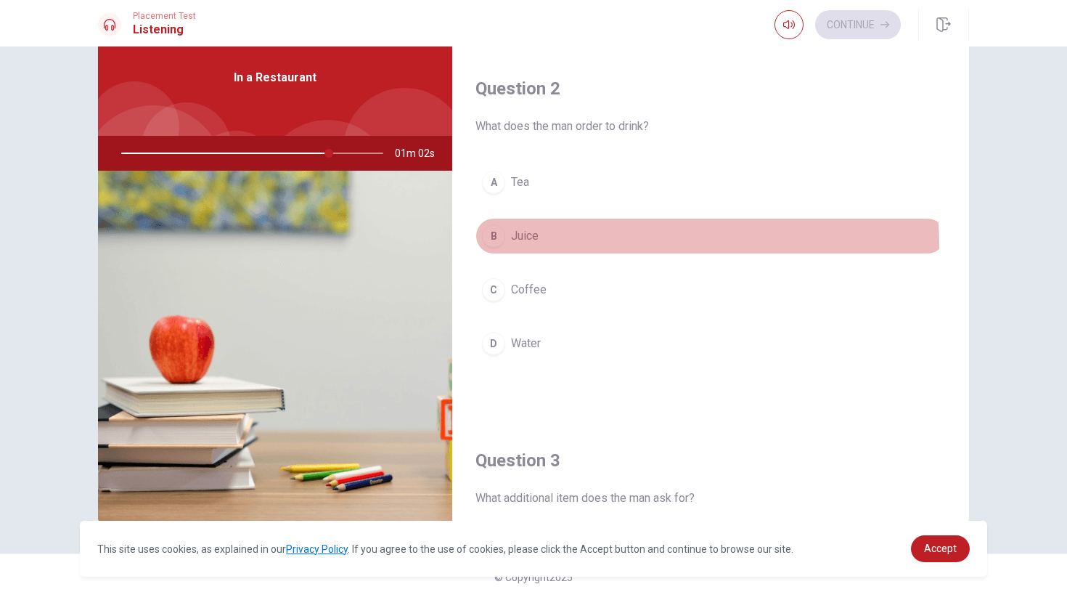
click at [555, 246] on button "B Juice" at bounding box center [711, 236] width 470 height 36
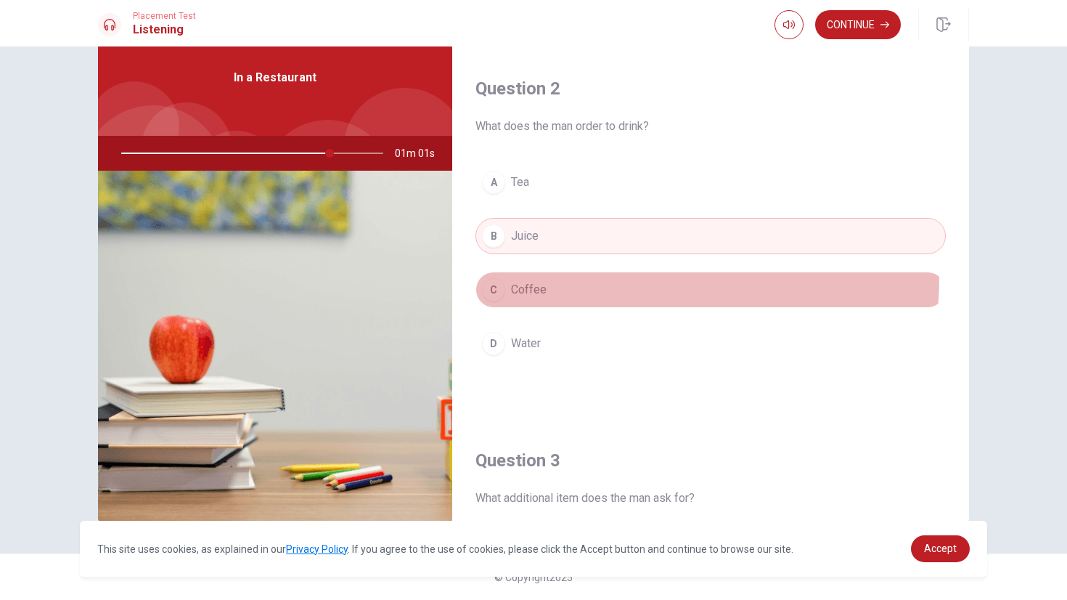
click at [553, 277] on button "C Coffee" at bounding box center [711, 290] width 470 height 36
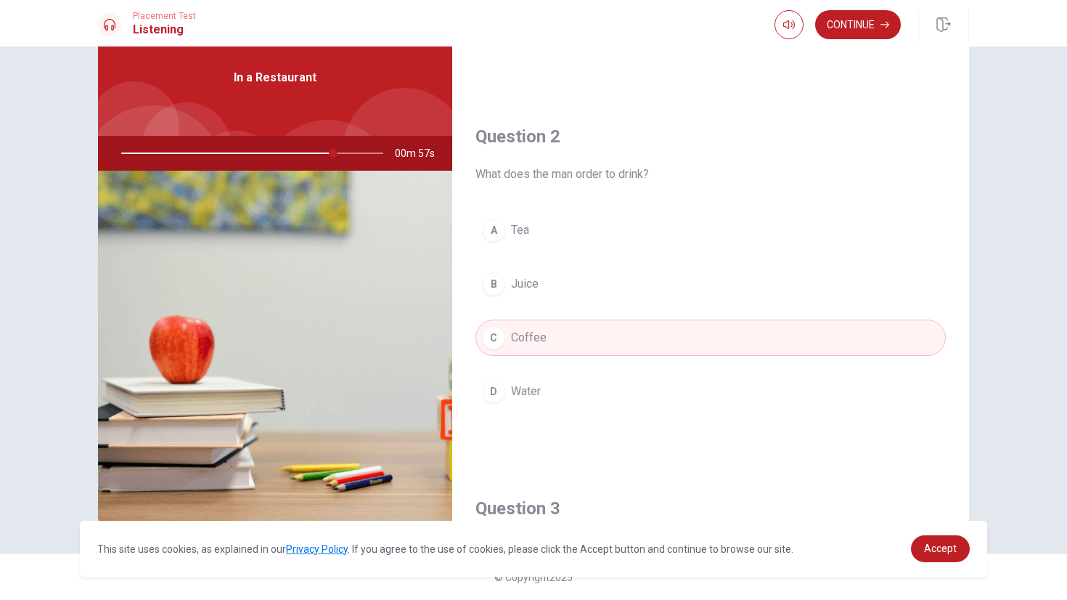
scroll to position [321, 0]
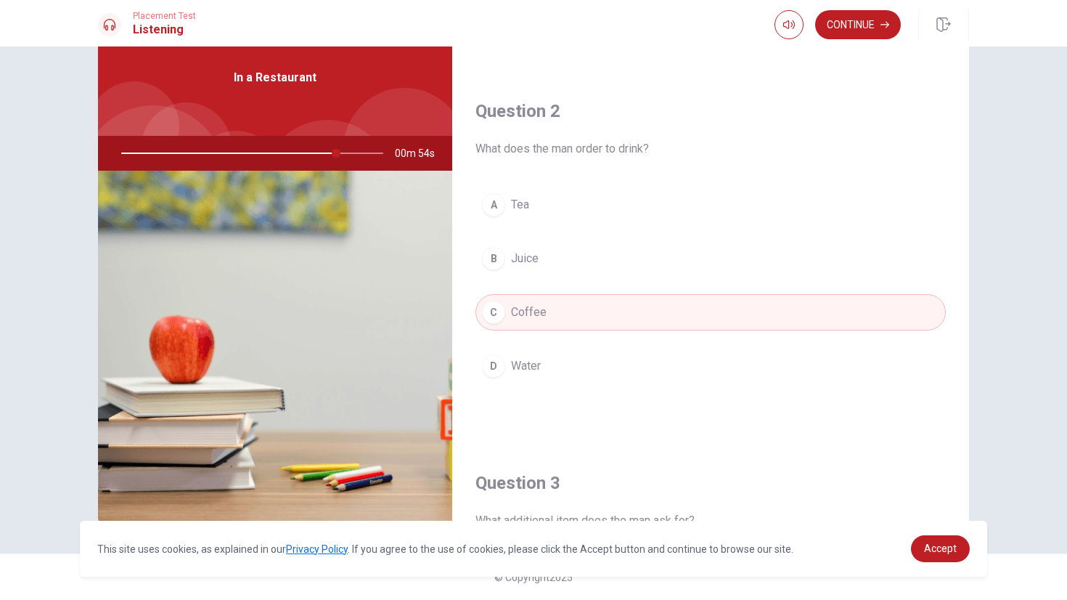
click at [562, 354] on button "D Water" at bounding box center [711, 366] width 470 height 36
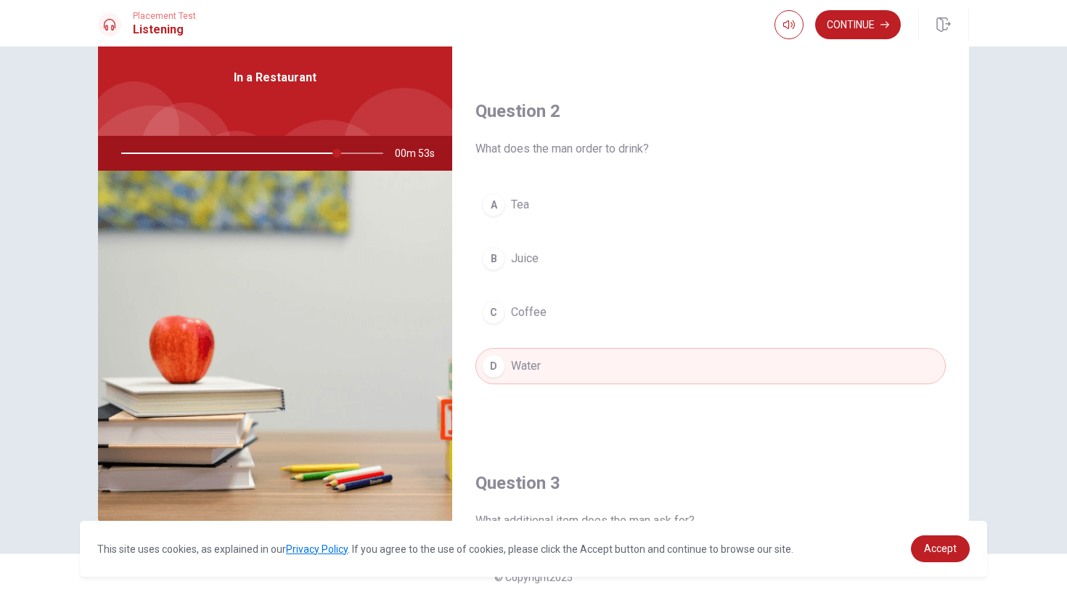
click at [565, 275] on button "B Juice" at bounding box center [711, 258] width 470 height 36
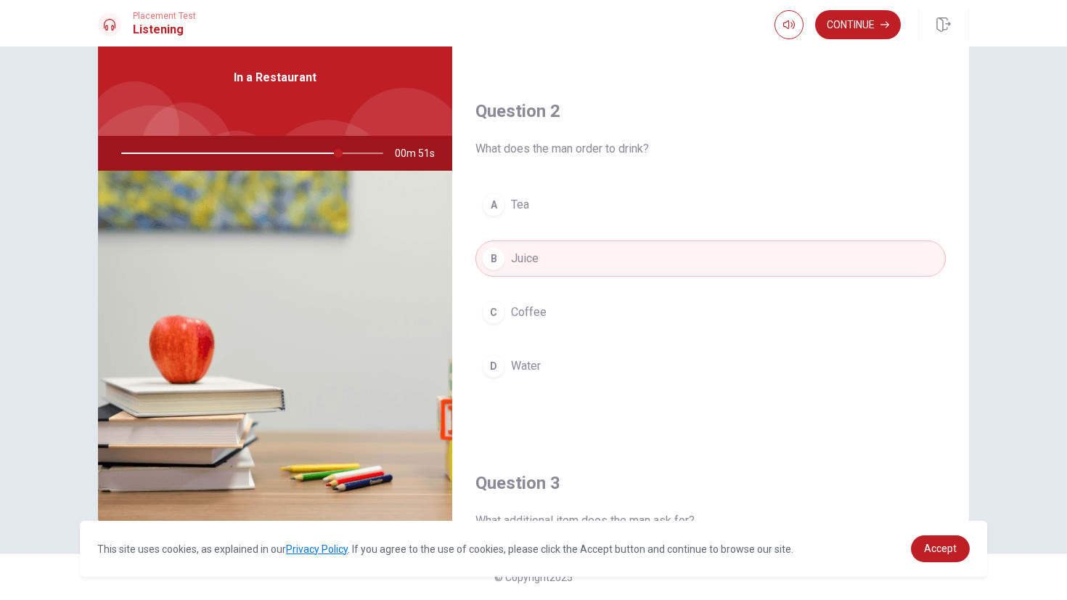
click at [553, 203] on button "A Tea" at bounding box center [711, 205] width 470 height 36
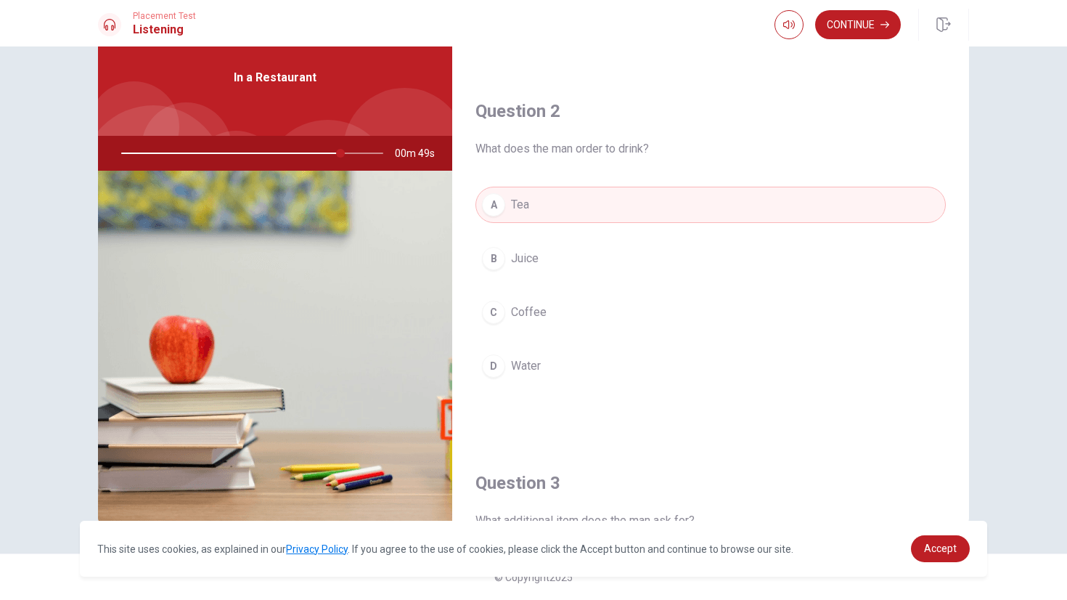
click at [617, 346] on div "A Tea B Juice C Coffee D Water" at bounding box center [711, 300] width 470 height 227
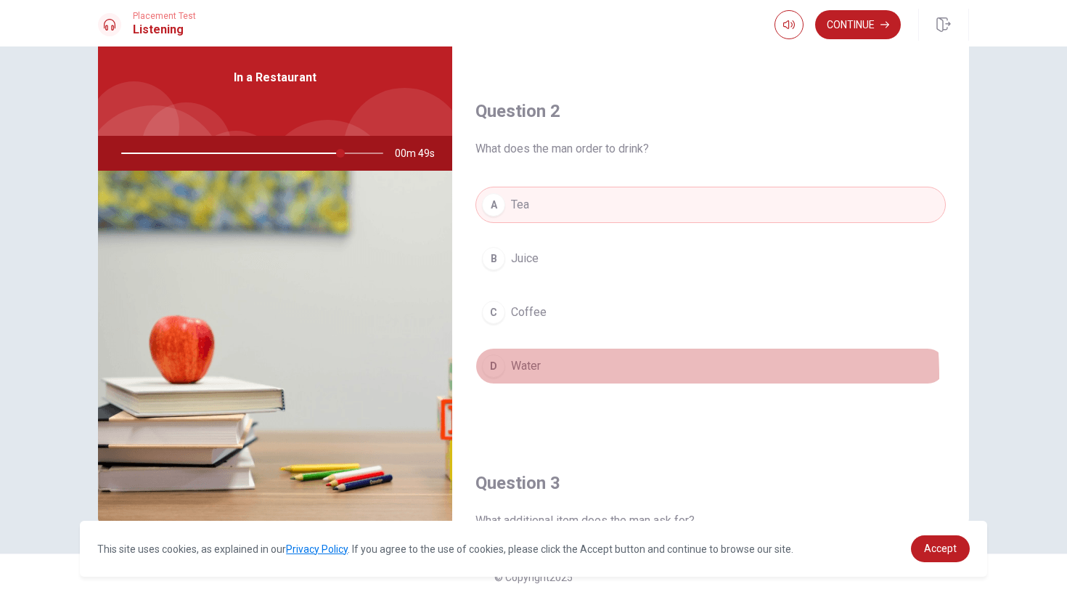
click at [576, 376] on button "D Water" at bounding box center [711, 366] width 470 height 36
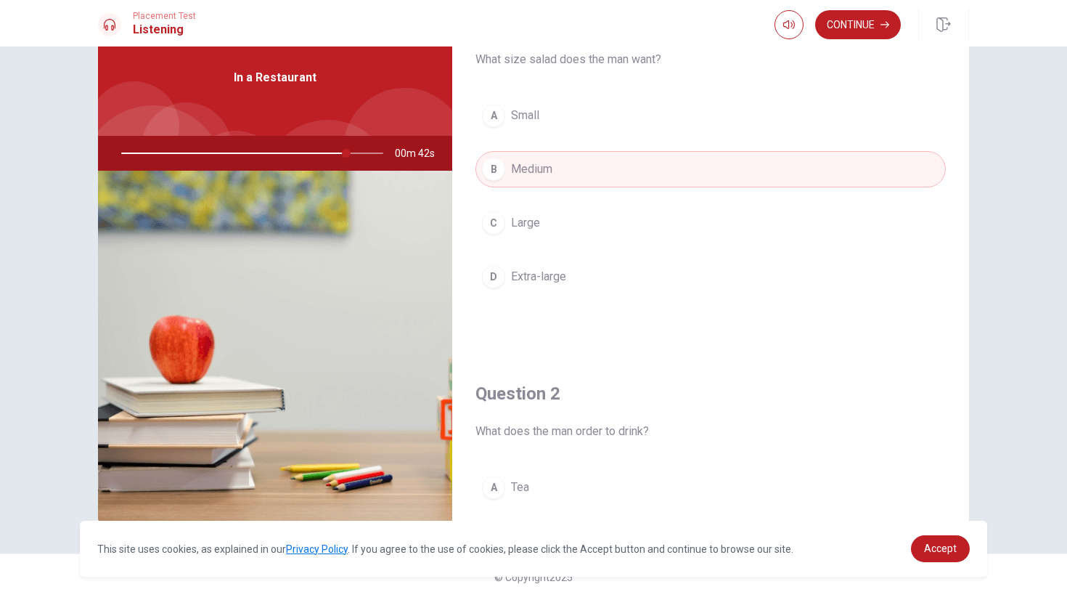
scroll to position [0, 0]
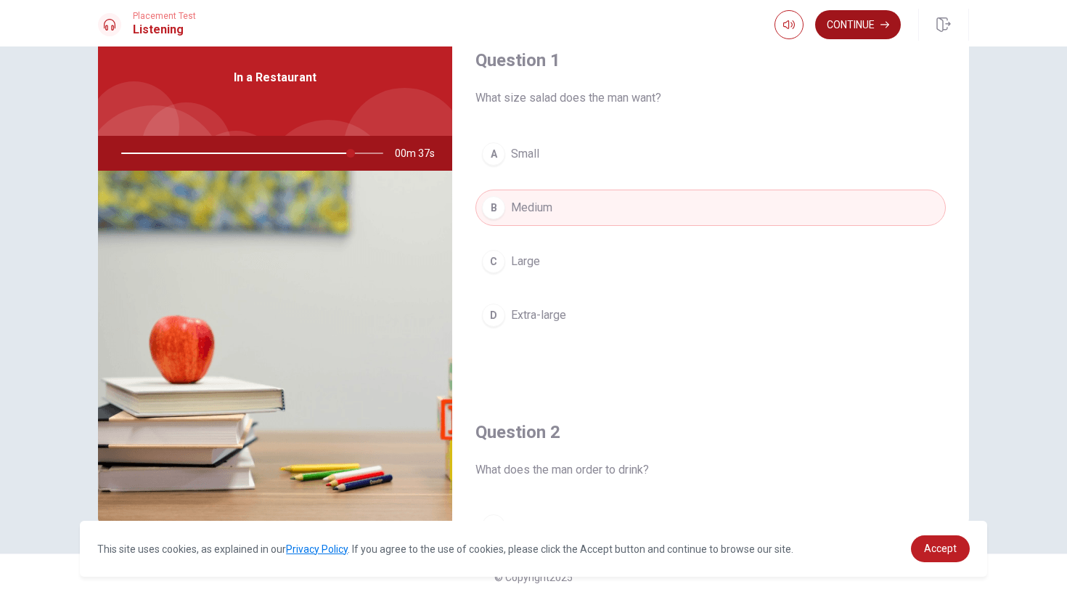
click at [886, 29] on button "Continue" at bounding box center [858, 24] width 86 height 29
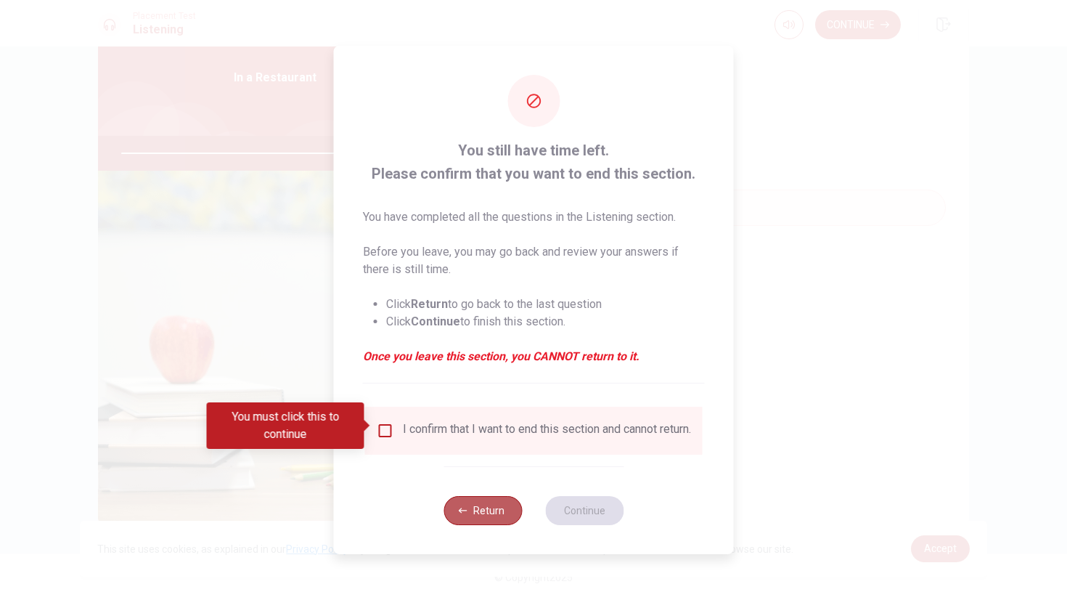
click at [500, 520] on button "Return" at bounding box center [483, 510] width 78 height 29
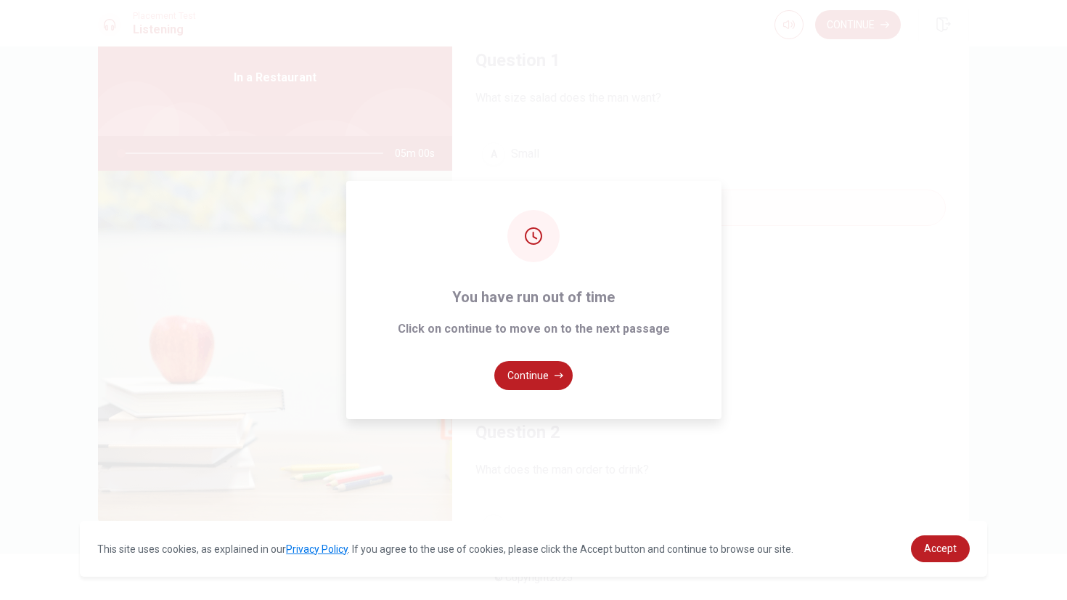
type input "0"
click at [535, 376] on button "Continue" at bounding box center [533, 375] width 78 height 29
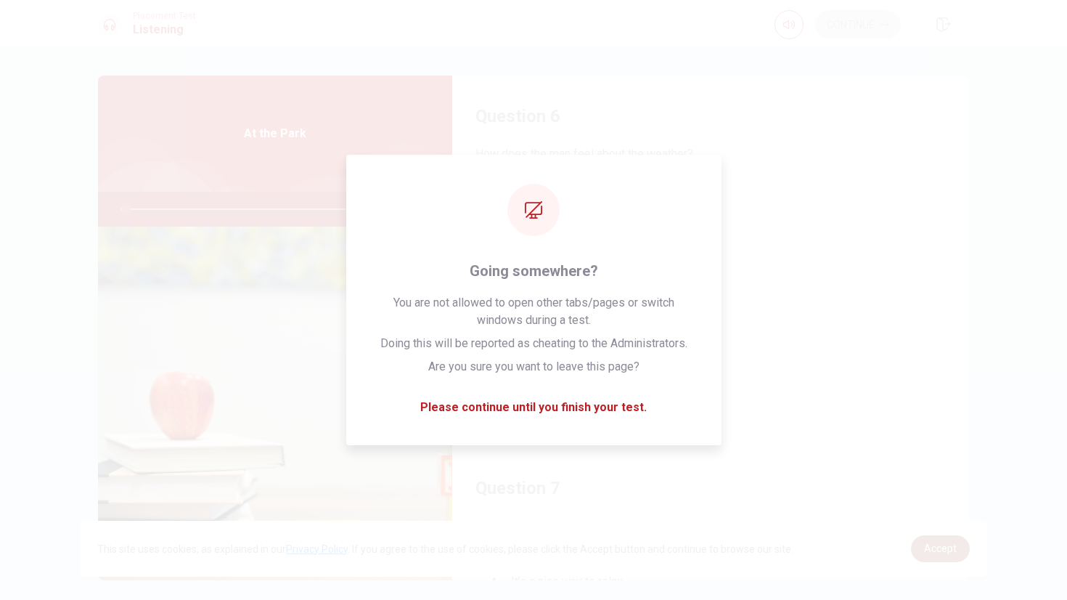
click at [961, 551] on link "Accept" at bounding box center [940, 548] width 59 height 27
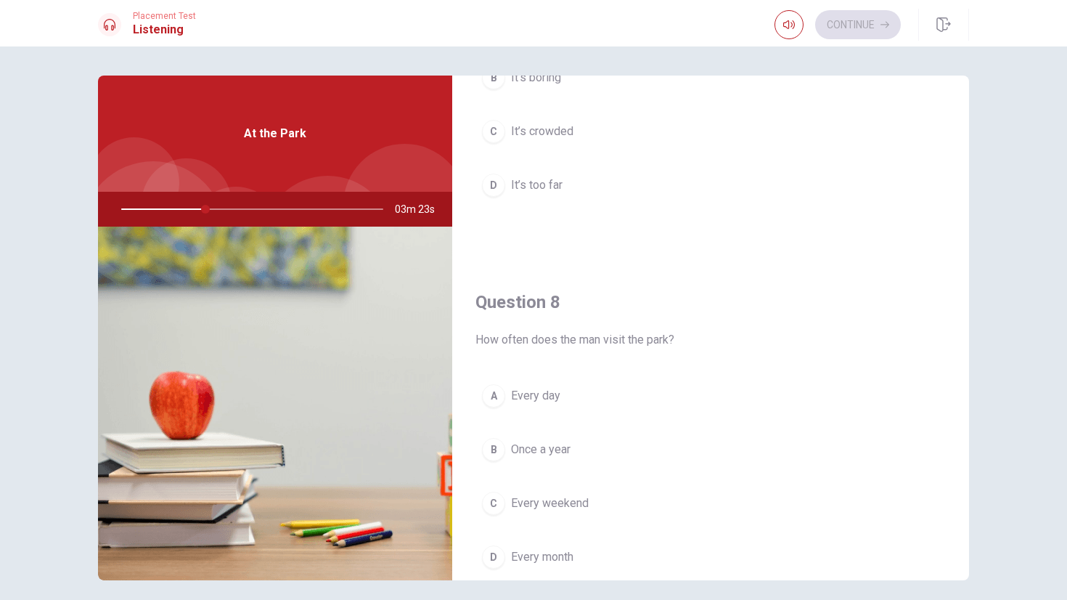
scroll to position [730, 0]
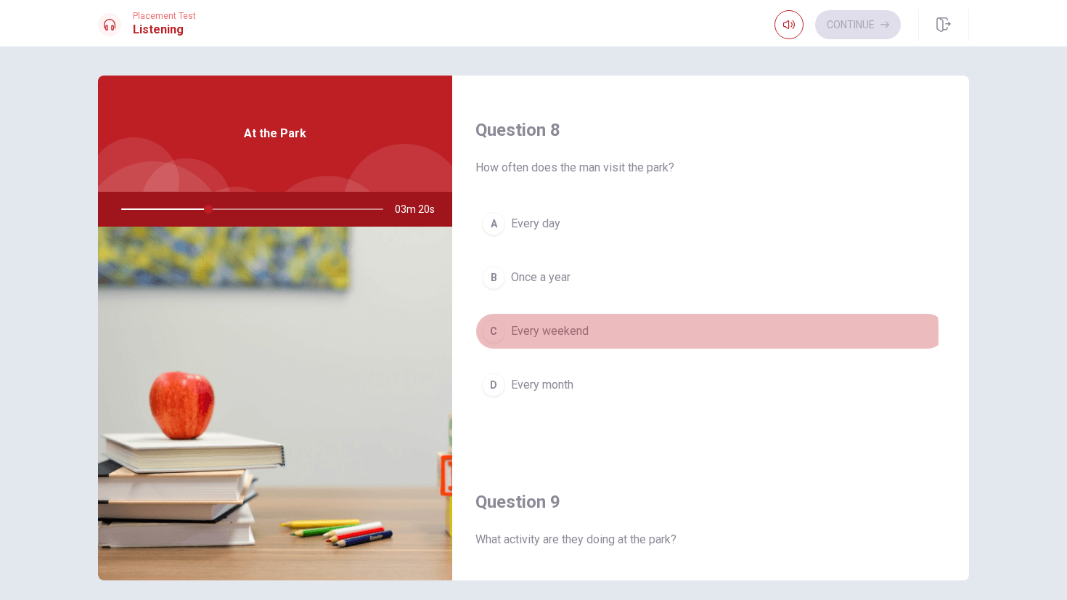
click at [577, 334] on span "Every weekend" at bounding box center [550, 330] width 78 height 17
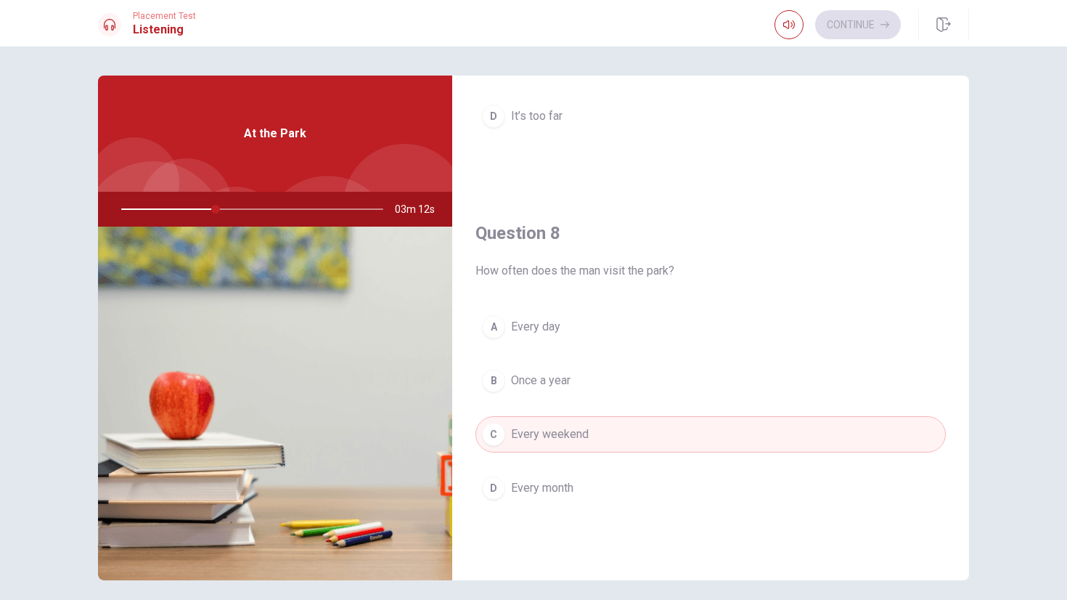
scroll to position [0, 0]
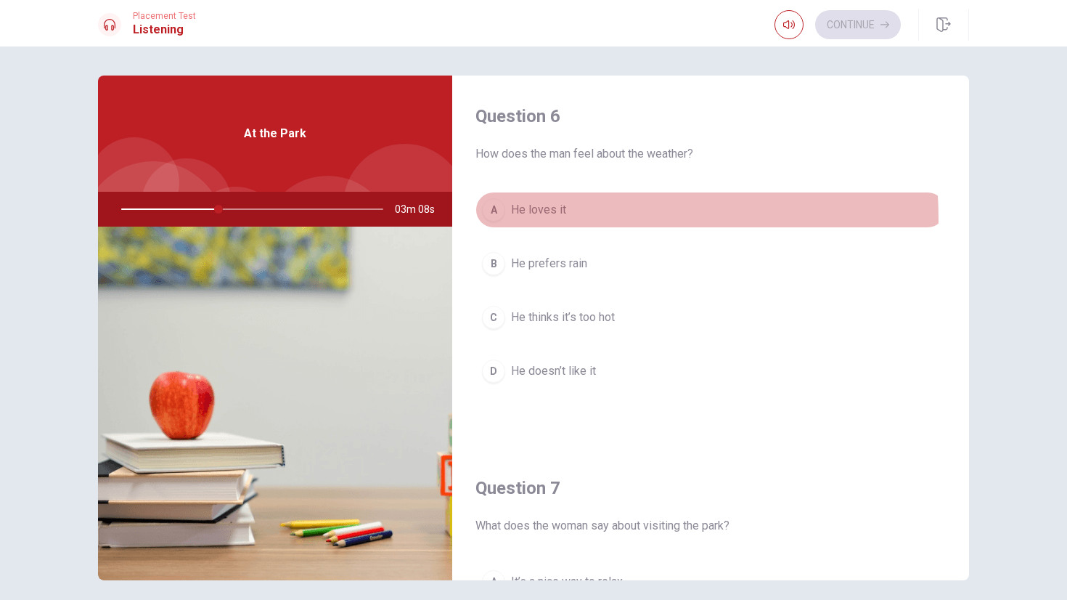
click at [554, 219] on button "A He loves it" at bounding box center [711, 210] width 470 height 36
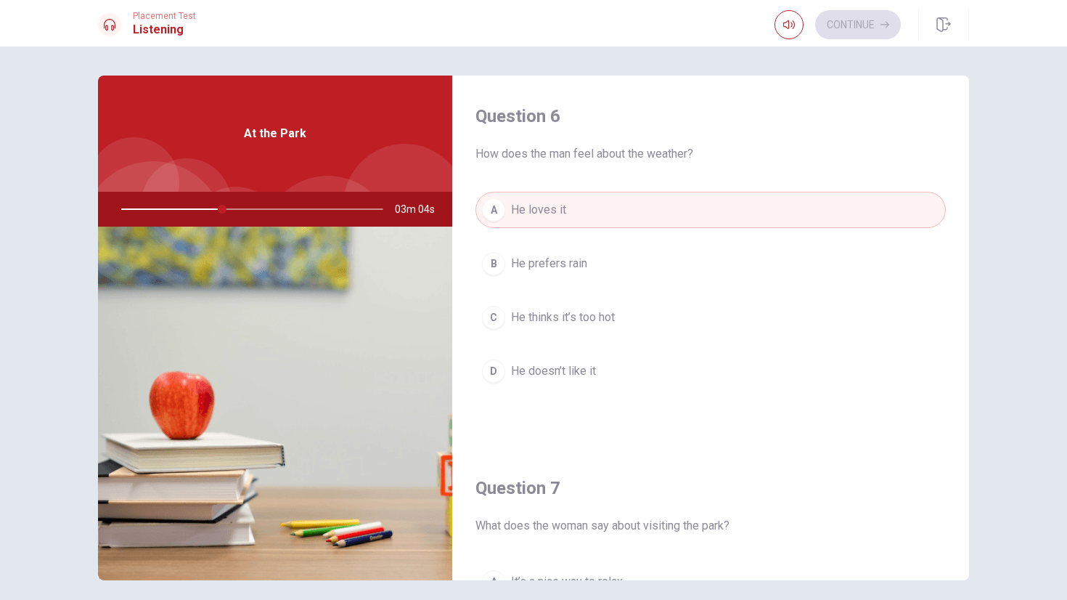
click at [571, 271] on span "He prefers rain" at bounding box center [549, 263] width 76 height 17
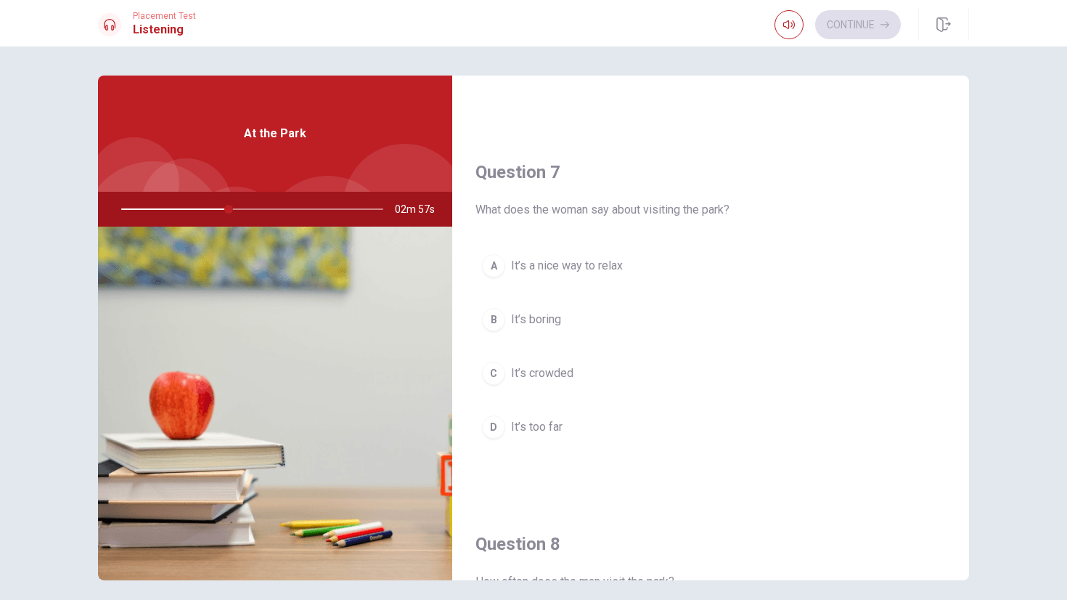
scroll to position [318, 0]
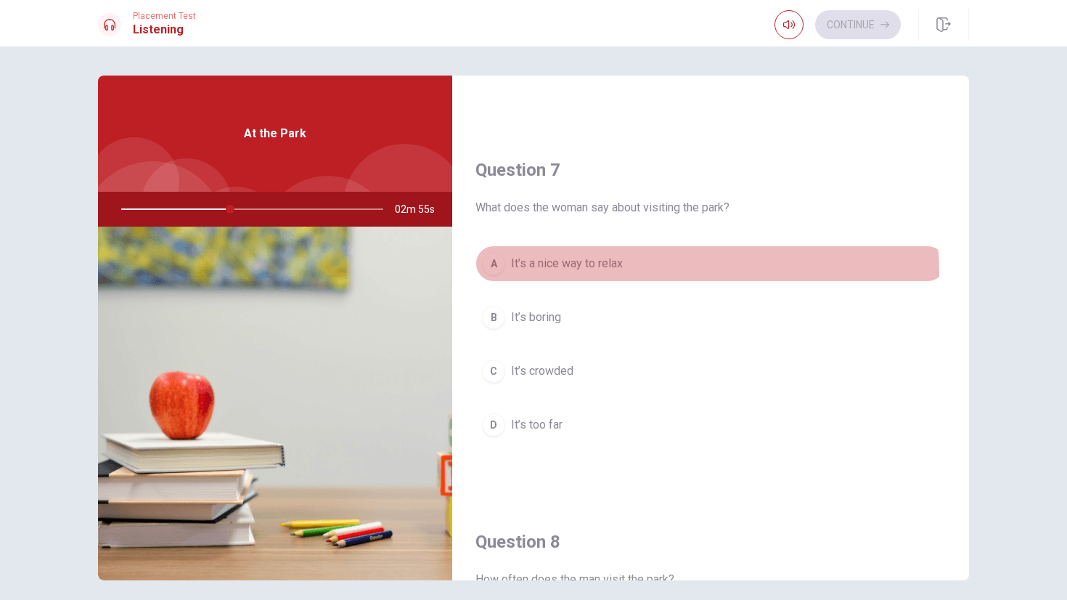
click at [608, 274] on button "A It’s a nice way to relax" at bounding box center [711, 263] width 470 height 36
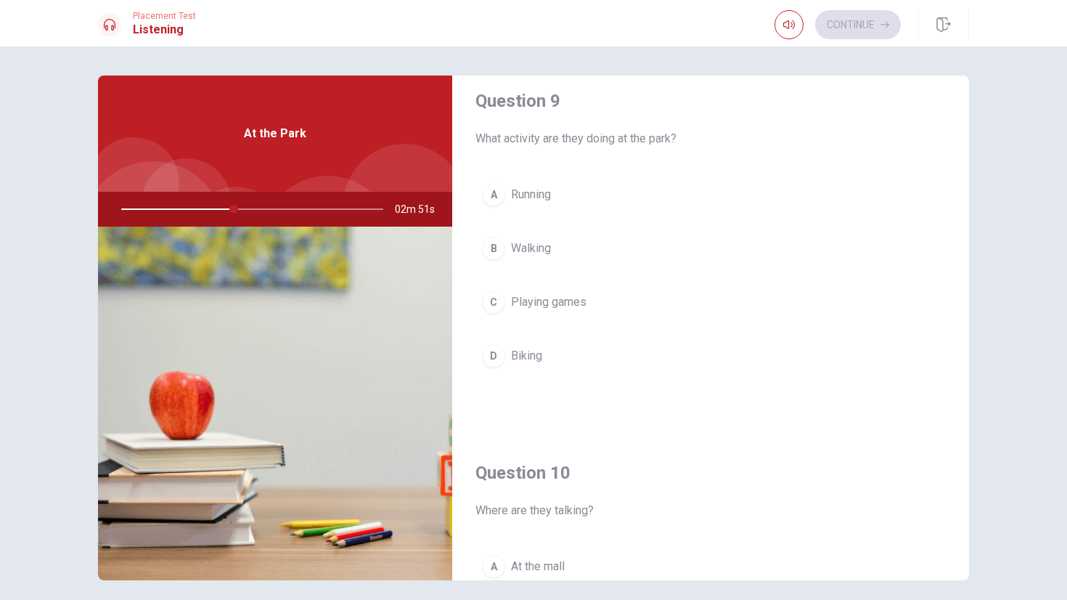
scroll to position [1129, 0]
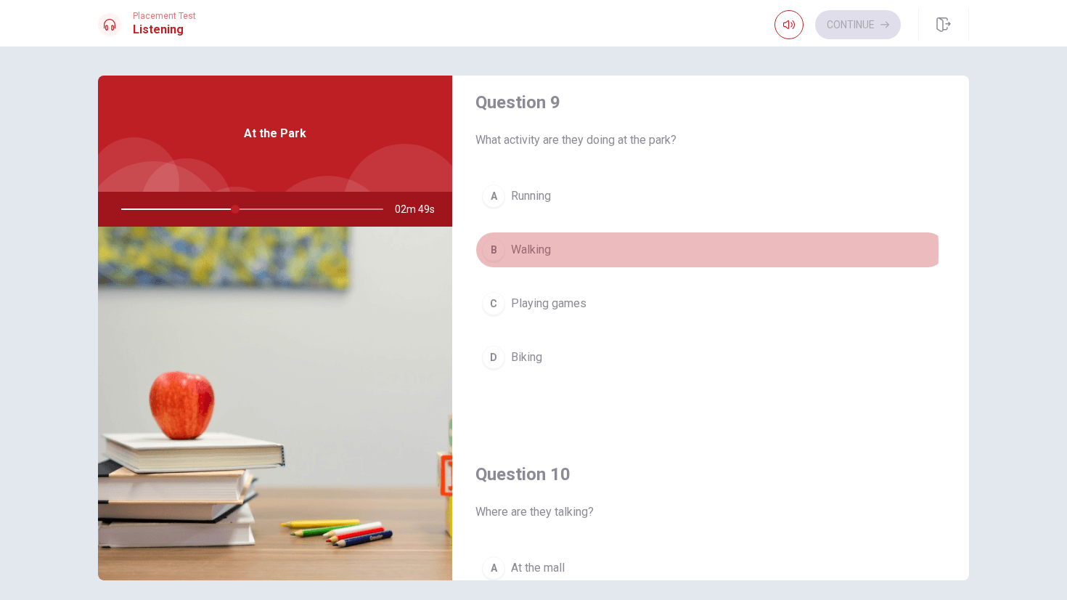
click at [574, 249] on button "B Walking" at bounding box center [711, 250] width 470 height 36
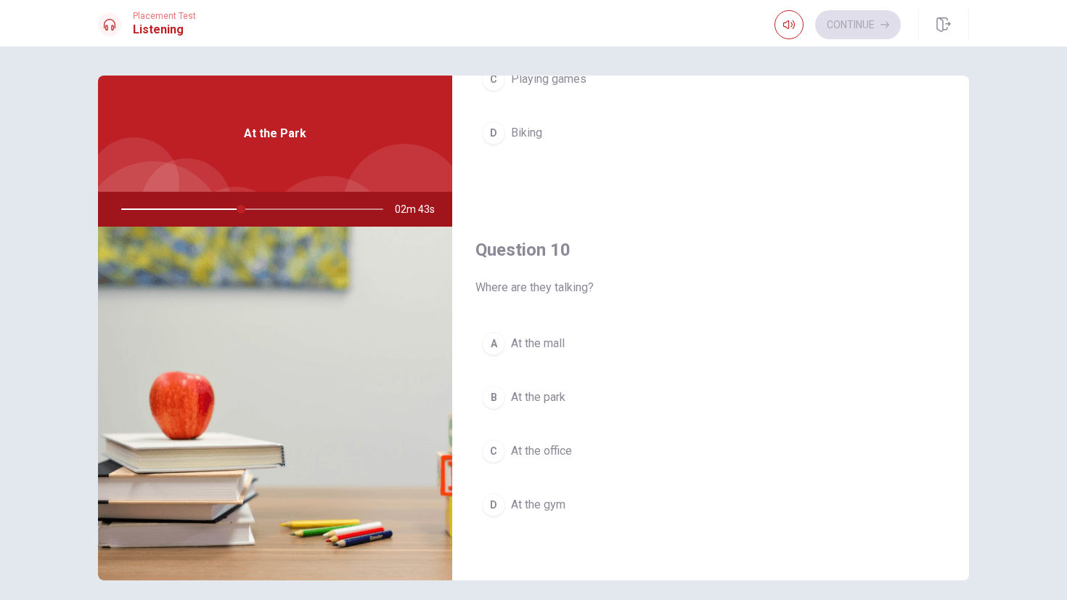
scroll to position [1354, 0]
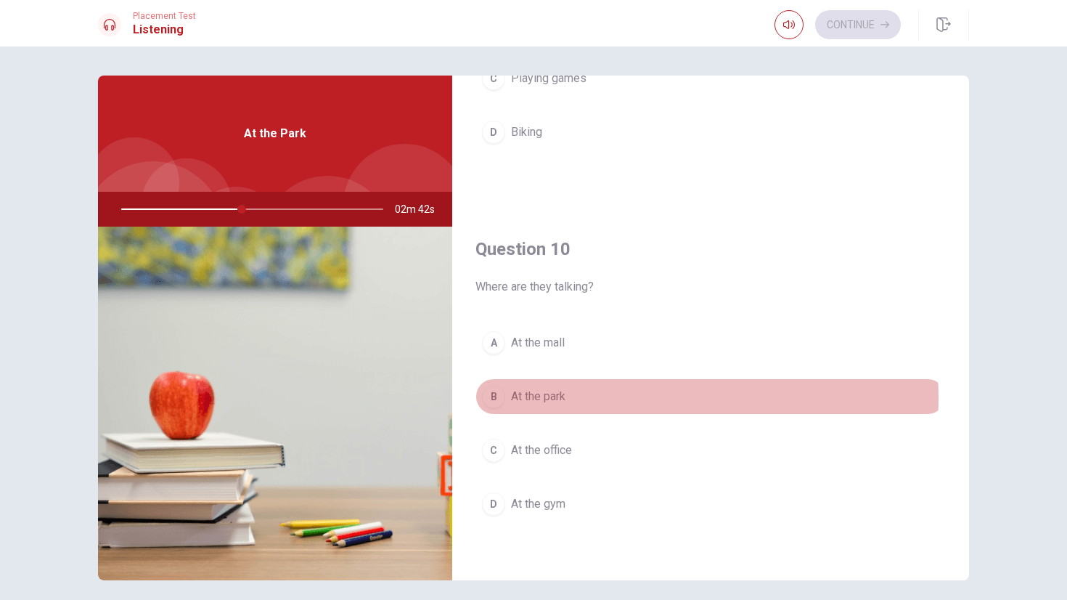
click at [618, 398] on button "B At the park" at bounding box center [711, 396] width 470 height 36
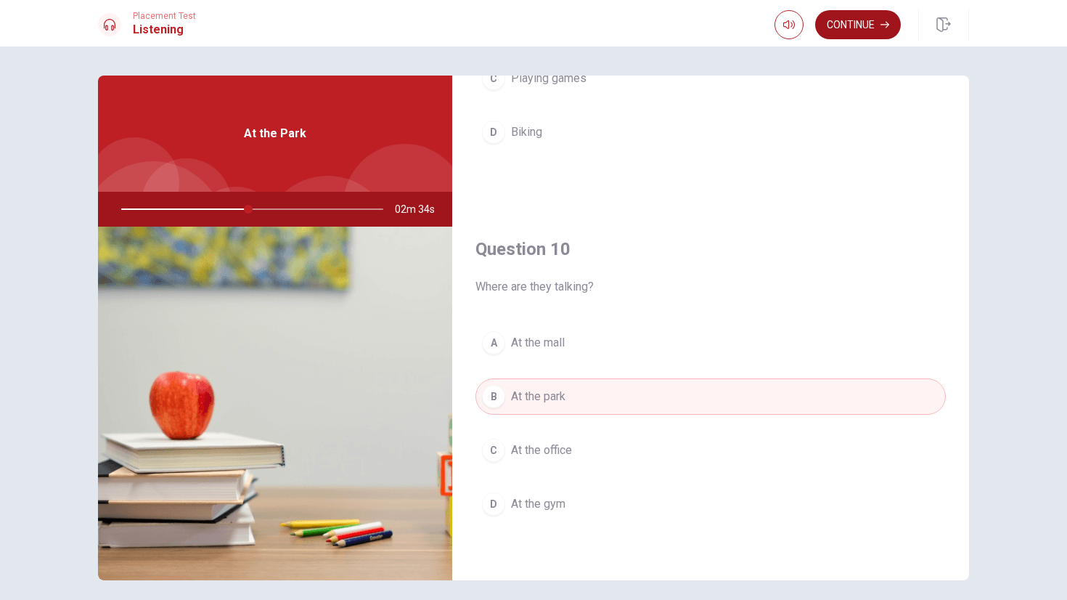
click at [839, 28] on button "Continue" at bounding box center [858, 24] width 86 height 29
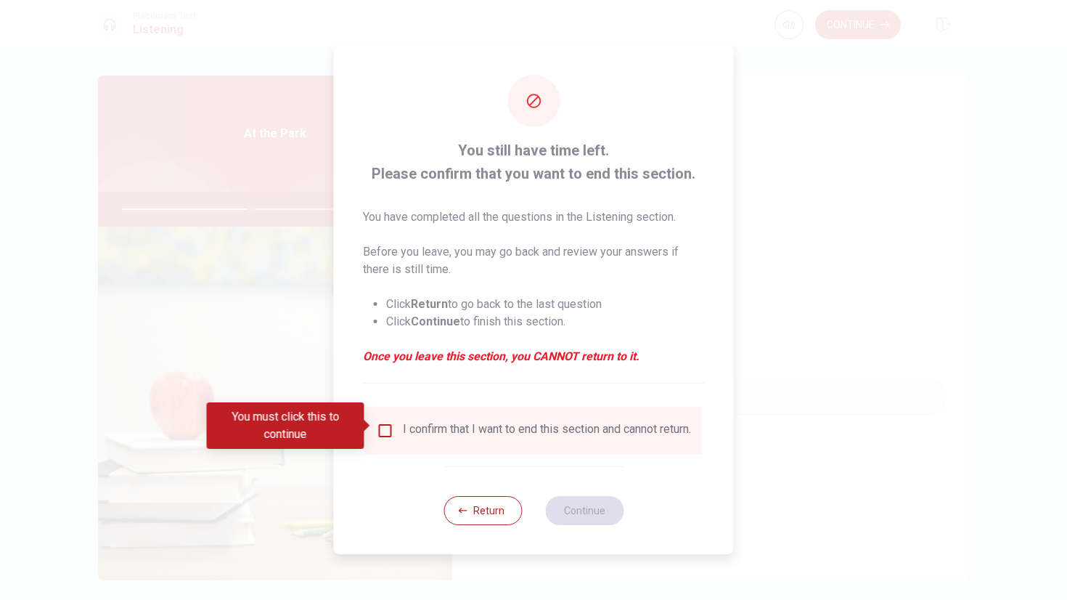
click at [379, 425] on input "You must click this to continue" at bounding box center [385, 430] width 17 height 17
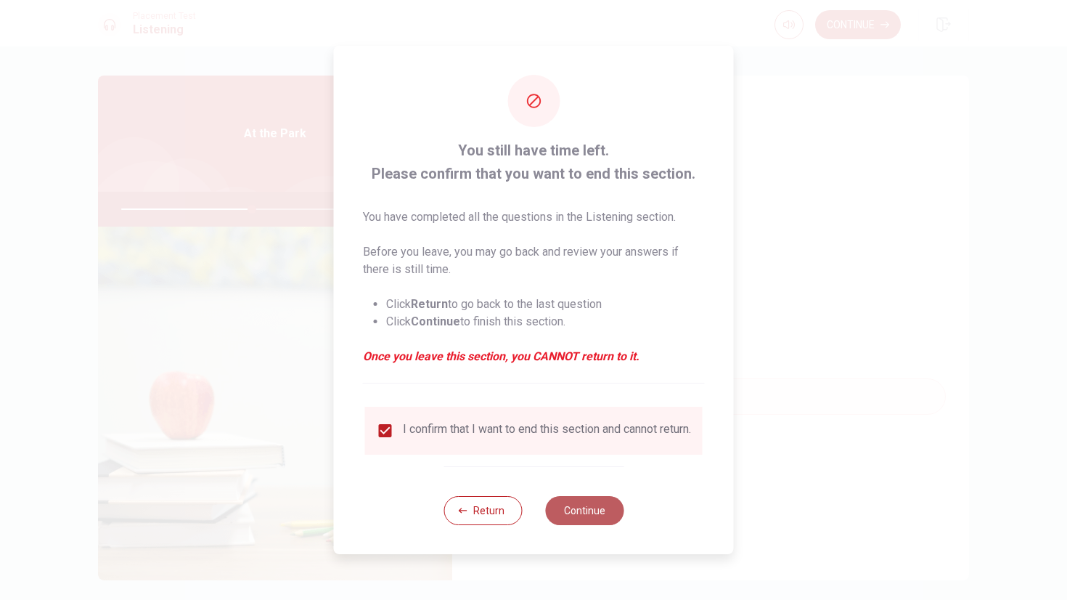
click at [606, 523] on button "Continue" at bounding box center [584, 510] width 78 height 29
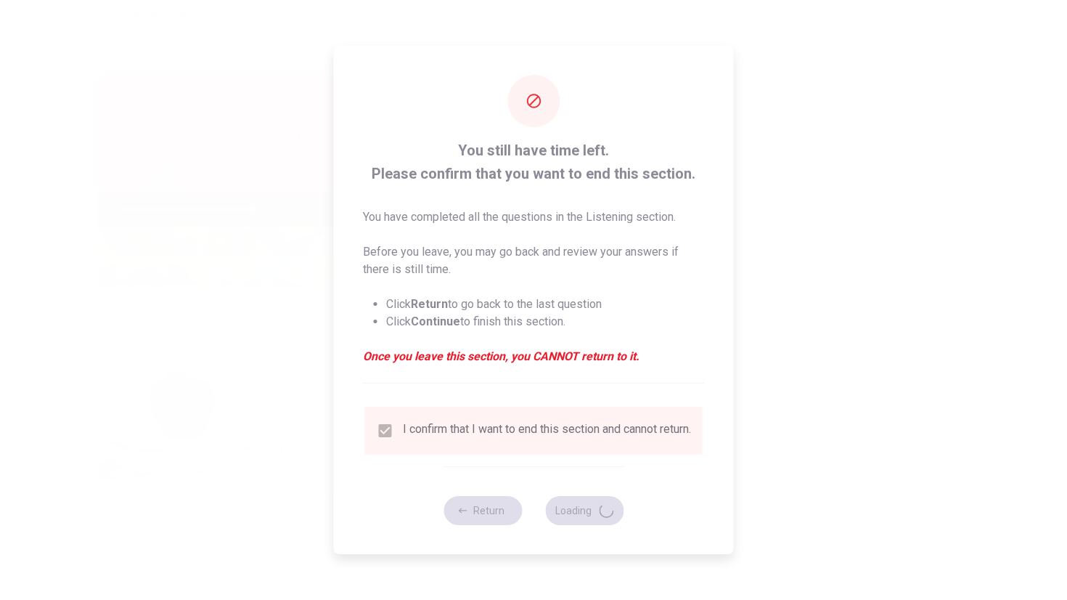
type input "51"
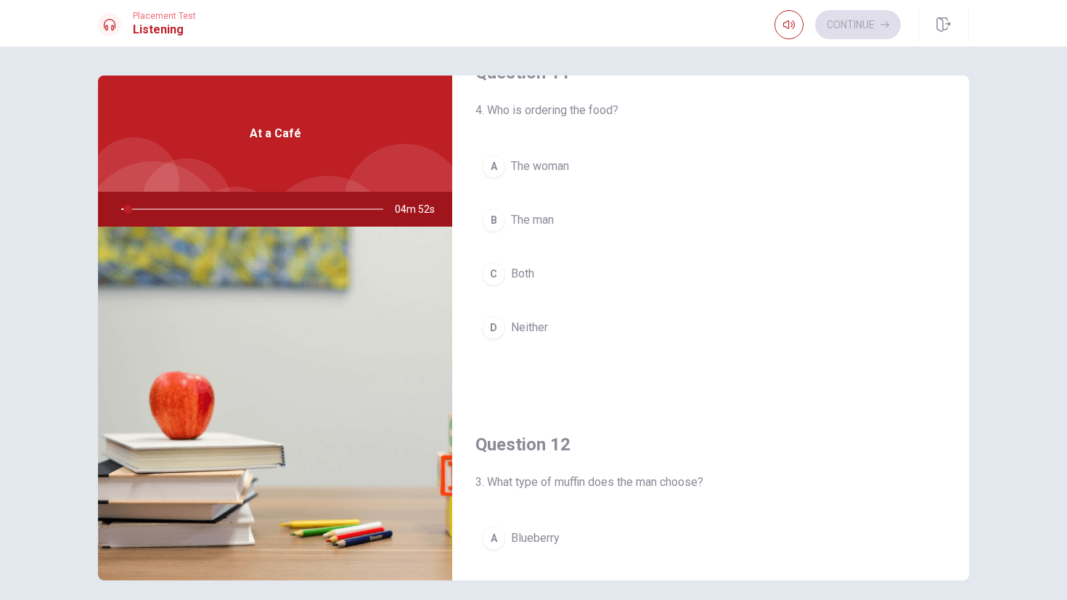
scroll to position [322, 0]
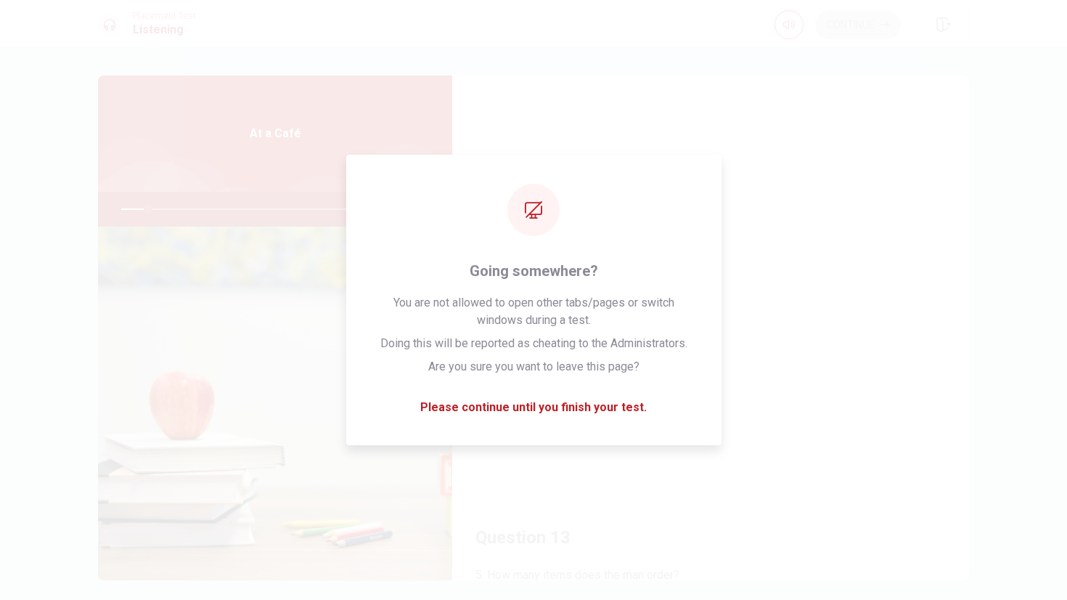
click at [860, 208] on span "3. What type of muffin does the man choose?" at bounding box center [711, 203] width 470 height 17
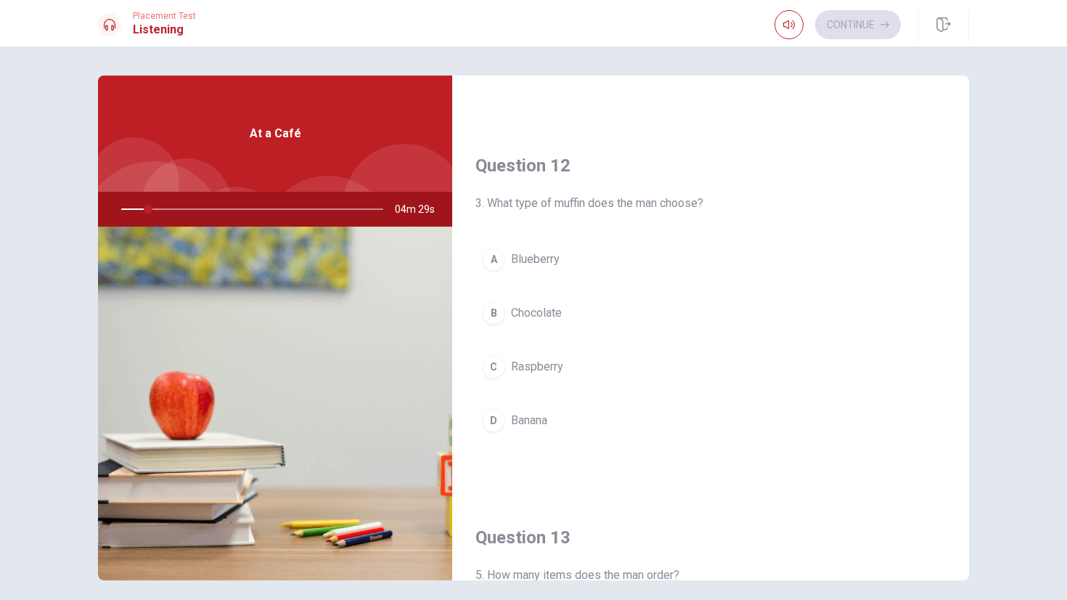
click at [256, 161] on div "At a Café" at bounding box center [275, 134] width 354 height 116
drag, startPoint x: 221, startPoint y: 187, endPoint x: 210, endPoint y: 192, distance: 11.7
click at [221, 188] on div at bounding box center [236, 232] width 90 height 90
click at [184, 200] on div at bounding box center [249, 209] width 291 height 35
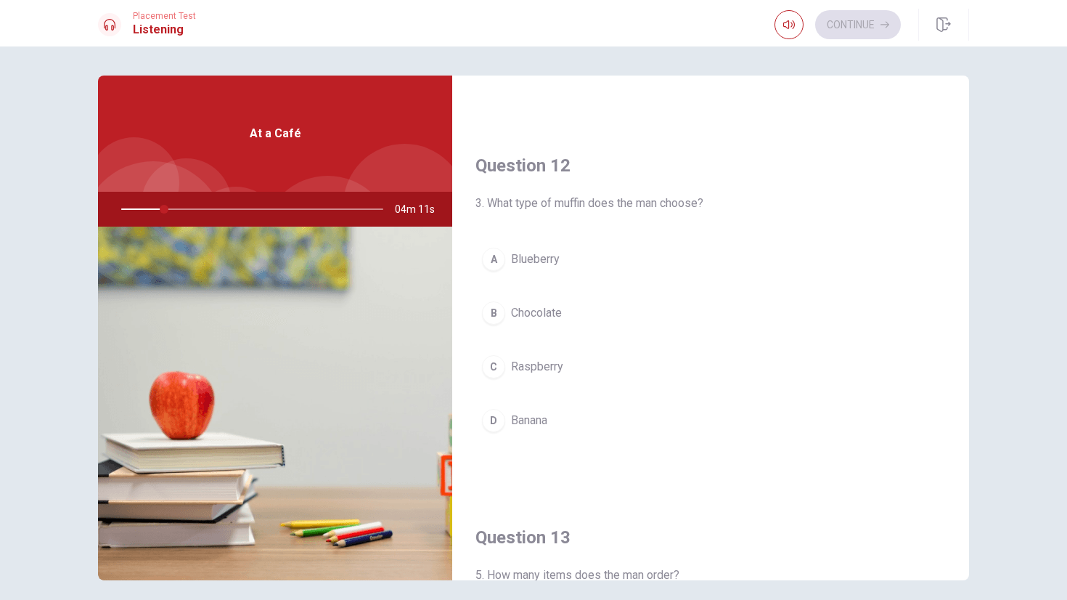
drag, startPoint x: 160, startPoint y: 206, endPoint x: 195, endPoint y: 213, distance: 36.3
click at [195, 213] on div at bounding box center [249, 209] width 291 height 35
click at [186, 211] on div at bounding box center [249, 209] width 291 height 35
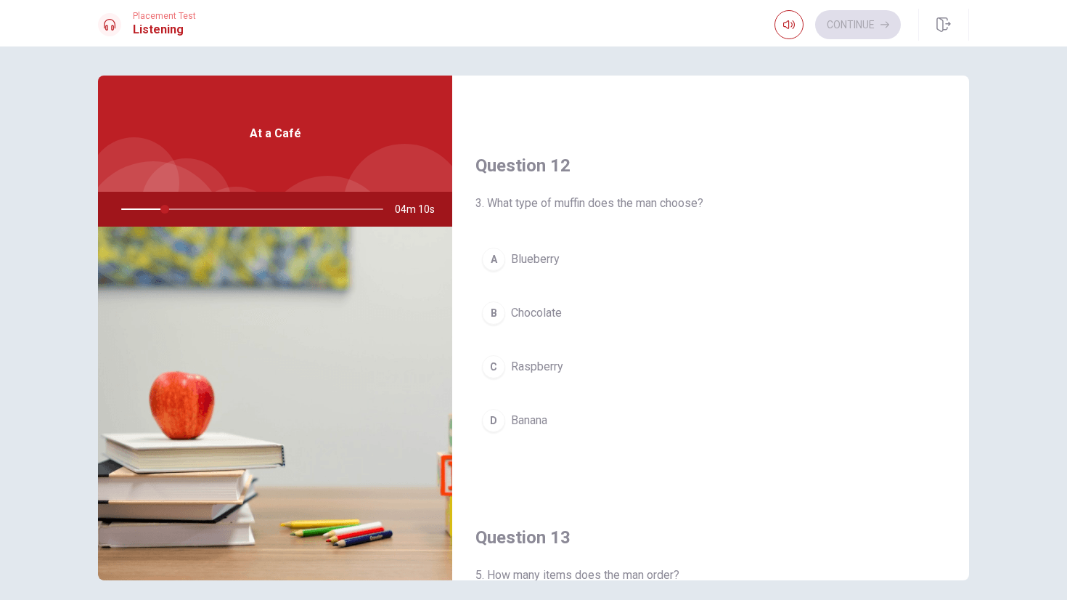
click at [272, 138] on span "At a Café" at bounding box center [276, 133] width 52 height 17
drag, startPoint x: 237, startPoint y: 134, endPoint x: 364, endPoint y: 134, distance: 127.1
click at [364, 134] on div "At a Café" at bounding box center [275, 134] width 354 height 116
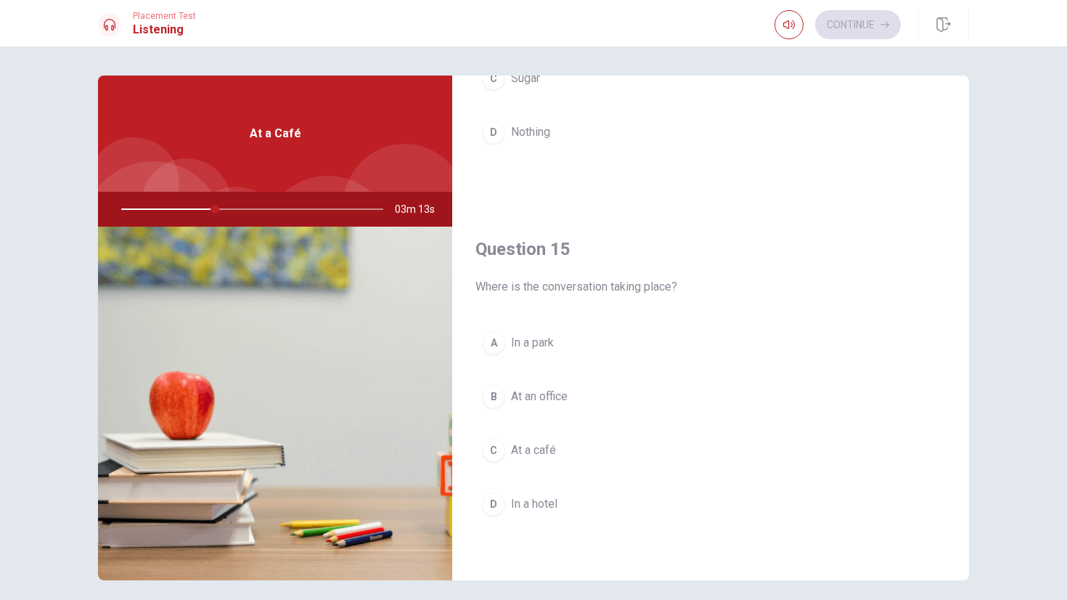
scroll to position [0, 0]
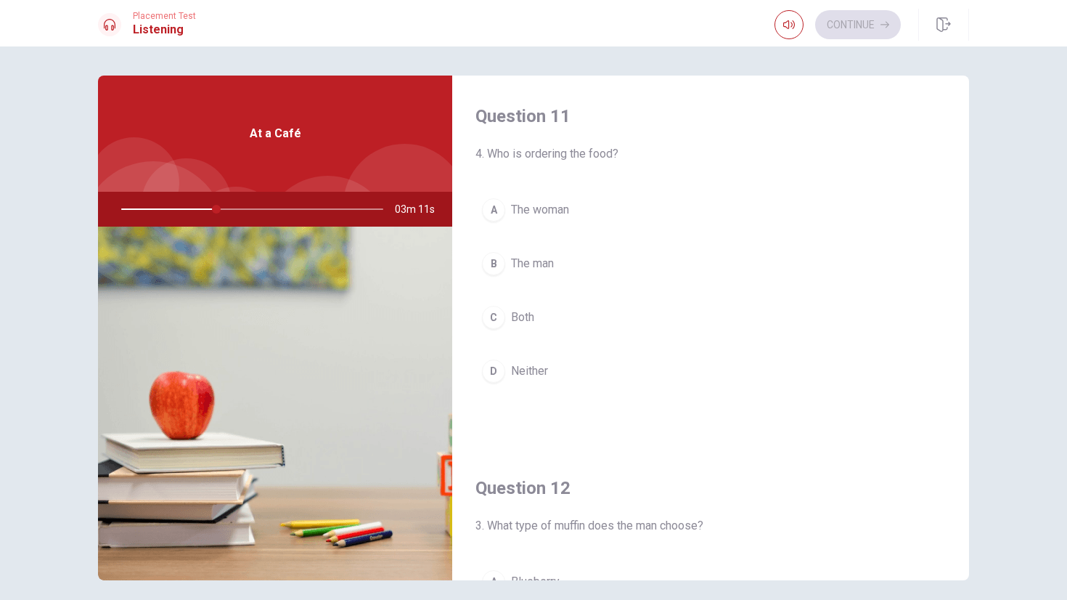
click at [553, 277] on button "B The man" at bounding box center [711, 263] width 470 height 36
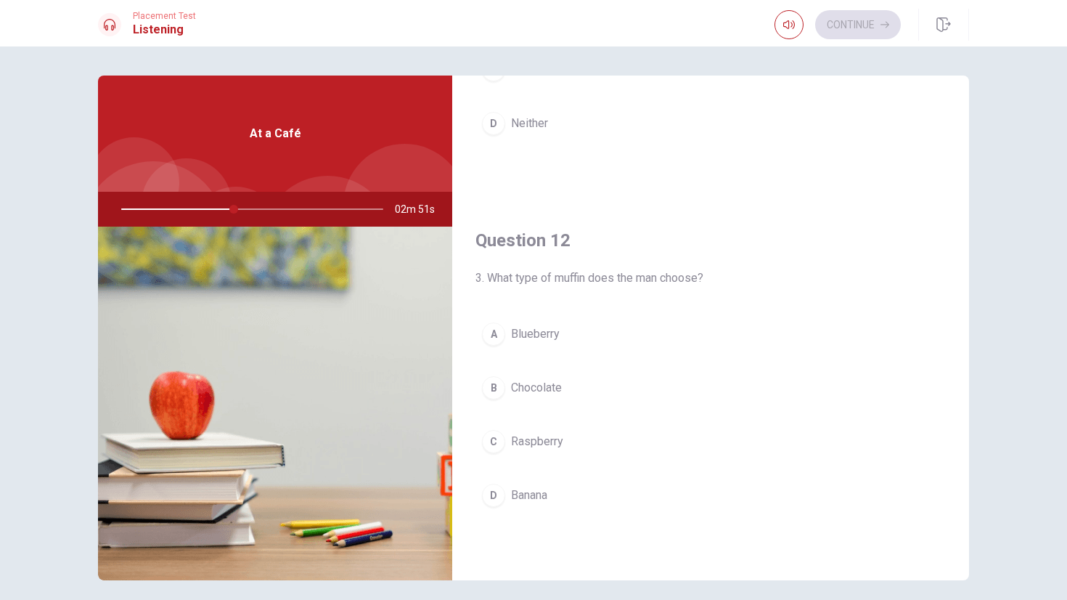
scroll to position [394, 0]
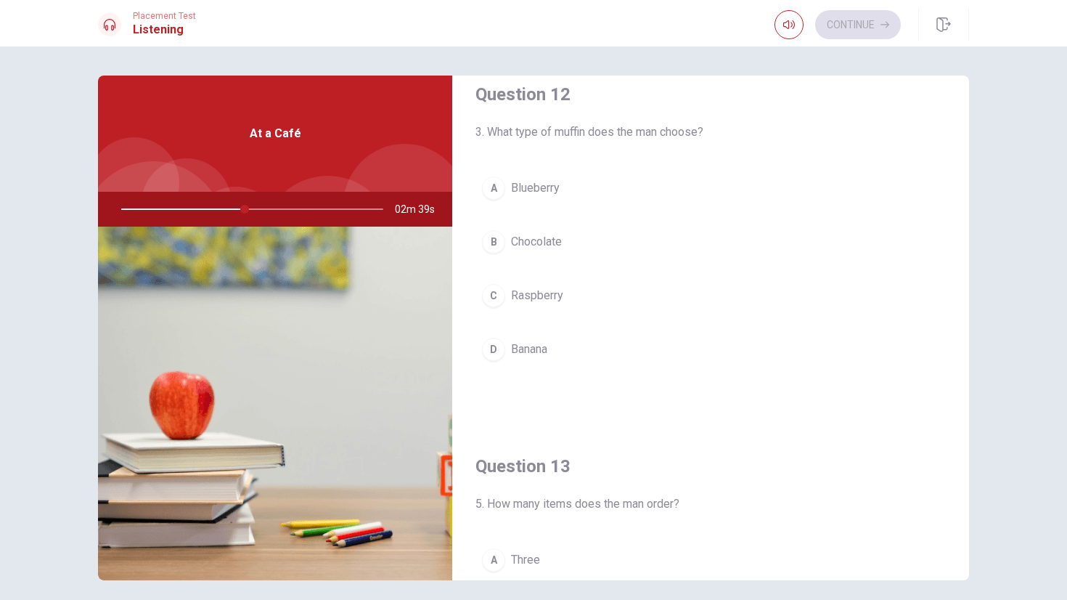
click at [596, 188] on button "A Blueberry" at bounding box center [711, 188] width 470 height 36
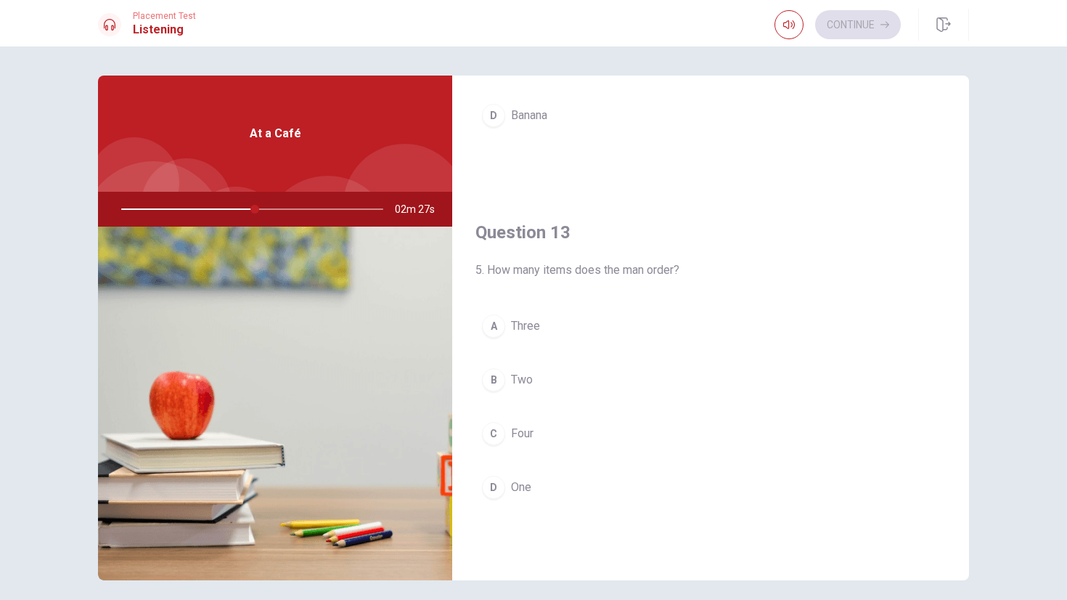
scroll to position [821, 0]
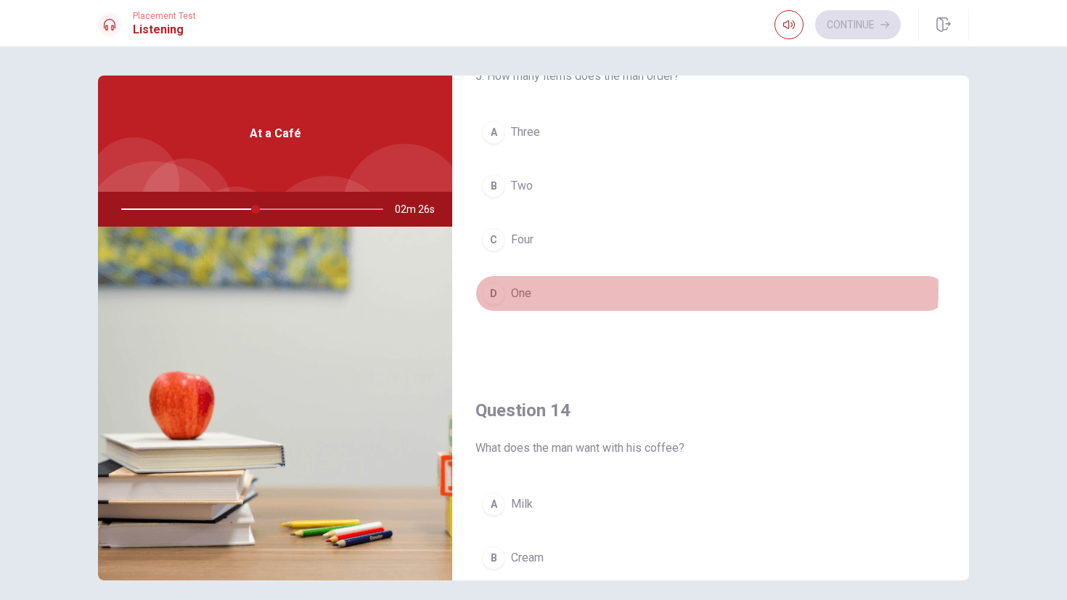
click at [485, 285] on div "D" at bounding box center [493, 293] width 23 height 23
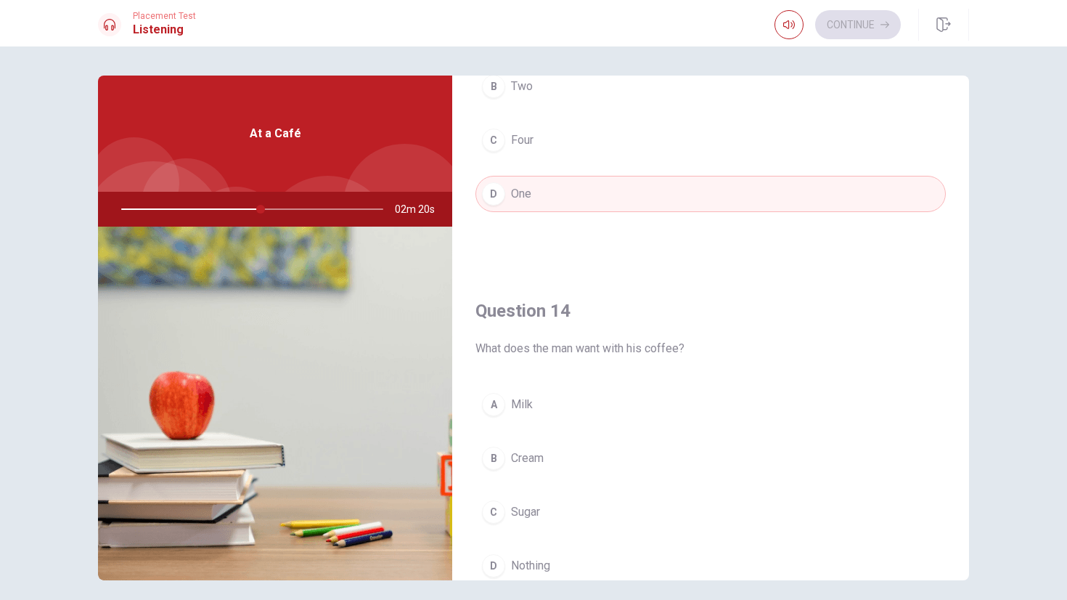
scroll to position [951, 0]
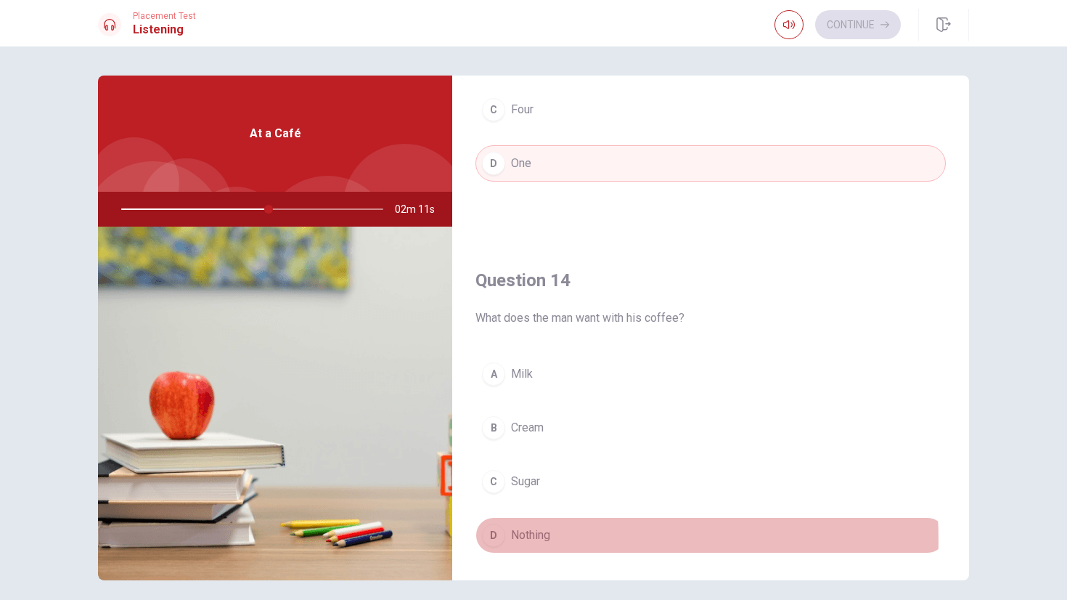
click at [529, 541] on span "Nothing" at bounding box center [530, 534] width 39 height 17
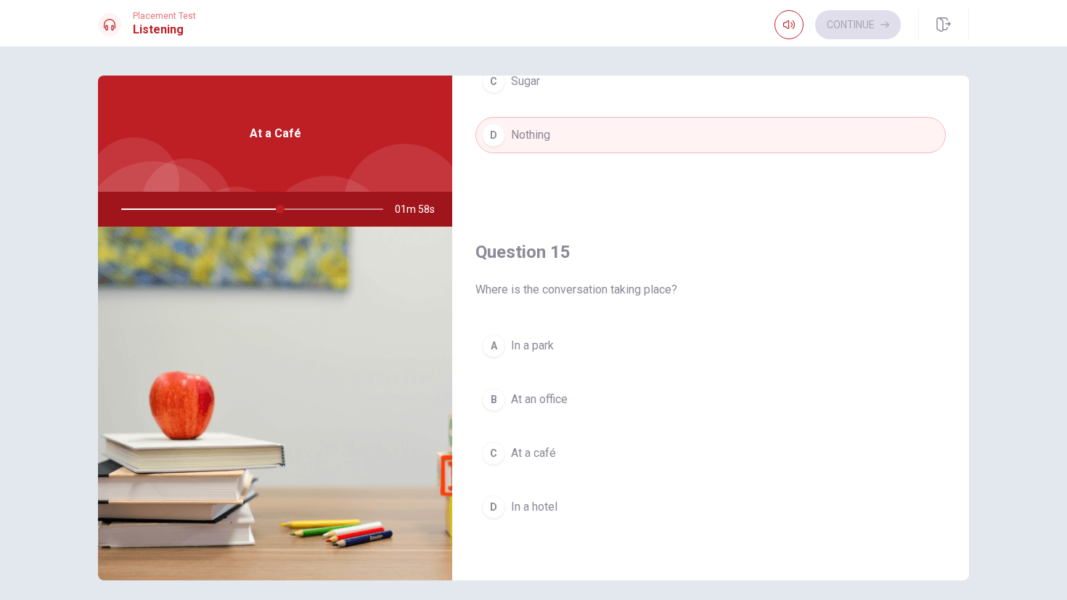
scroll to position [1351, 0]
click at [534, 460] on span "At a café" at bounding box center [533, 452] width 45 height 17
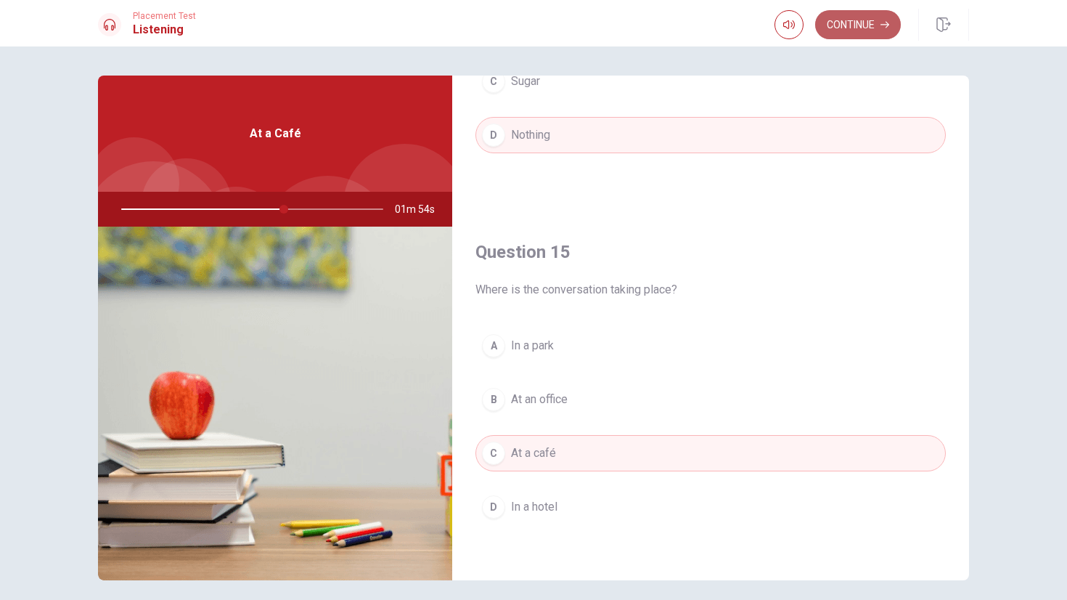
click at [856, 18] on button "Continue" at bounding box center [858, 24] width 86 height 29
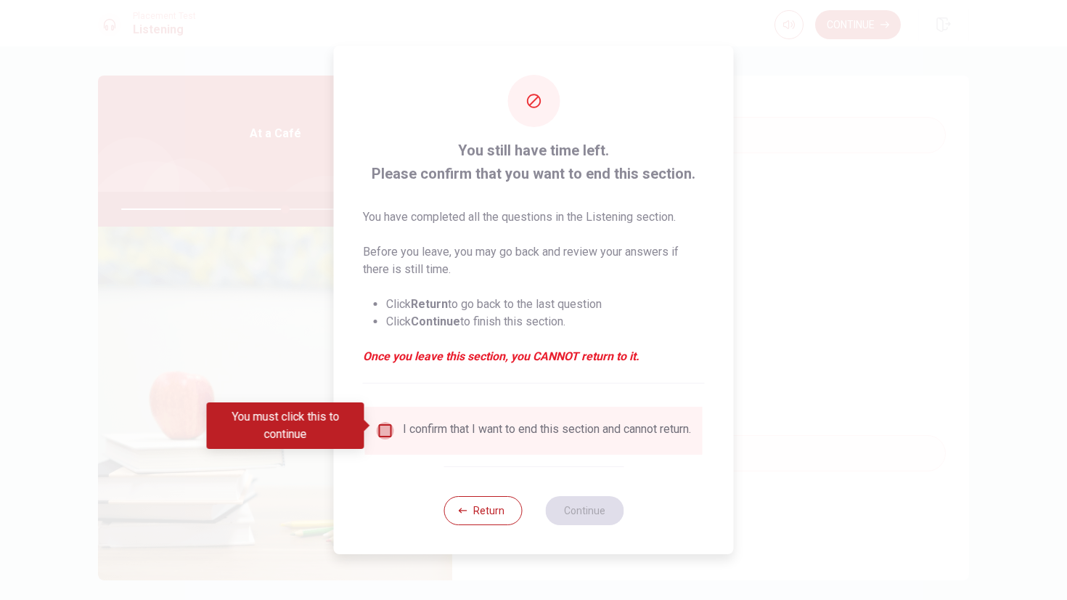
click at [382, 424] on input "You must click this to continue" at bounding box center [385, 430] width 17 height 17
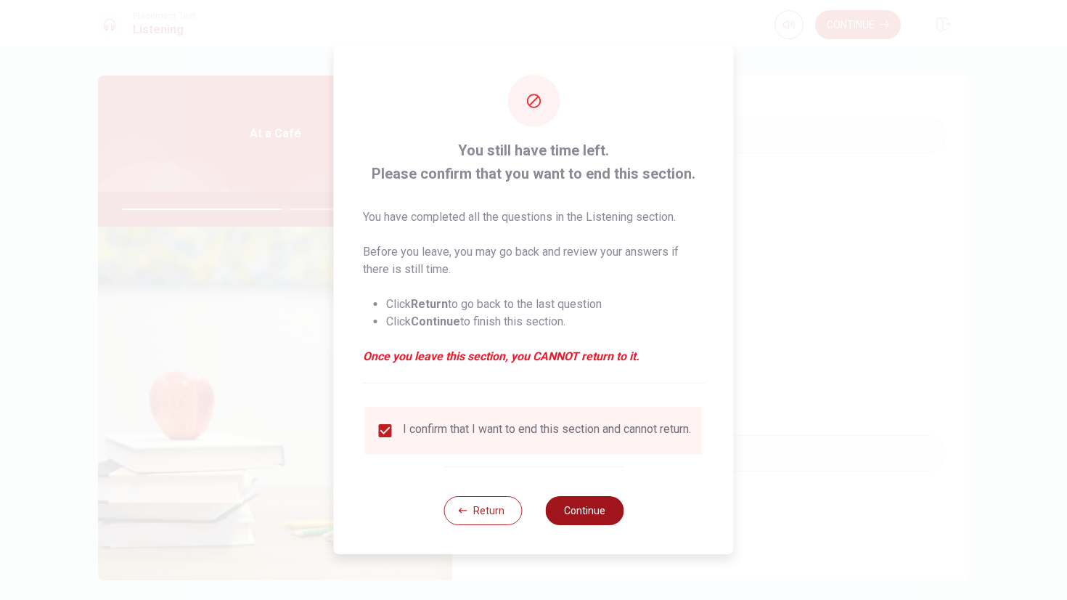
click at [579, 508] on button "Continue" at bounding box center [584, 510] width 78 height 29
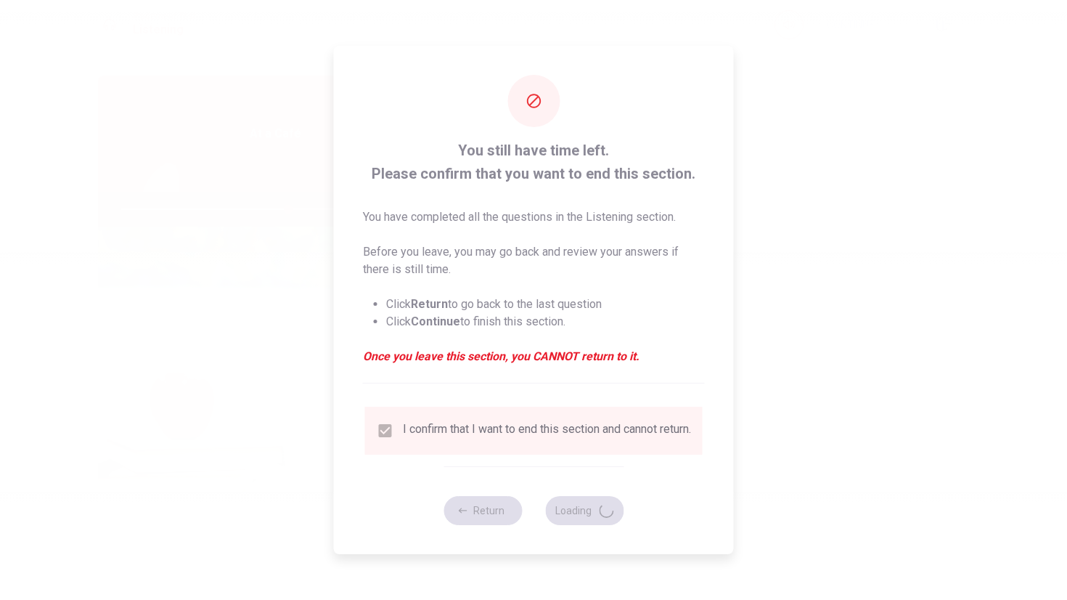
type input "64"
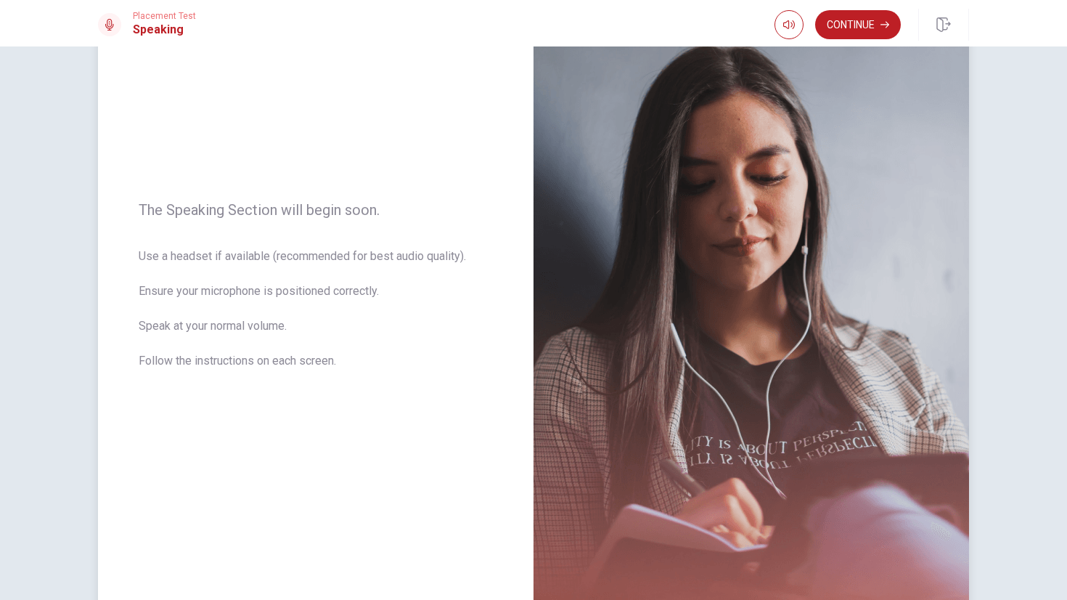
scroll to position [95, 0]
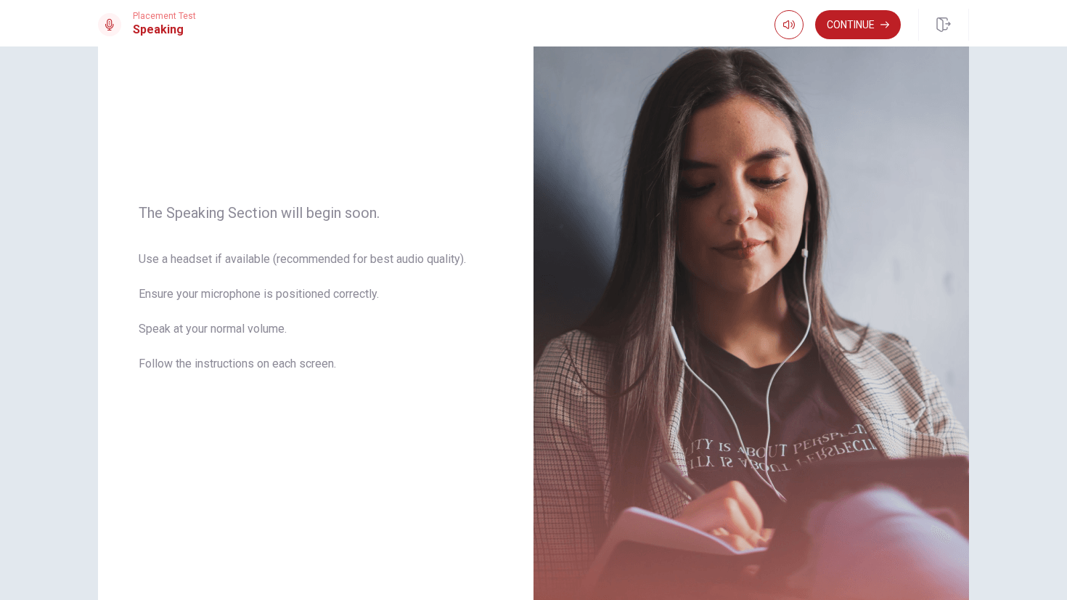
click at [855, 17] on button "Continue" at bounding box center [858, 24] width 86 height 29
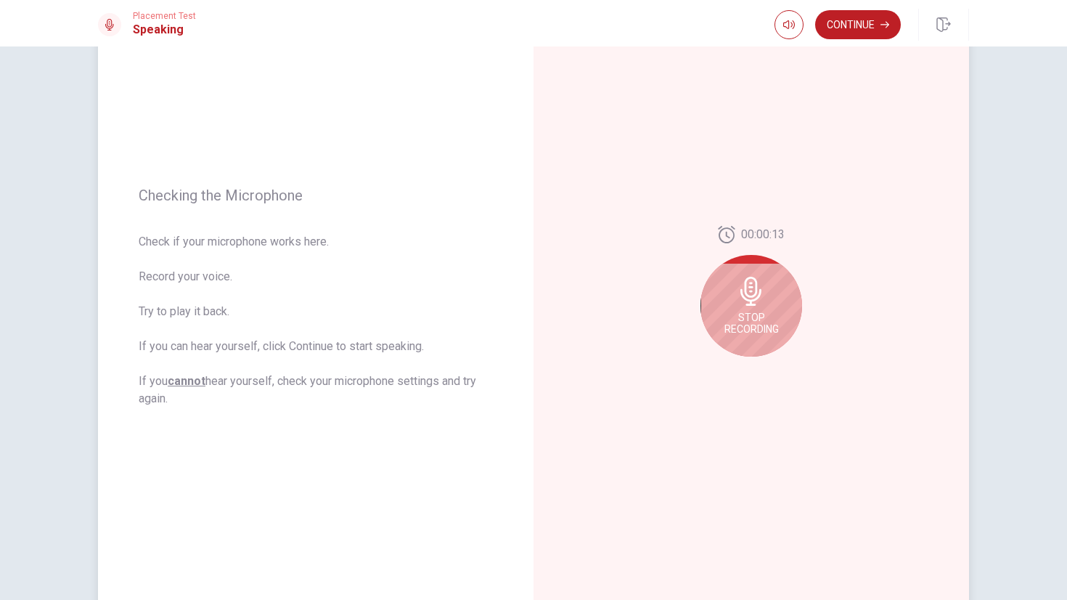
click at [759, 293] on icon at bounding box center [751, 291] width 29 height 29
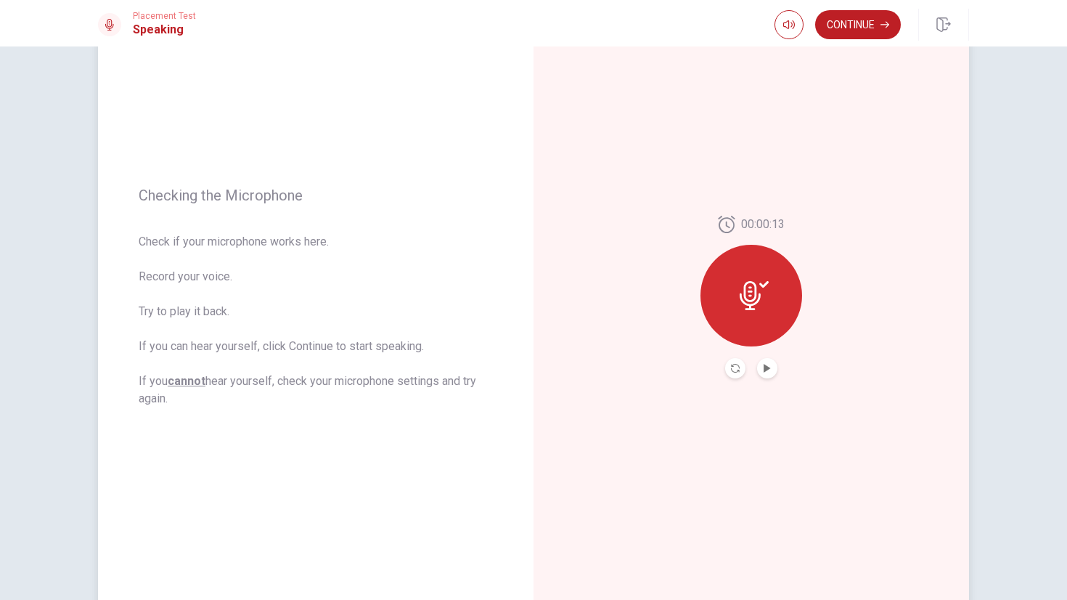
click at [759, 293] on icon at bounding box center [754, 295] width 29 height 29
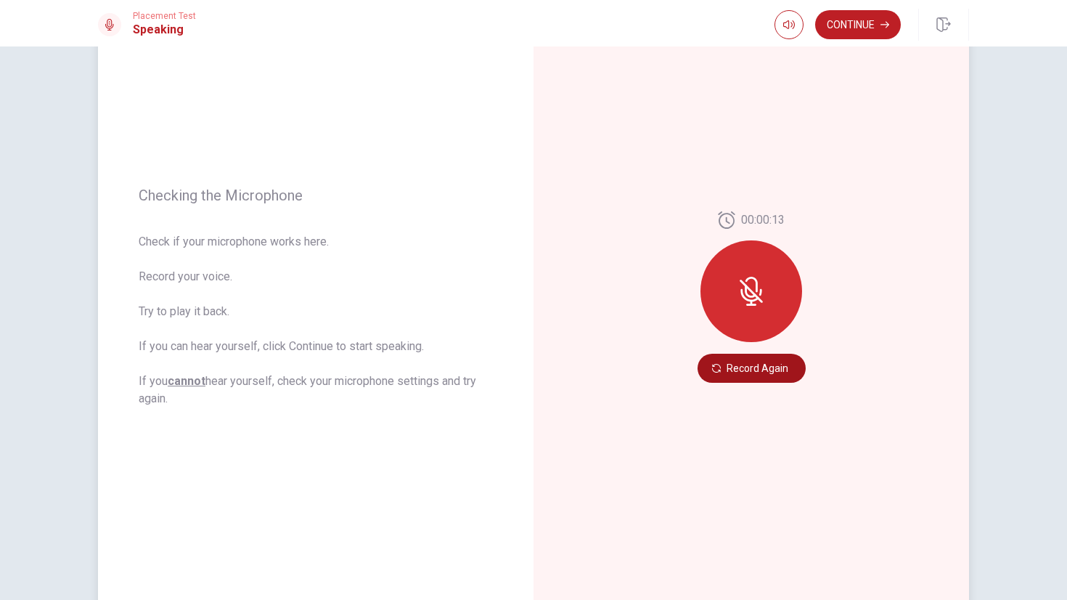
click at [748, 366] on button "Record Again" at bounding box center [752, 368] width 108 height 29
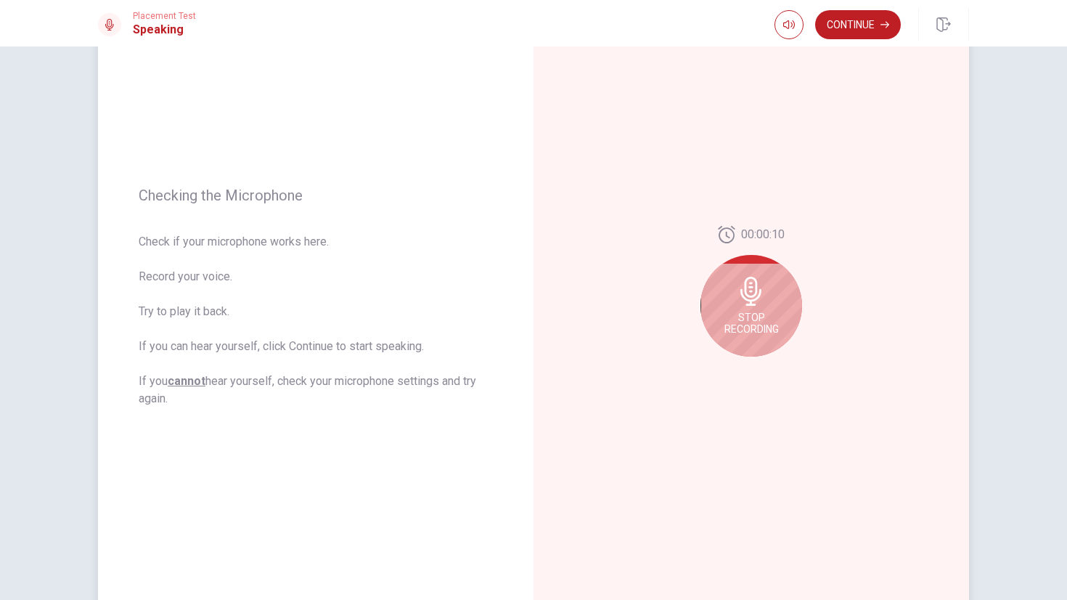
click at [759, 327] on span "Stop Recording" at bounding box center [752, 322] width 54 height 23
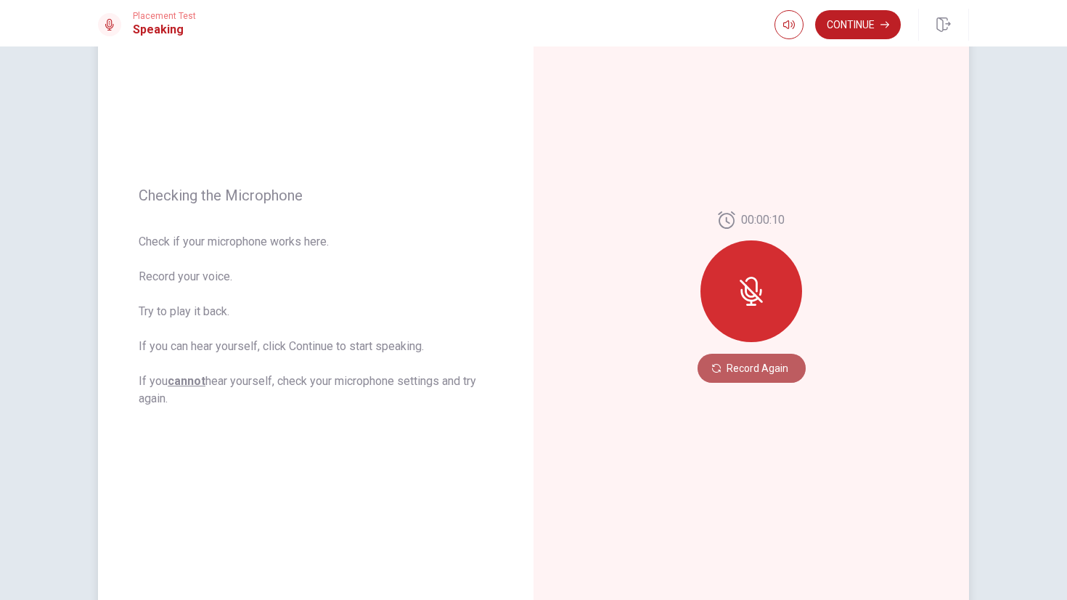
click at [779, 375] on button "Record Again" at bounding box center [752, 368] width 108 height 29
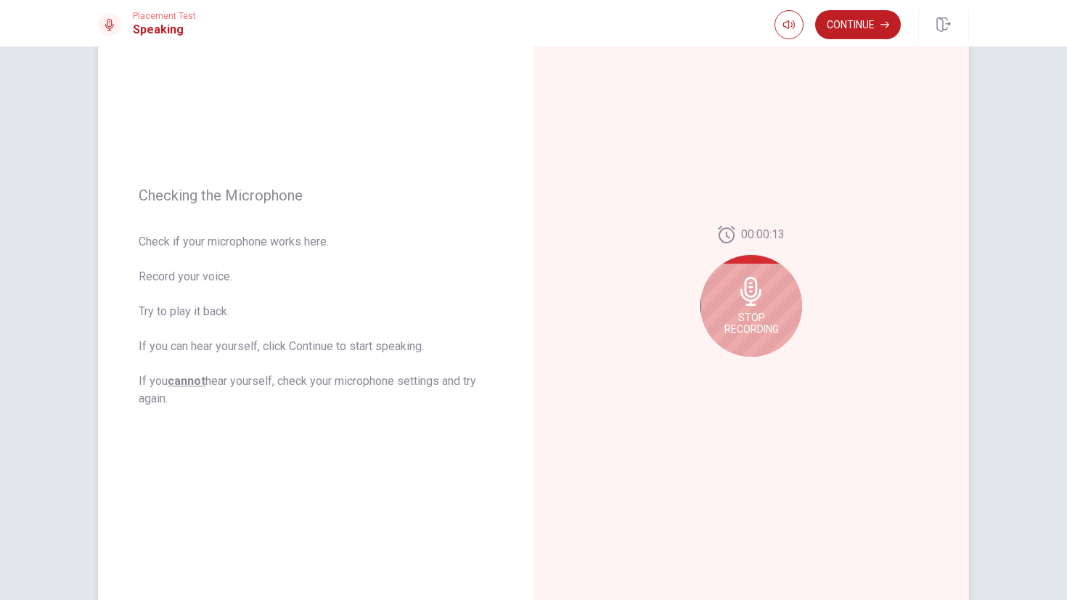
click at [741, 285] on icon at bounding box center [751, 291] width 21 height 29
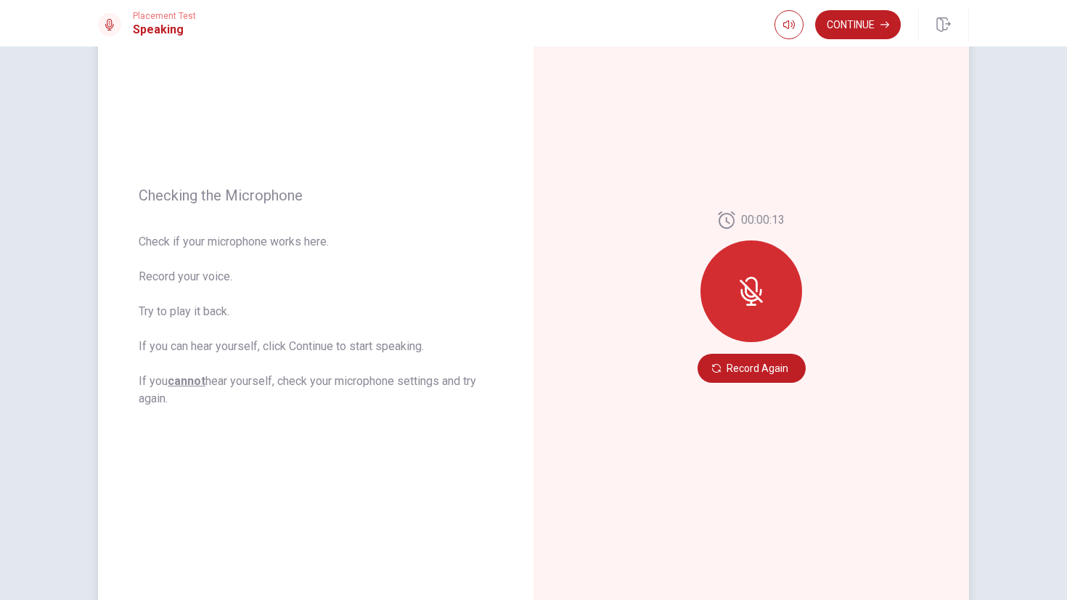
click at [770, 308] on div at bounding box center [752, 291] width 102 height 102
click at [762, 376] on button "Record Again" at bounding box center [752, 368] width 108 height 29
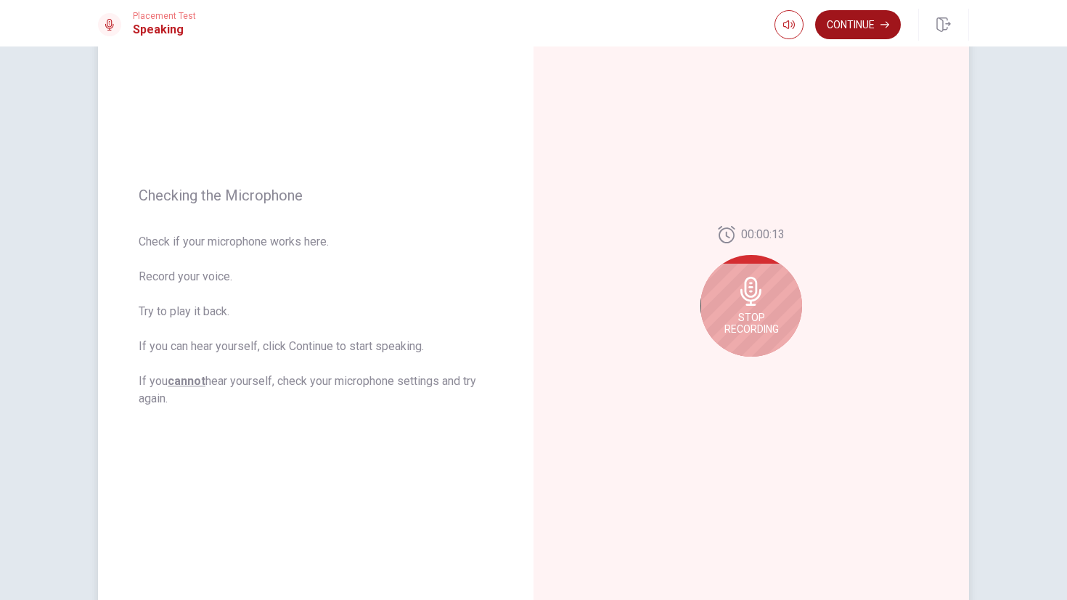
click at [861, 20] on button "Continue" at bounding box center [858, 24] width 86 height 29
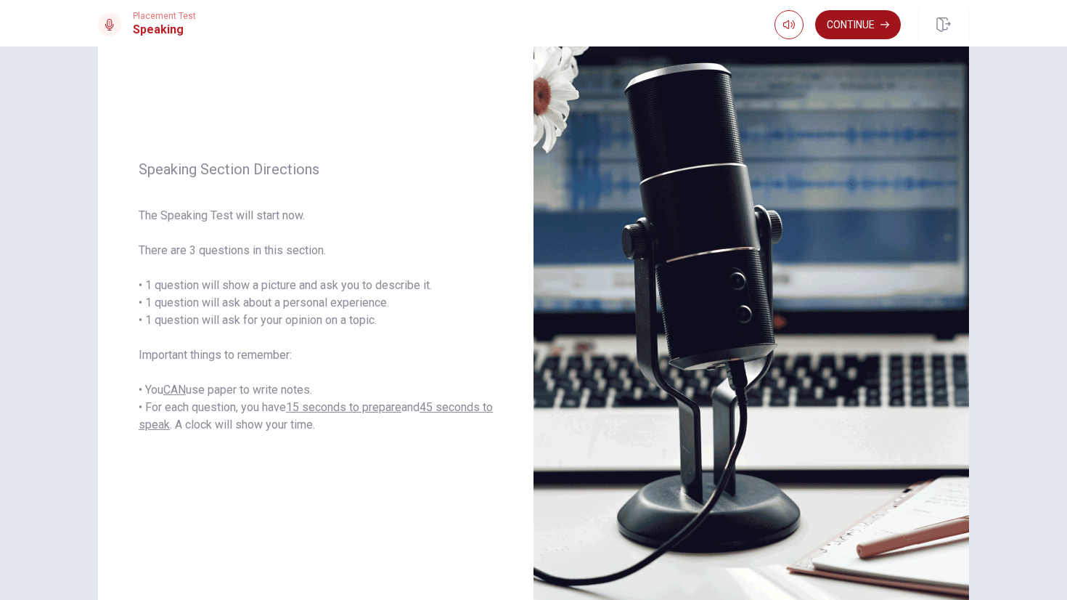
click at [846, 31] on button "Continue" at bounding box center [858, 24] width 86 height 29
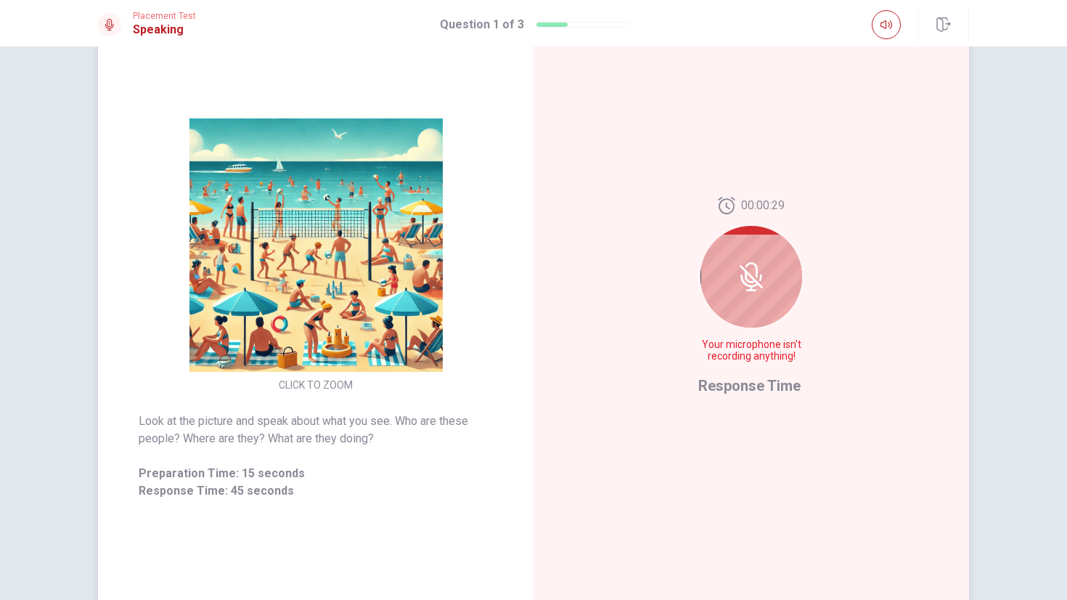
click at [757, 269] on icon at bounding box center [751, 276] width 29 height 29
click at [737, 280] on icon at bounding box center [751, 276] width 29 height 29
click at [751, 335] on div "00:00:17 Your microphone isn't recording anything!" at bounding box center [751, 285] width 106 height 177
click at [774, 383] on span "Response Time" at bounding box center [749, 385] width 102 height 17
click at [792, 357] on span "Your microphone isn't recording anything!" at bounding box center [751, 350] width 106 height 23
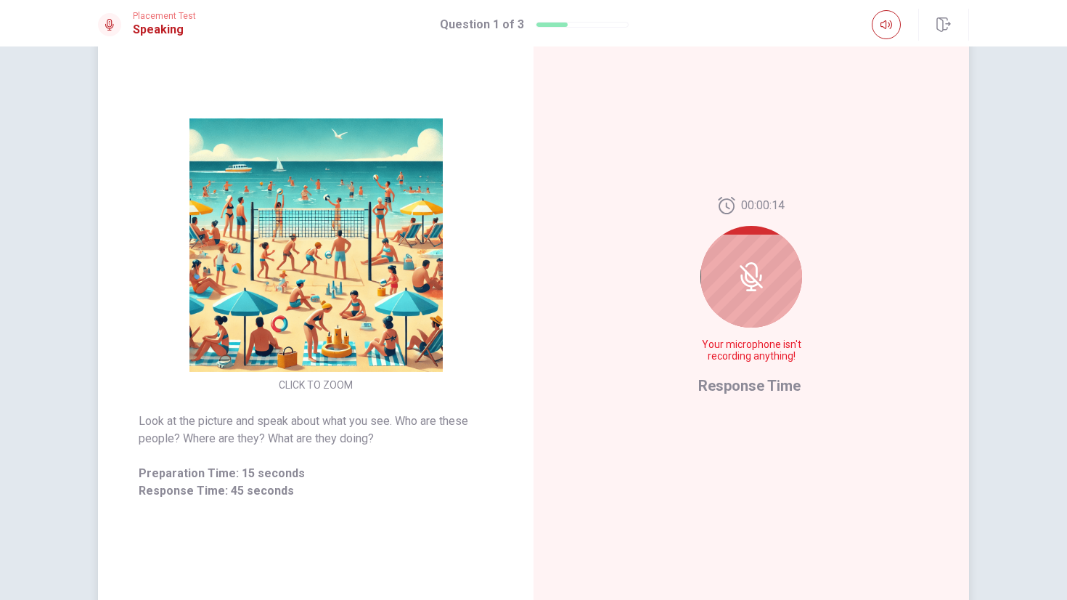
drag, startPoint x: 744, startPoint y: 350, endPoint x: 685, endPoint y: 331, distance: 62.5
click at [709, 340] on span "Your microphone isn't recording anything!" at bounding box center [751, 350] width 106 height 23
click at [733, 245] on div at bounding box center [752, 277] width 102 height 102
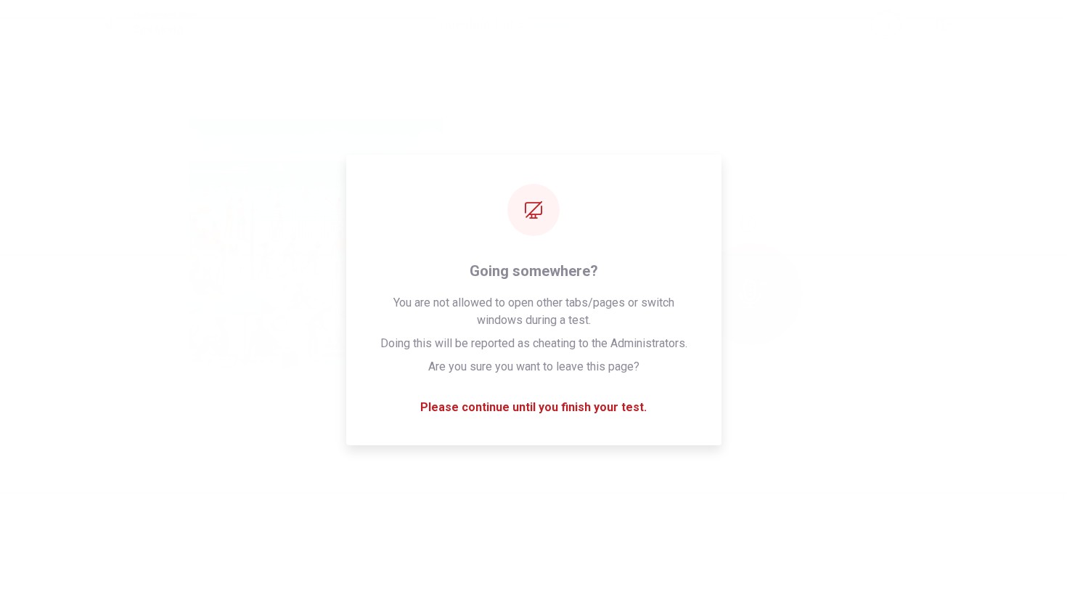
click at [510, 65] on div "Please wait... 0%" at bounding box center [533, 300] width 1067 height 600
click at [808, 404] on div "Please wait... 100%" at bounding box center [533, 300] width 1067 height 600
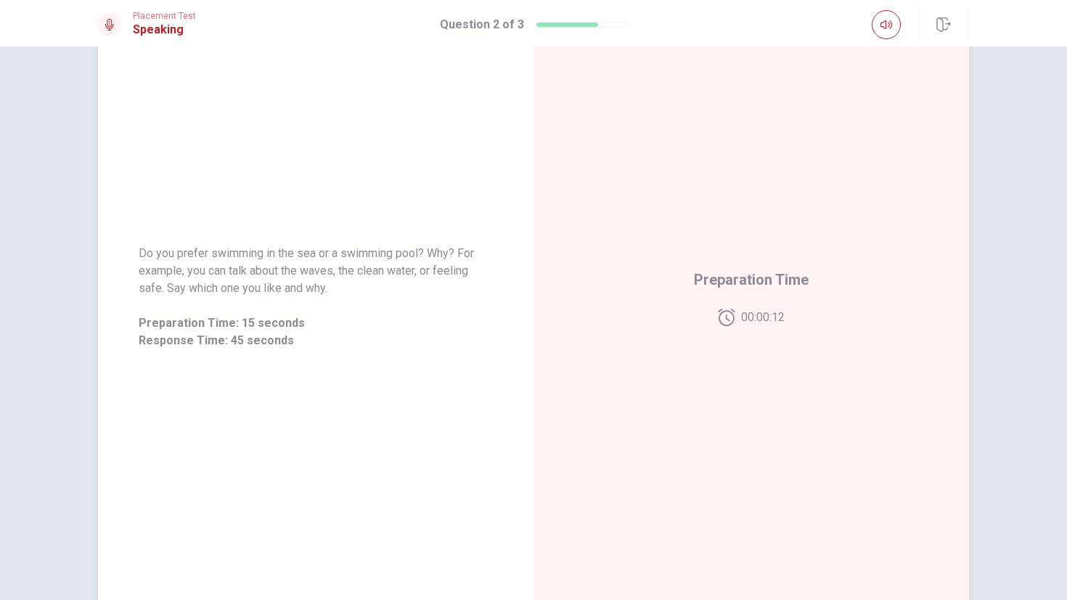
drag, startPoint x: 326, startPoint y: 288, endPoint x: 216, endPoint y: 265, distance: 112.8
click at [224, 268] on span "Do you prefer swimming in the sea or a swimming pool? Why? For example, you can…" at bounding box center [316, 271] width 354 height 52
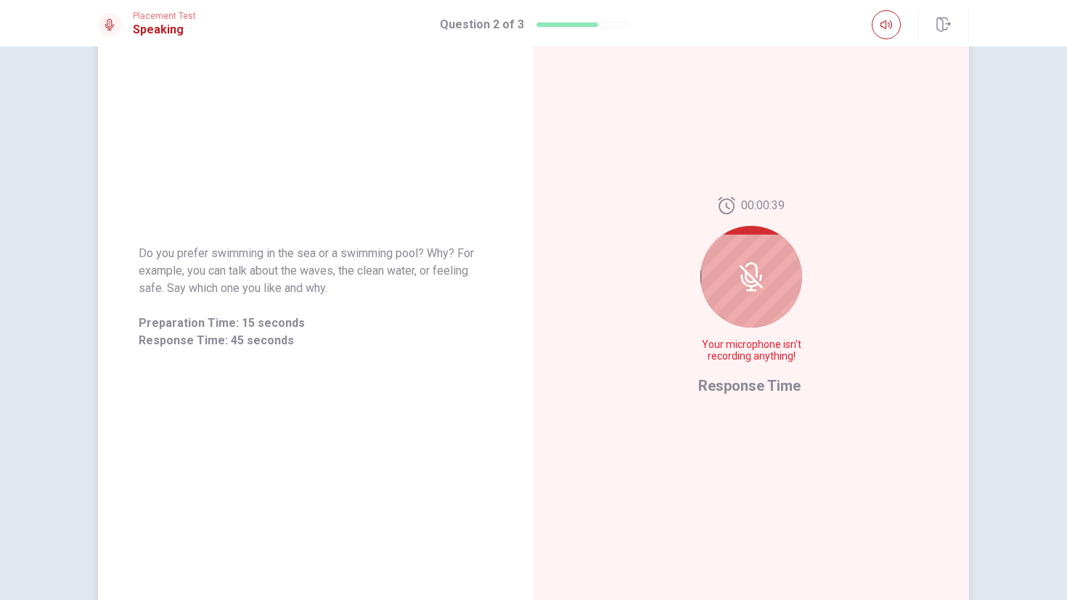
click at [769, 300] on div at bounding box center [752, 277] width 102 height 102
drag, startPoint x: 790, startPoint y: 356, endPoint x: 709, endPoint y: 341, distance: 82.2
click at [709, 341] on span "Your microphone isn't recording anything!" at bounding box center [751, 350] width 106 height 23
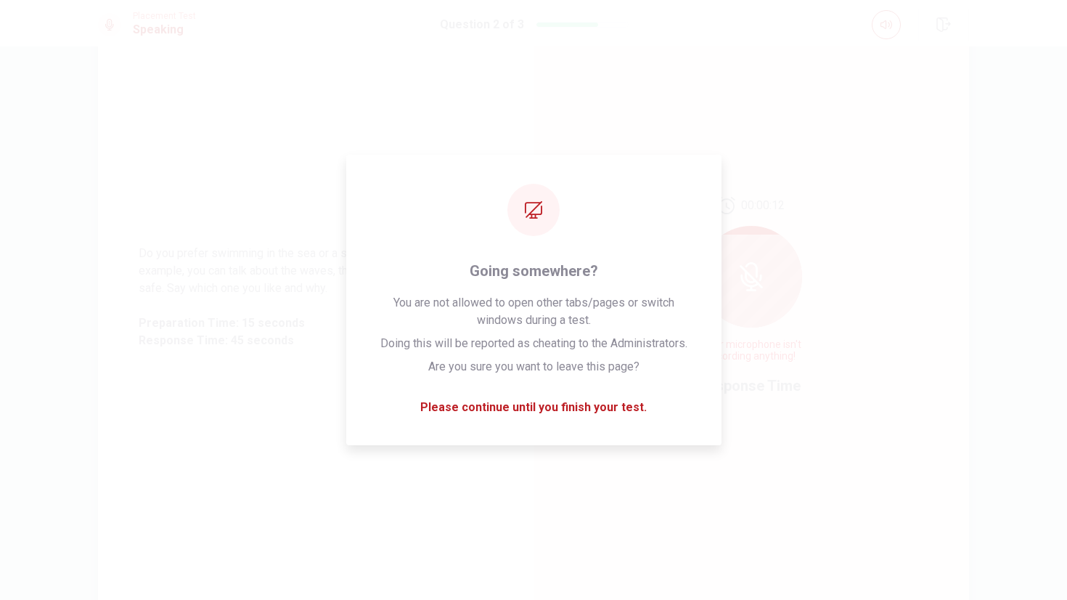
click at [871, 245] on div "00:00:12 Your microphone isn't recording anything! Response Time" at bounding box center [752, 296] width 436 height 633
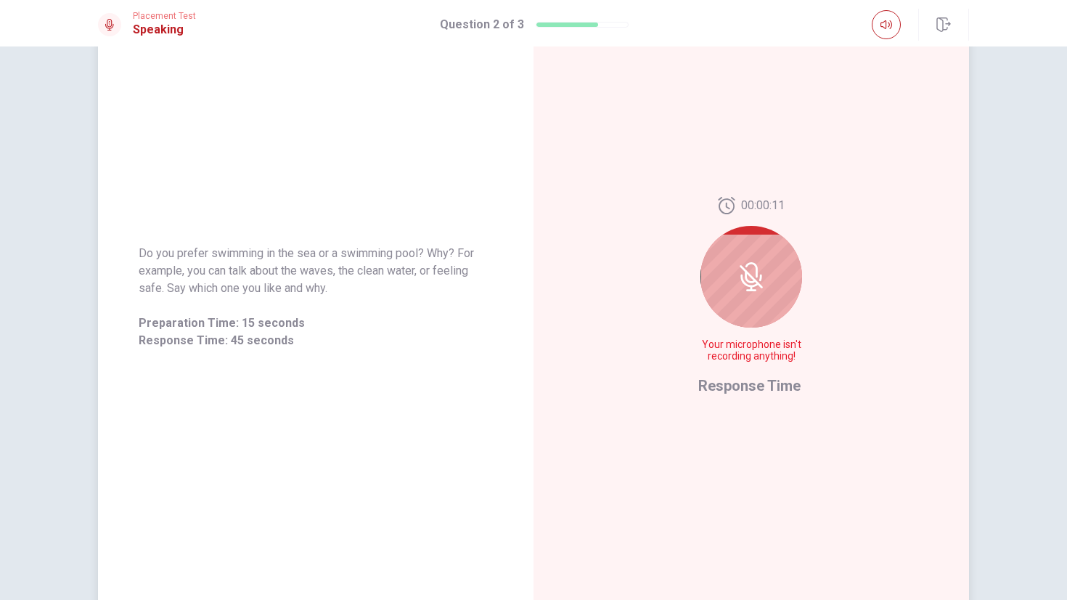
click at [773, 301] on div at bounding box center [752, 277] width 102 height 102
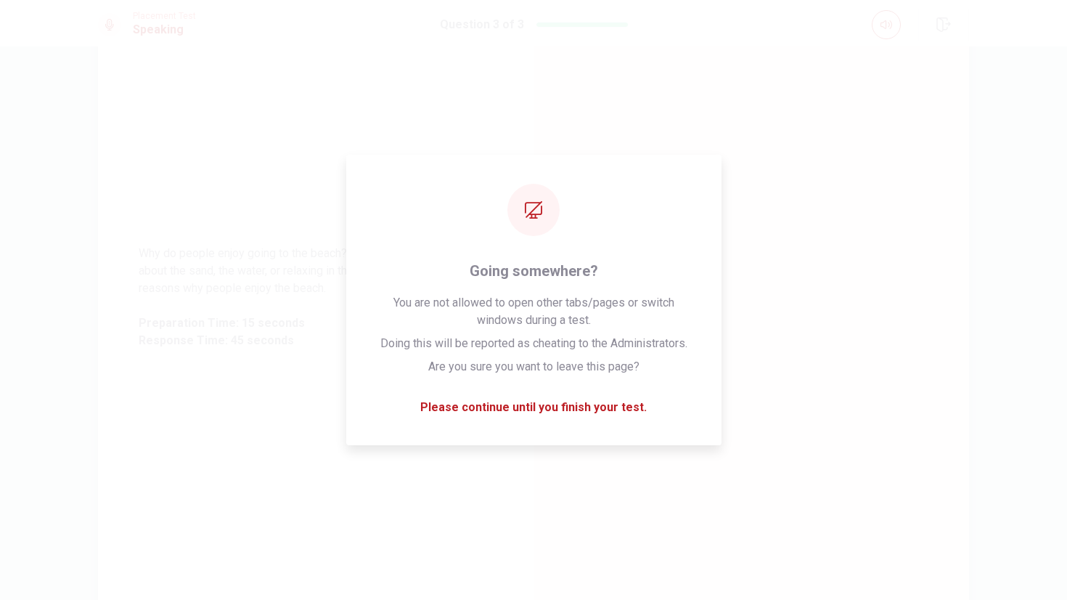
click at [98, 131] on div "Why do people enjoy going to the beach? For example, you can talk about the san…" at bounding box center [316, 296] width 436 height 633
click at [648, 104] on div "Record Again" at bounding box center [752, 296] width 436 height 633
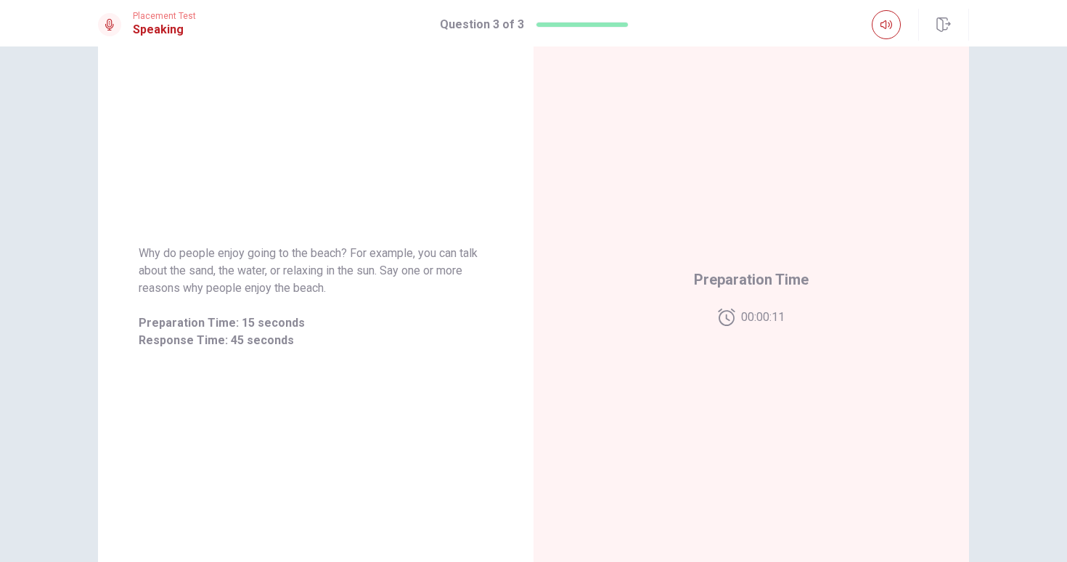
drag, startPoint x: 319, startPoint y: 293, endPoint x: 271, endPoint y: 277, distance: 50.3
click at [272, 278] on span "Why do people enjoy going to the beach? For example, you can talk about the san…" at bounding box center [316, 271] width 354 height 52
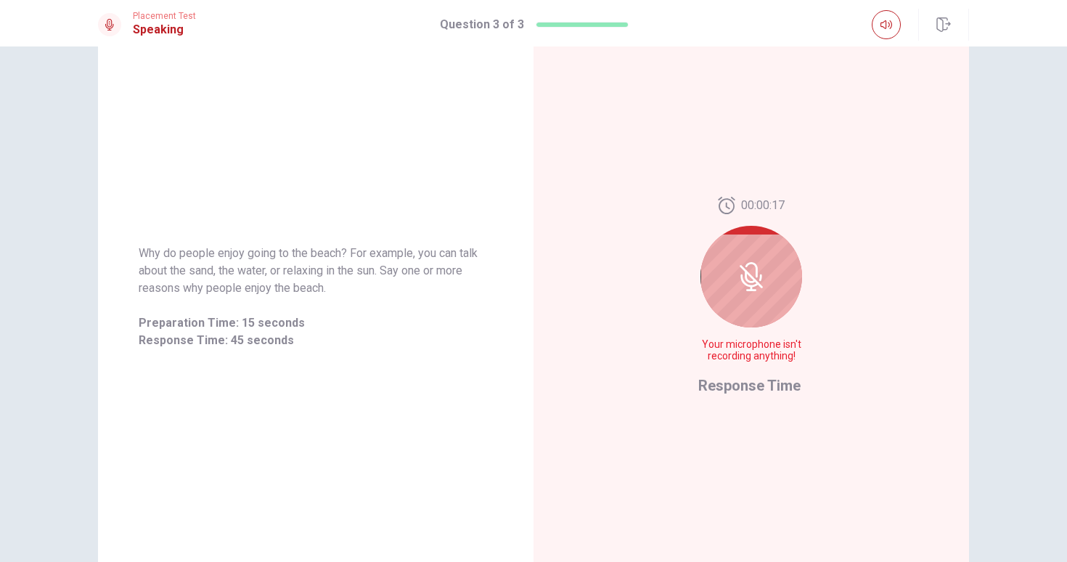
click at [780, 291] on div at bounding box center [752, 277] width 102 height 102
click at [767, 266] on div at bounding box center [752, 277] width 102 height 102
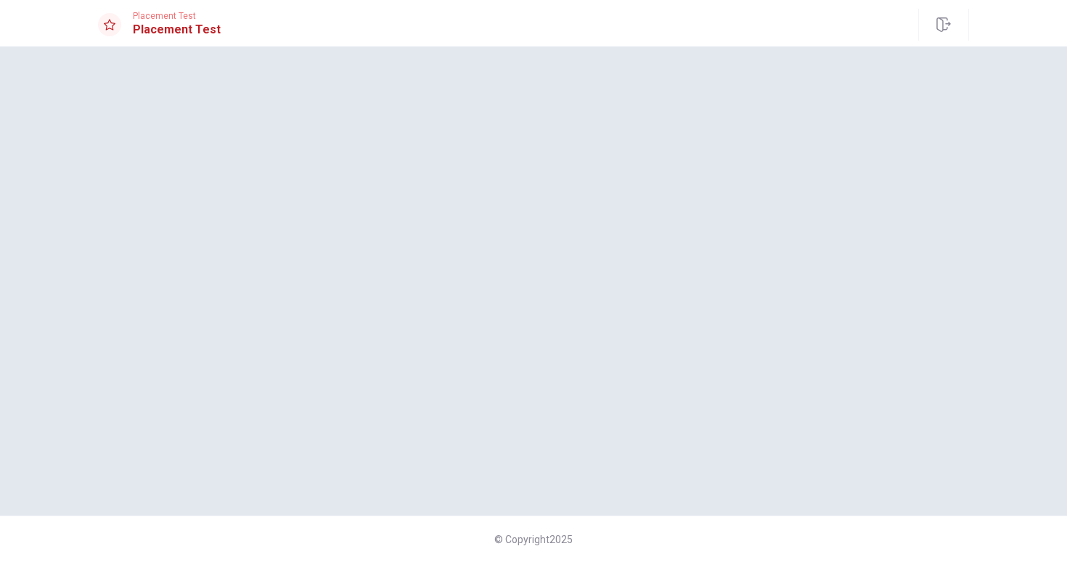
scroll to position [0, 0]
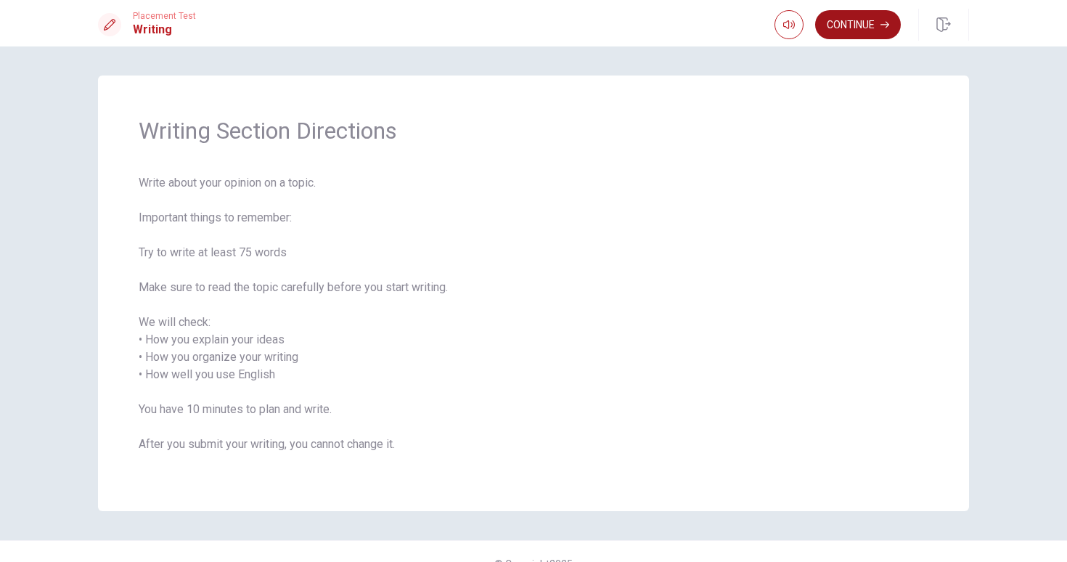
click at [863, 33] on button "Continue" at bounding box center [858, 24] width 86 height 29
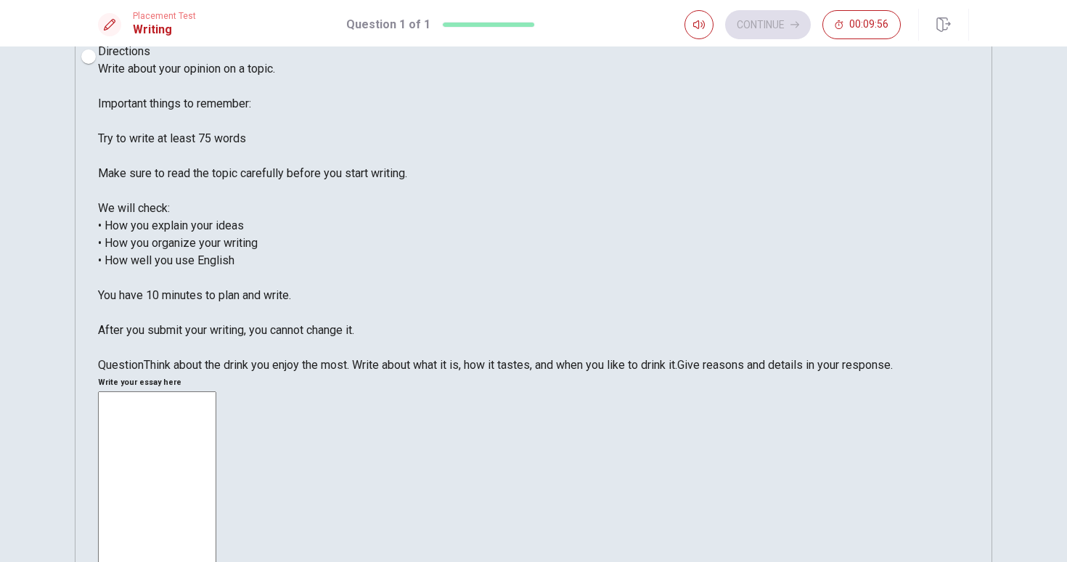
scroll to position [32, 0]
type textarea "i"
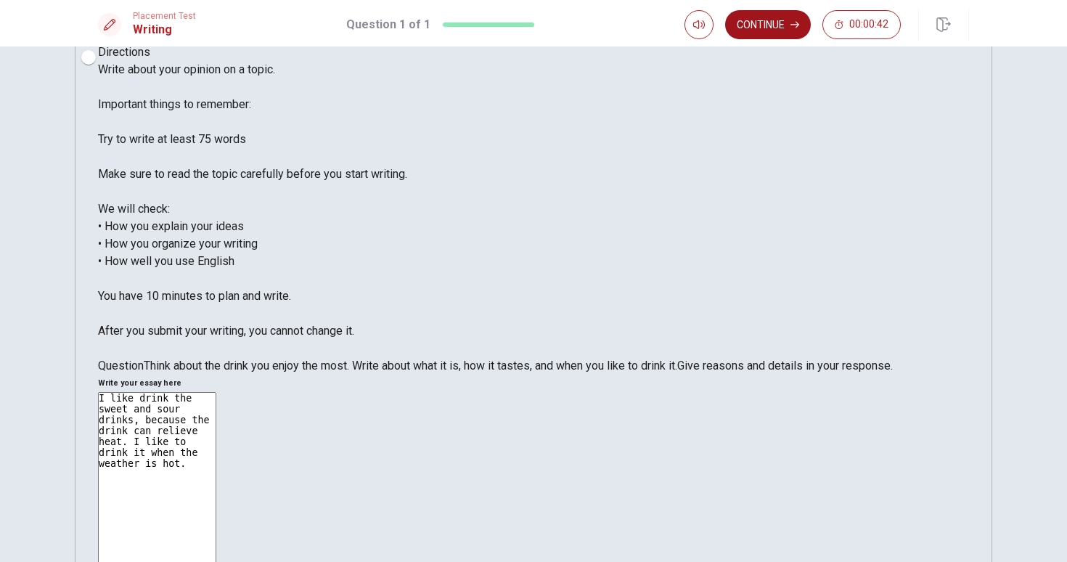
type textarea "I like drink the sweet and sour drinks, because the drink can relieve heat. I l…"
click at [754, 23] on button "Continue" at bounding box center [768, 24] width 86 height 29
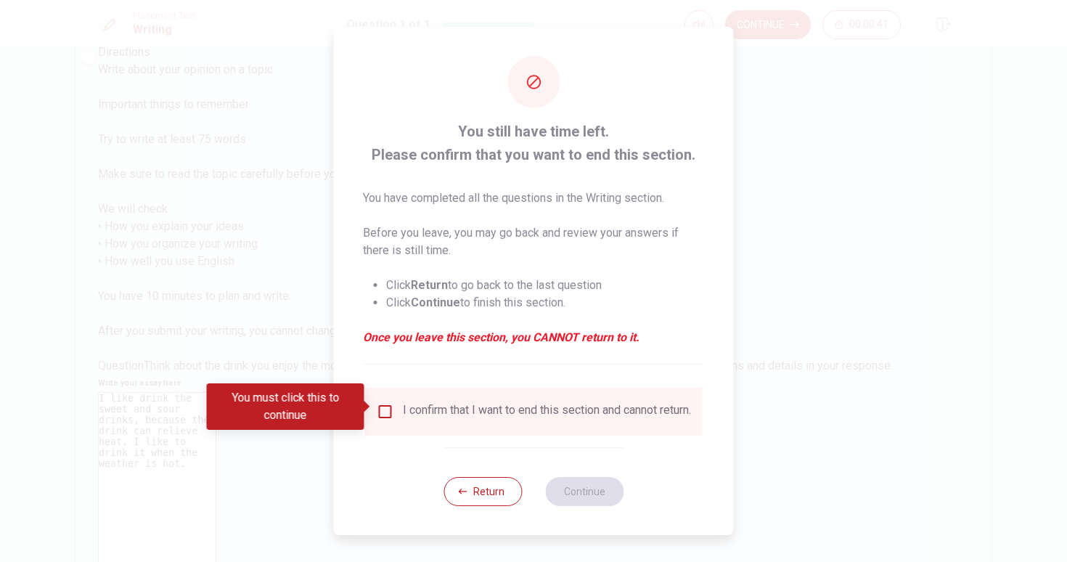
click at [383, 409] on input "You must click this to continue" at bounding box center [385, 411] width 17 height 17
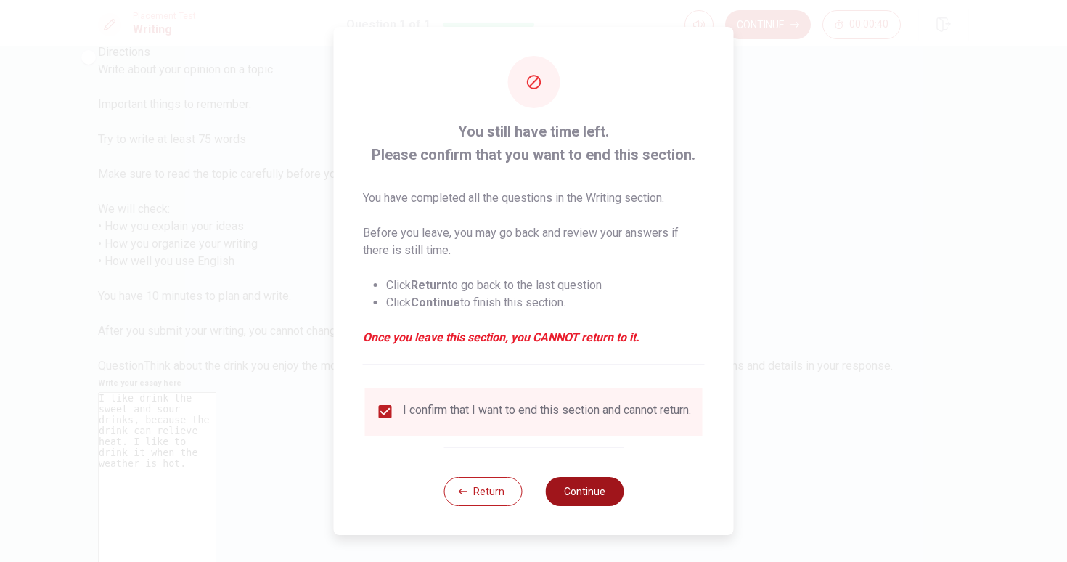
click at [562, 494] on button "Continue" at bounding box center [584, 491] width 78 height 29
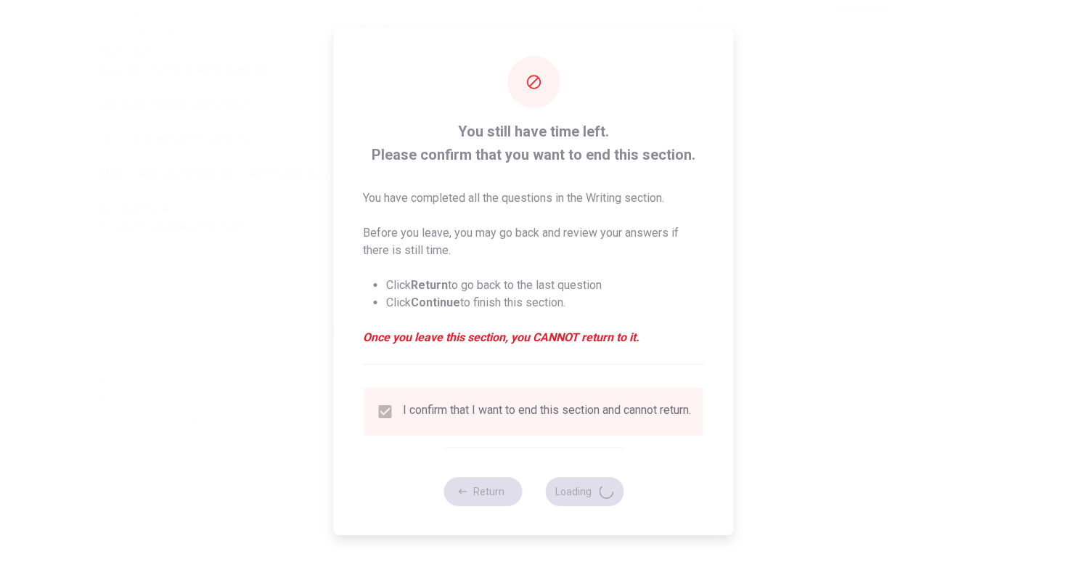
scroll to position [0, 0]
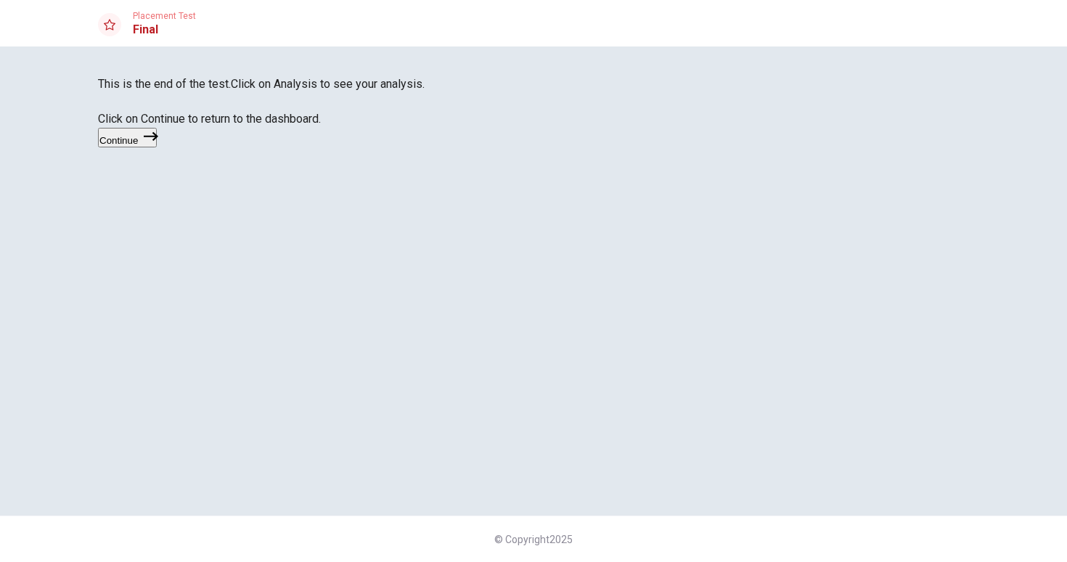
click at [157, 147] on button "Continue" at bounding box center [127, 138] width 59 height 20
